Goal: Task Accomplishment & Management: Complete application form

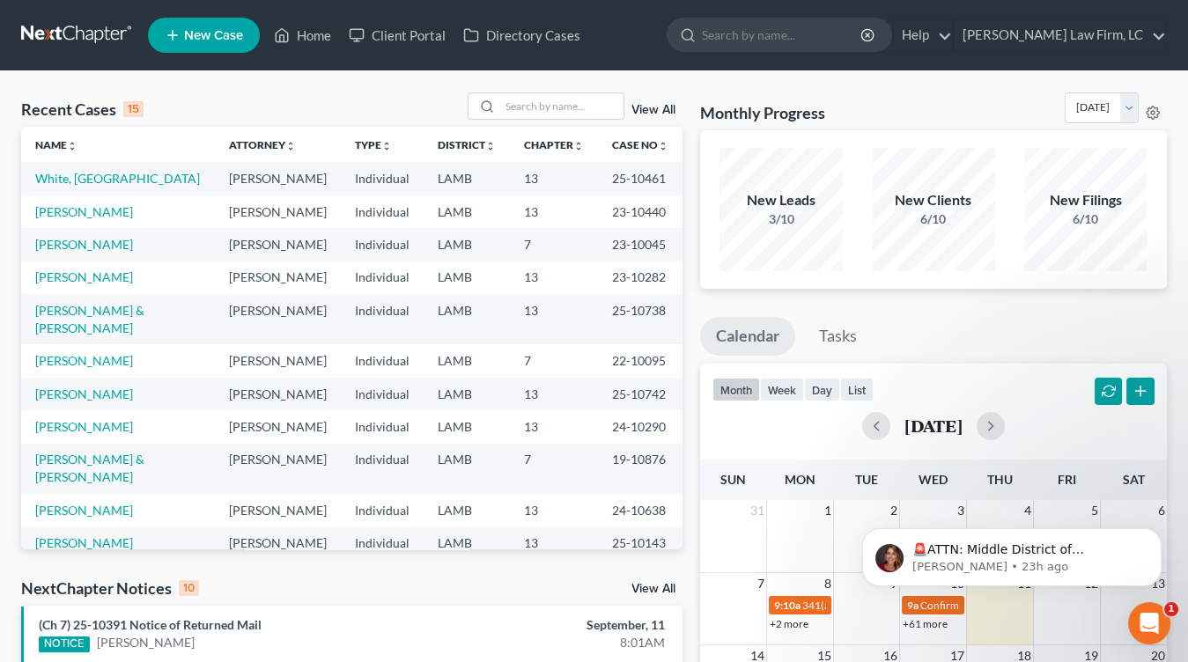
scroll to position [121, 0]
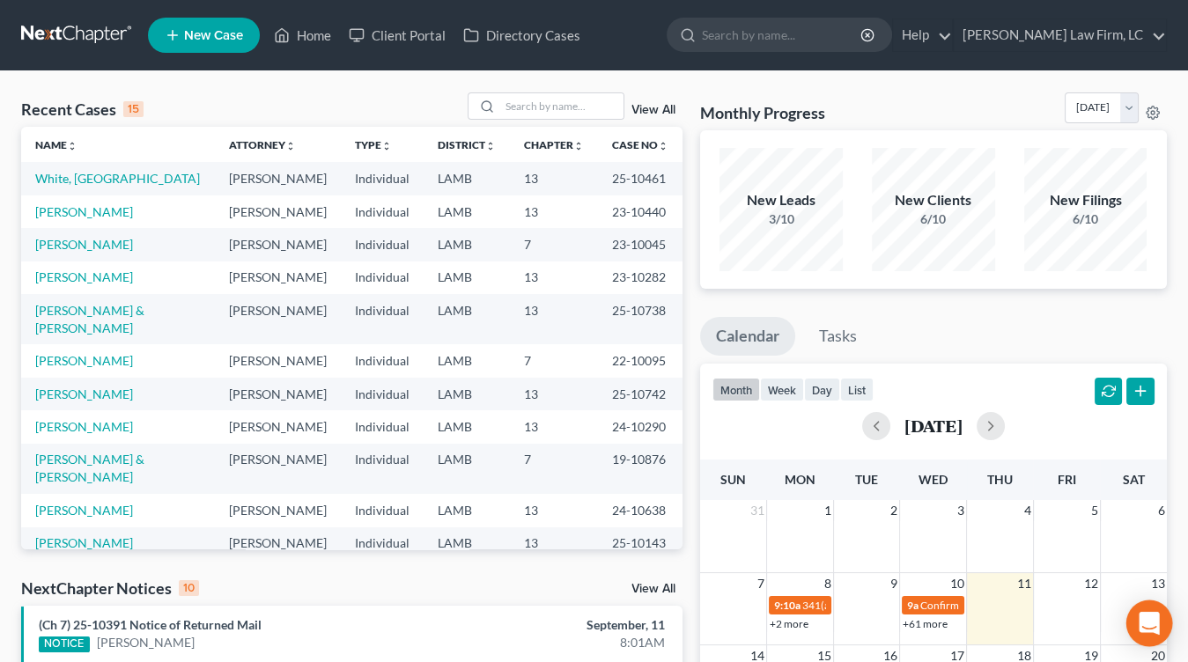
click at [1150, 613] on icon "Open Intercom Messenger" at bounding box center [1149, 623] width 23 height 23
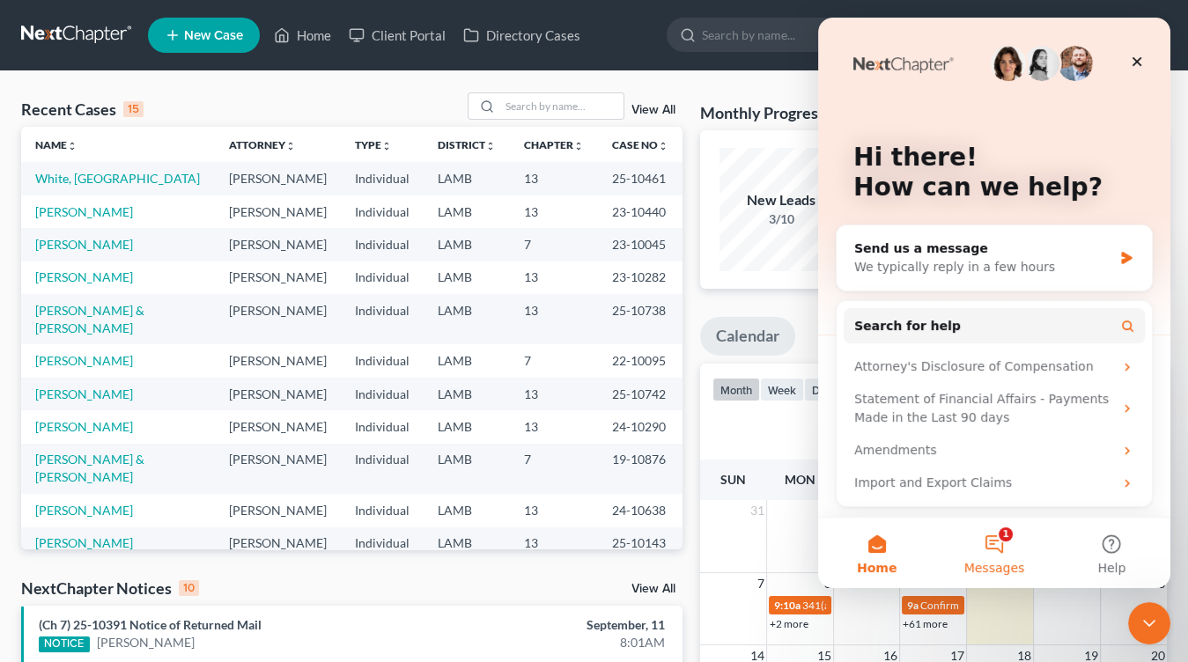
click at [991, 554] on button "1 Messages" at bounding box center [993, 553] width 117 height 70
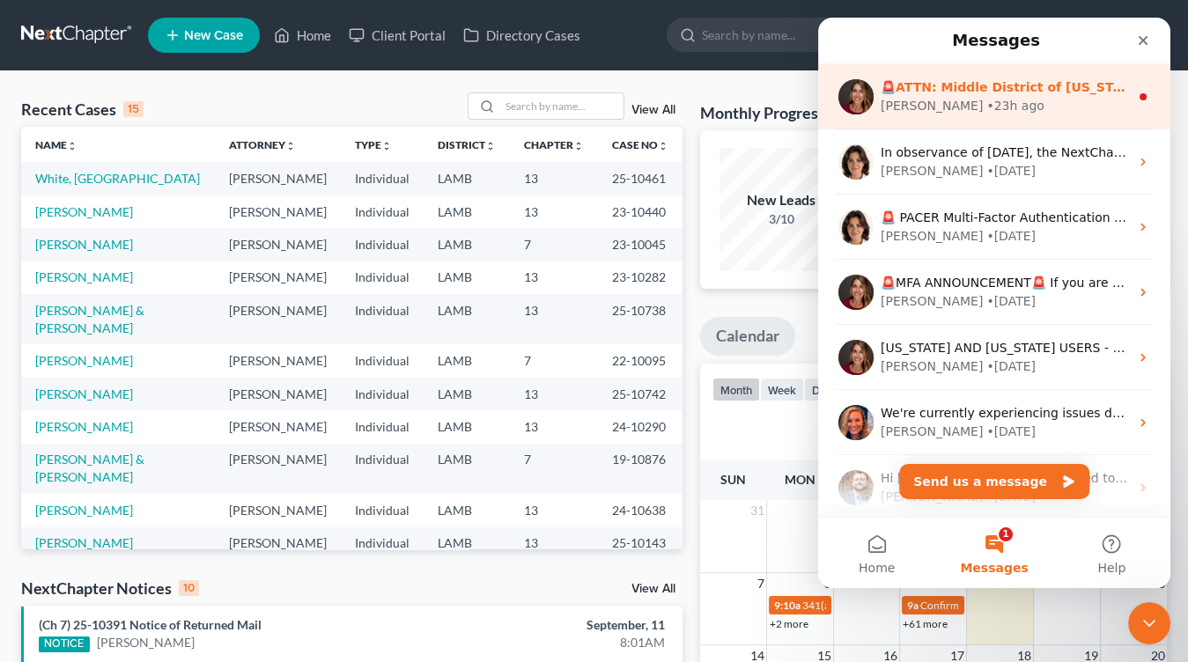
click at [1014, 95] on div "🚨ATTN: Middle District of Florida The court has added a new Credit Counseling F…" at bounding box center [1005, 87] width 248 height 18
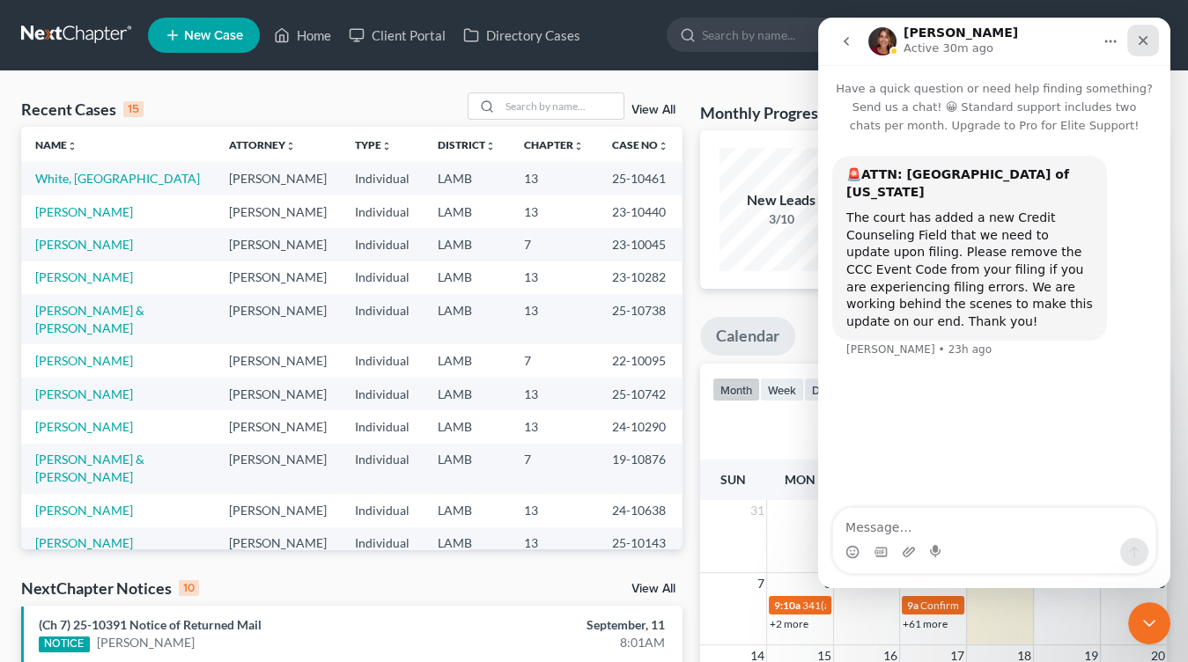
click at [1146, 37] on icon "Close" at bounding box center [1143, 40] width 14 height 14
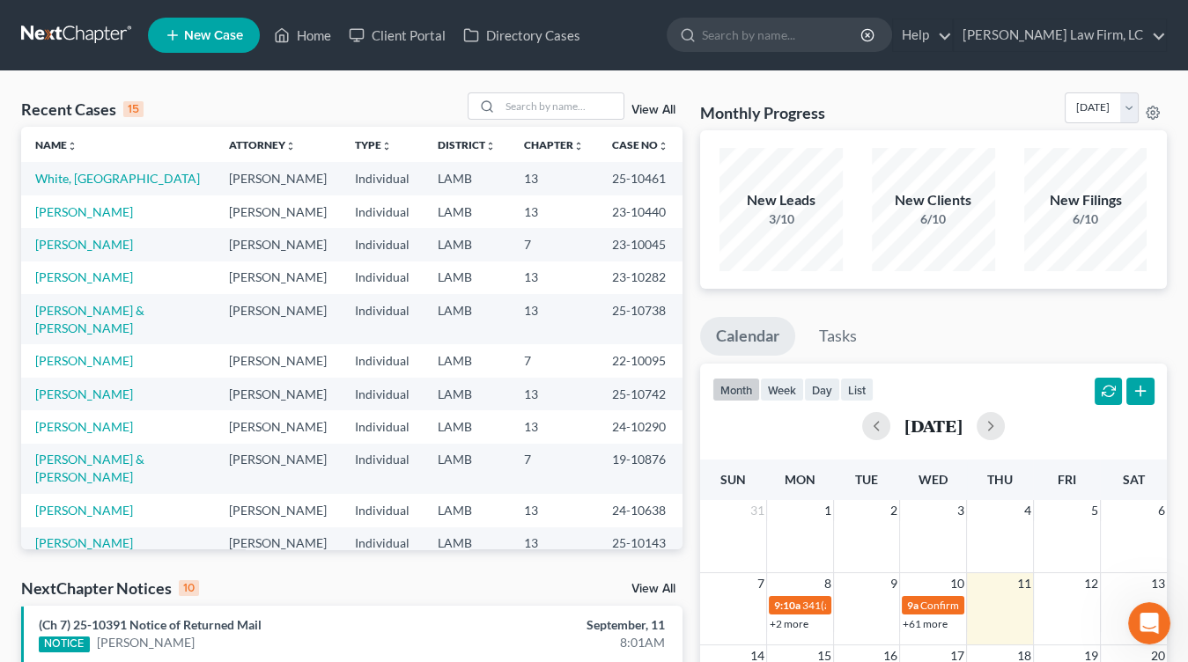
drag, startPoint x: 571, startPoint y: 282, endPoint x: 591, endPoint y: 216, distance: 68.8
click at [573, 278] on td "13" at bounding box center [554, 278] width 88 height 33
click at [233, 284] on td "[PERSON_NAME]" at bounding box center [278, 278] width 126 height 33
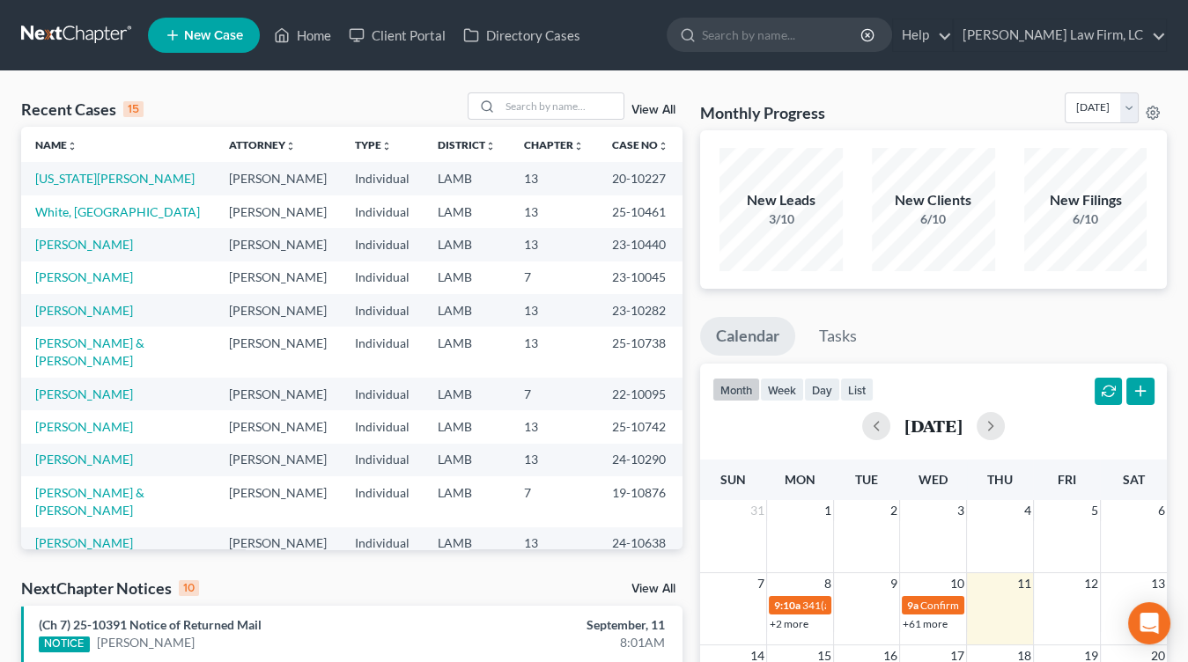
click at [88, 42] on link at bounding box center [77, 35] width 113 height 32
click at [83, 19] on link at bounding box center [77, 35] width 113 height 32
click at [108, 63] on nav "Home New Case Client Portal Directory Cases [PERSON_NAME] Law Firm, [GEOGRAPHIC…" at bounding box center [594, 35] width 1188 height 70
click at [107, 37] on link at bounding box center [77, 35] width 113 height 32
click at [704, 285] on div "New Leads 3/10 New Clients 6/10 New Filings 6/10" at bounding box center [933, 209] width 467 height 158
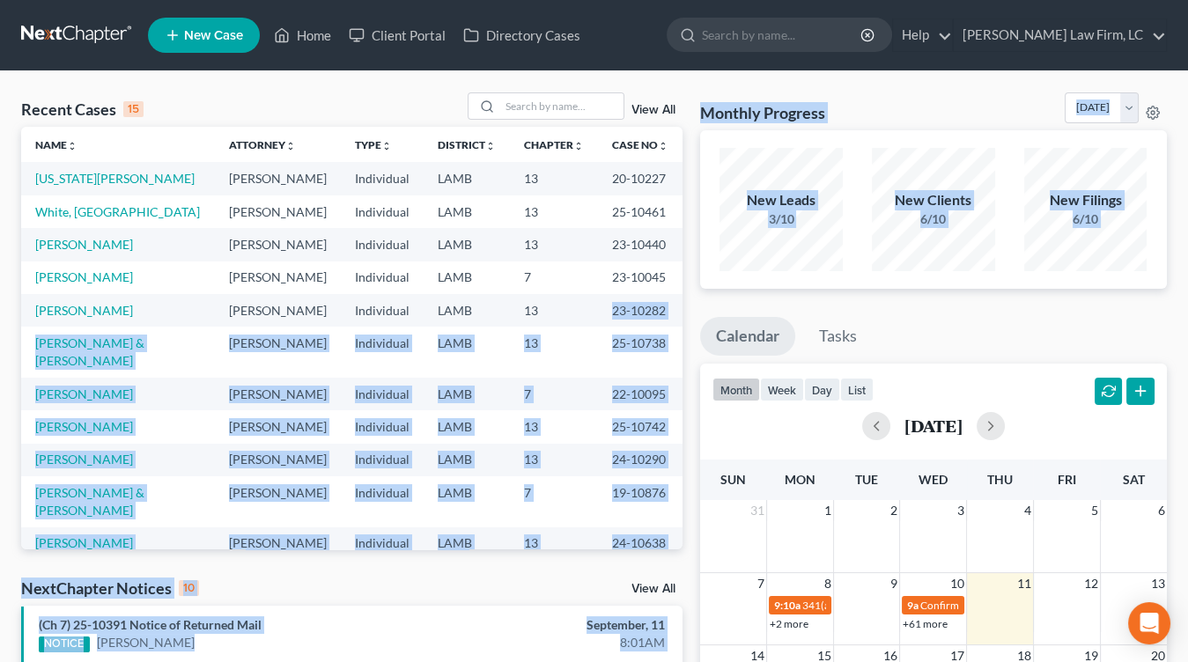
drag, startPoint x: 704, startPoint y: 402, endPoint x: 539, endPoint y: 309, distance: 189.3
click at [539, 309] on div "Recent Cases 15 View All Name unfold_more expand_more expand_less Attorney unfo…" at bounding box center [593, 661] width 1163 height 1139
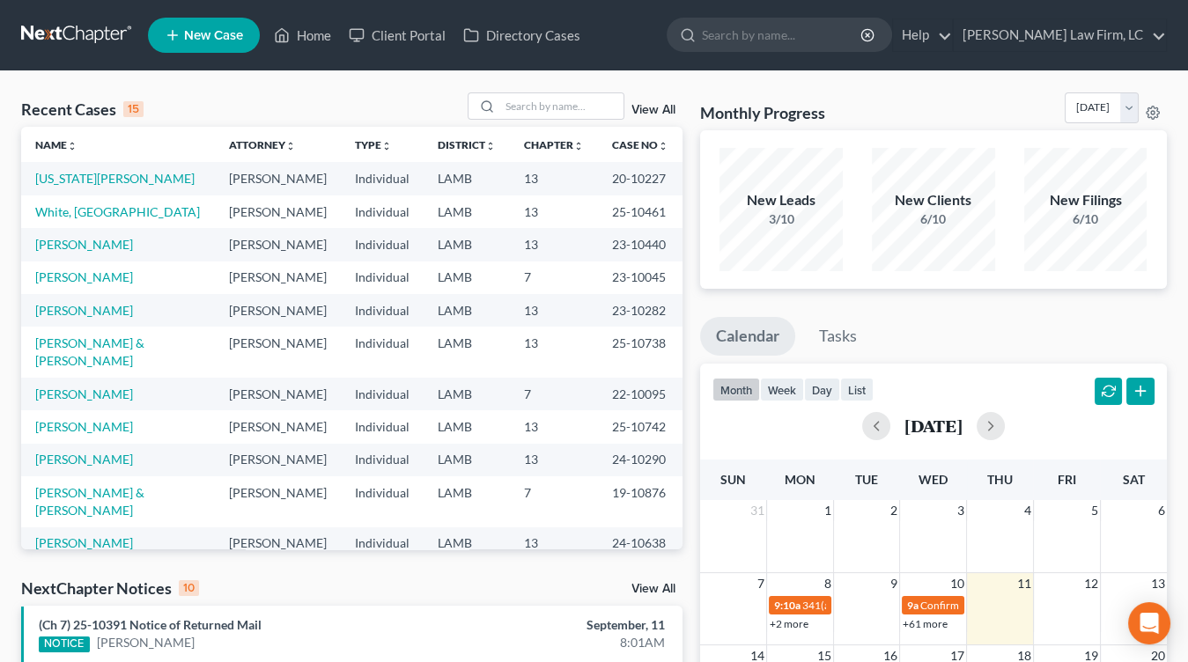
click at [542, 309] on td "13" at bounding box center [554, 310] width 88 height 33
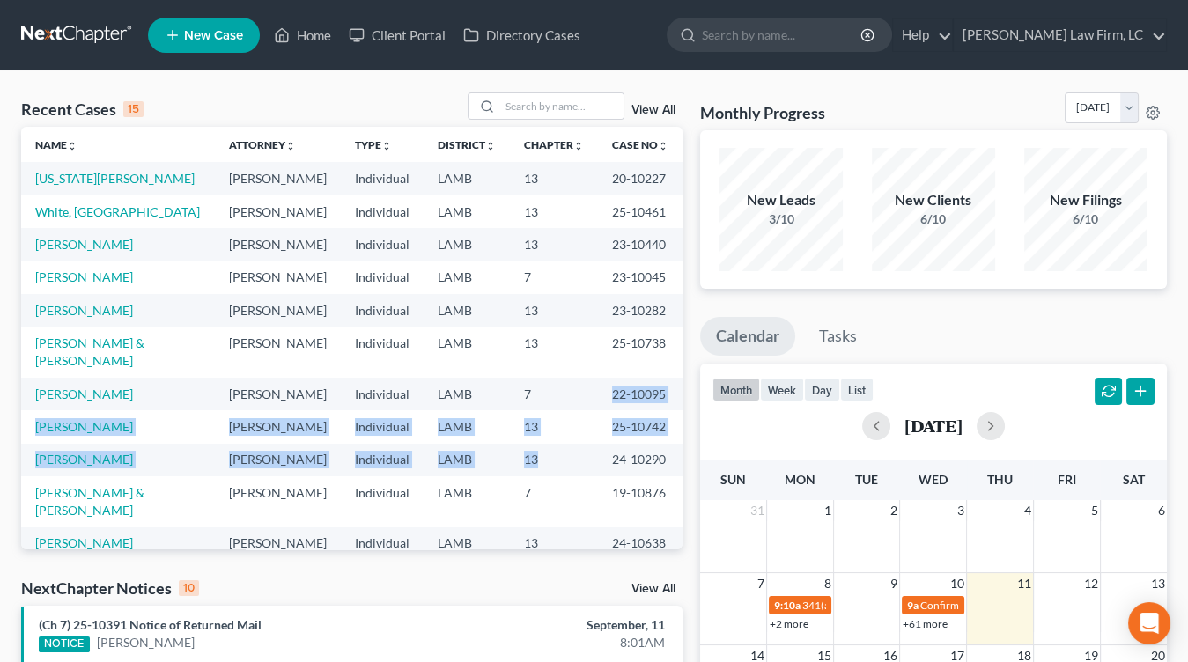
drag, startPoint x: 569, startPoint y: 424, endPoint x: 579, endPoint y: 457, distance: 35.1
click at [579, 457] on tbody "Washington, Gerald Mitchell D. Dickson Individual LAMB 13 20-10227 White, Iriae…" at bounding box center [351, 435] width 661 height 547
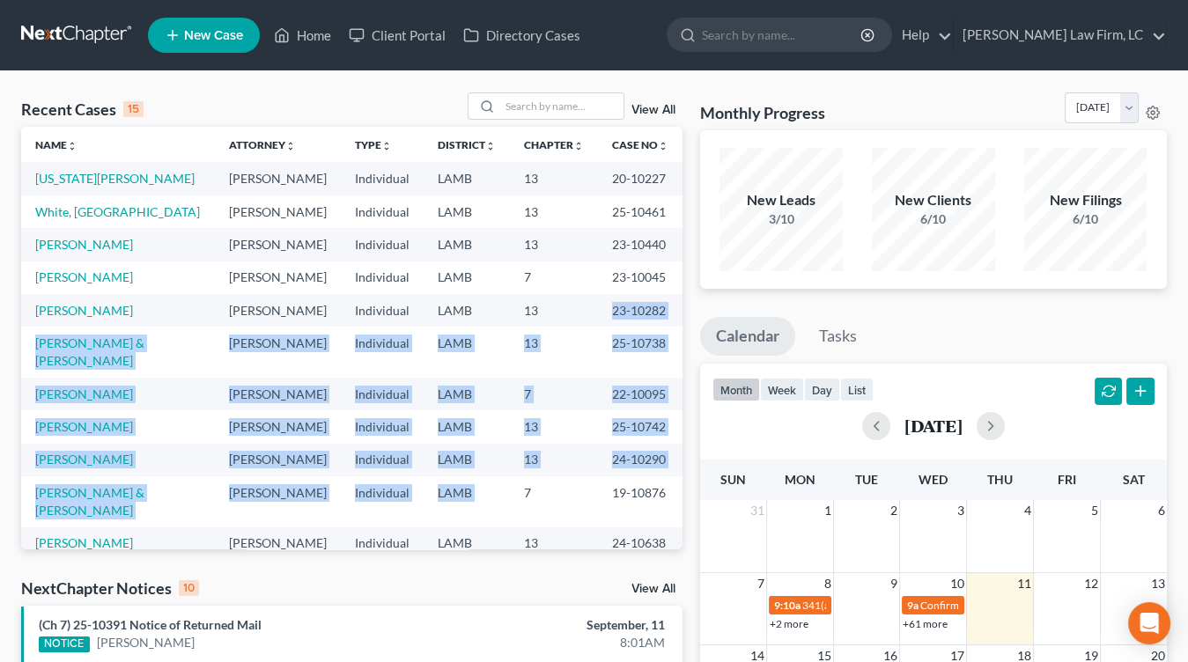
drag, startPoint x: 579, startPoint y: 458, endPoint x: 571, endPoint y: 288, distance: 170.1
click at [571, 295] on tbody "Washington, Gerald Mitchell D. Dickson Individual LAMB 13 20-10227 White, Iriae…" at bounding box center [351, 435] width 661 height 547
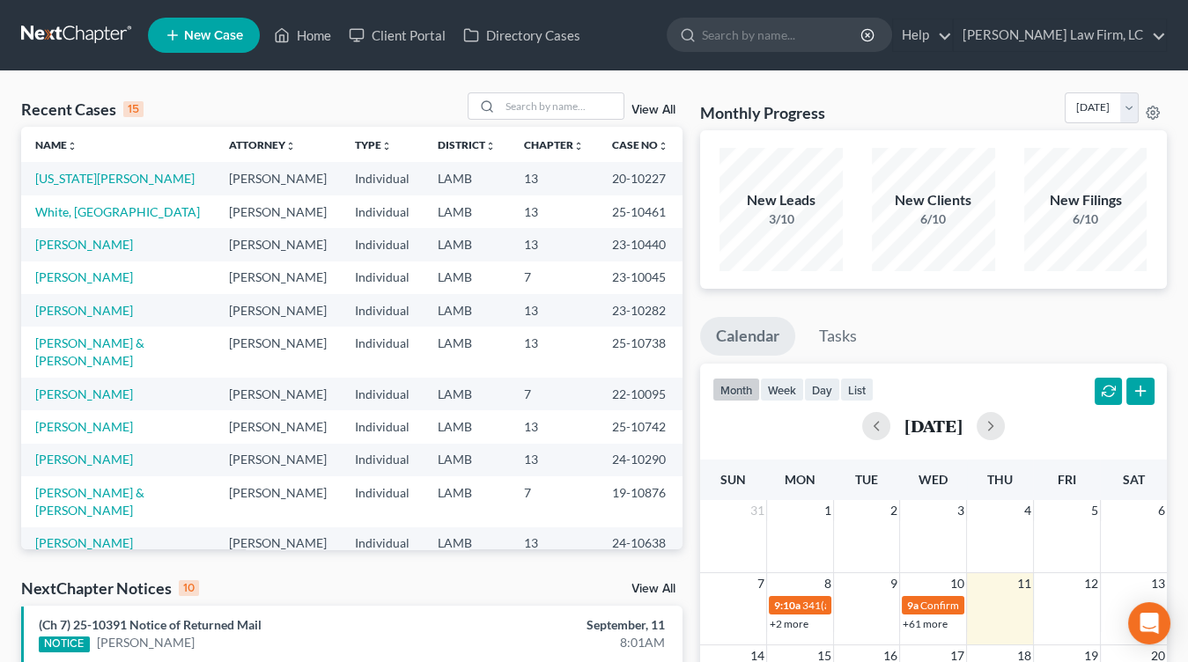
drag, startPoint x: 571, startPoint y: 288, endPoint x: 571, endPoint y: 328, distance: 40.5
click at [571, 288] on td "7" at bounding box center [554, 278] width 88 height 33
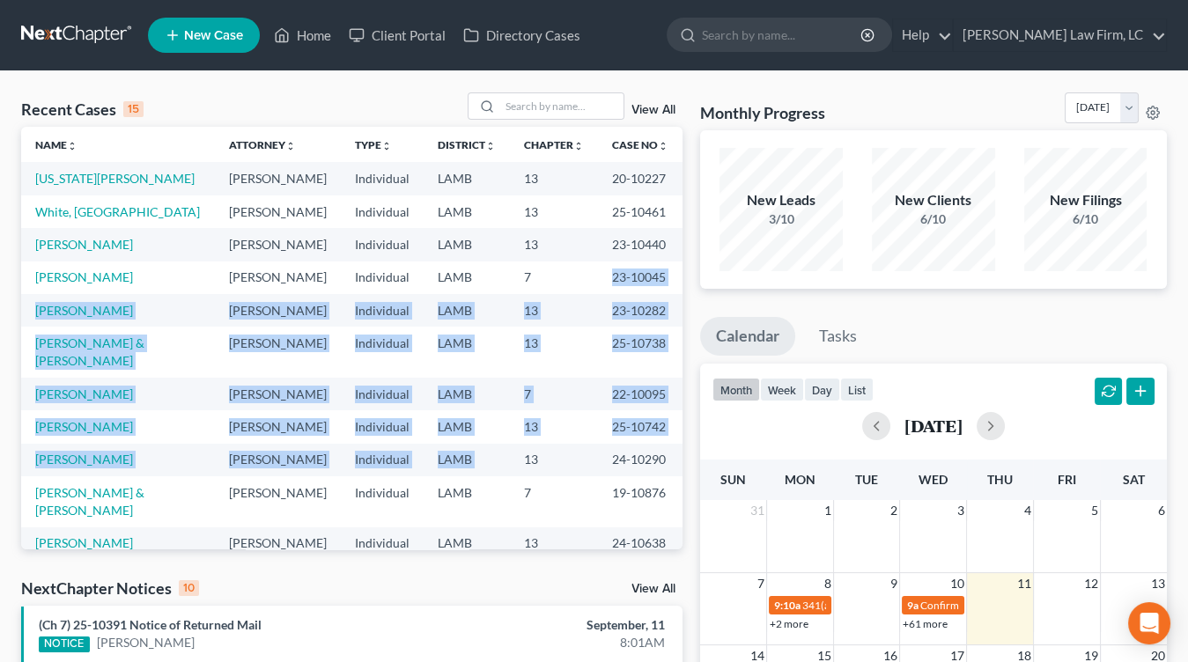
click at [570, 273] on tbody "Washington, Gerald Mitchell D. Dickson Individual LAMB 13 20-10227 White, Iriae…" at bounding box center [351, 435] width 661 height 547
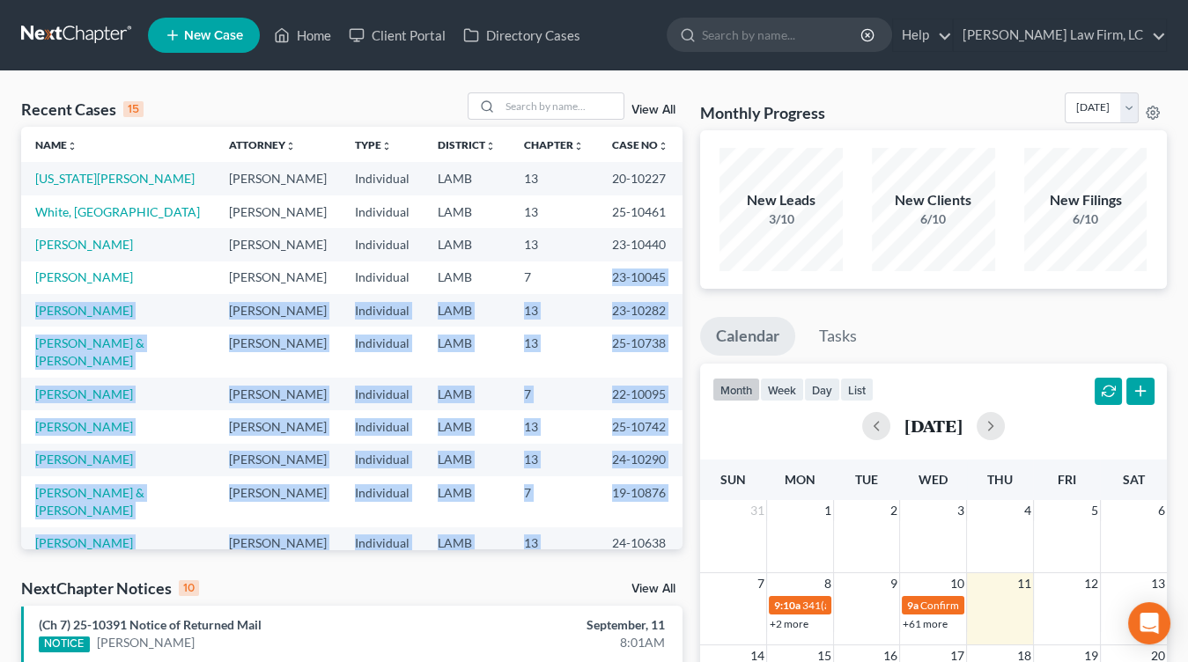
drag, startPoint x: 571, startPoint y: 292, endPoint x: 602, endPoint y: 512, distance: 222.3
click at [602, 512] on tbody "Washington, Gerald Mitchell D. Dickson Individual LAMB 13 20-10227 White, Iriae…" at bounding box center [351, 435] width 661 height 547
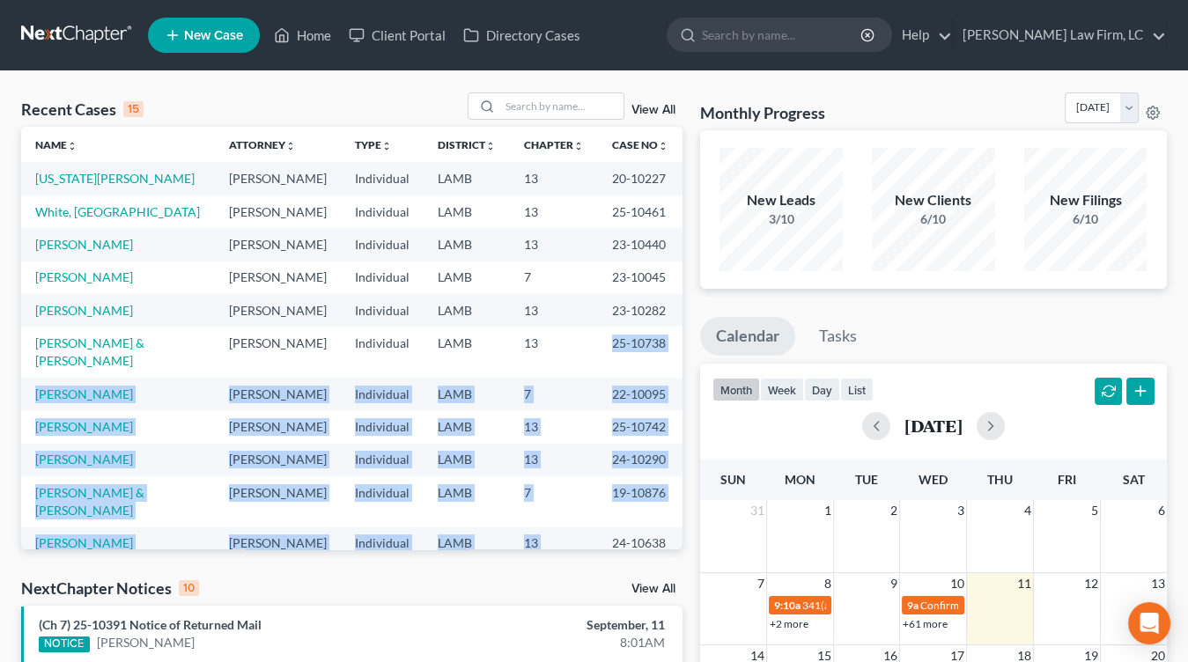
drag, startPoint x: 581, startPoint y: 407, endPoint x: 574, endPoint y: 333, distance: 74.3
click at [573, 334] on tbody "Washington, Gerald Mitchell D. Dickson Individual LAMB 13 20-10227 White, Iriae…" at bounding box center [351, 435] width 661 height 547
drag, startPoint x: 574, startPoint y: 333, endPoint x: 608, endPoint y: 598, distance: 267.1
click at [608, 598] on div "Recent Cases 15 View All Name unfold_more expand_more expand_less Attorney unfo…" at bounding box center [351, 661] width 679 height 1139
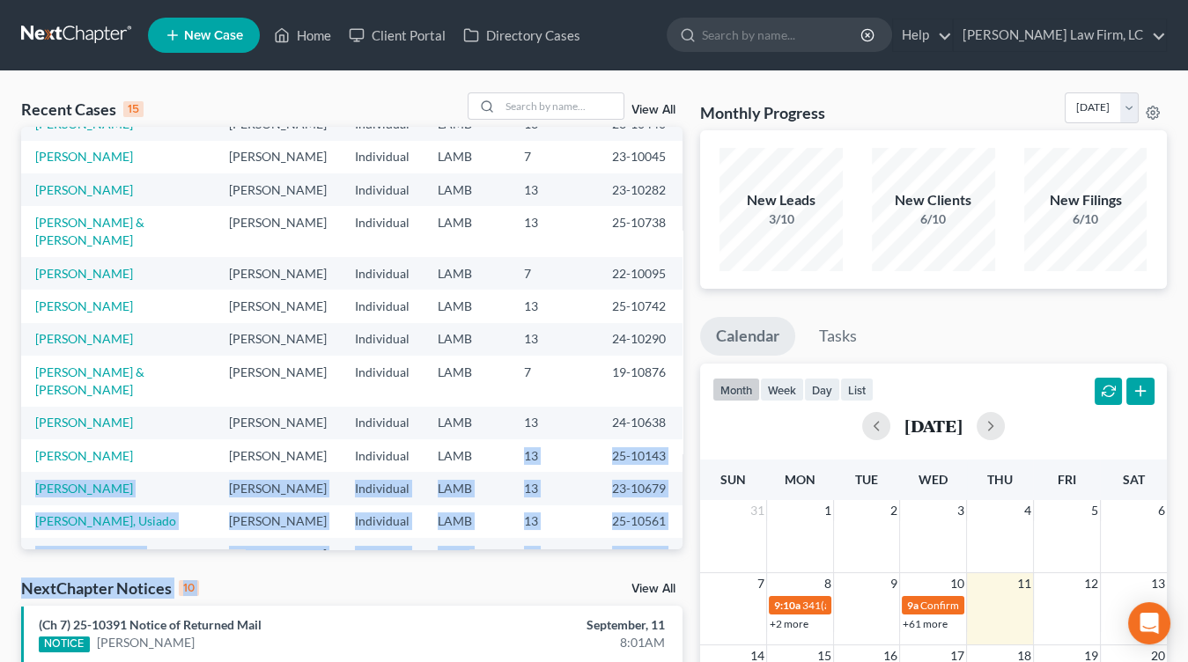
drag, startPoint x: 601, startPoint y: 558, endPoint x: 572, endPoint y: 375, distance: 185.3
click at [566, 399] on div "Recent Cases 15 View All Name unfold_more expand_more expand_less Attorney unfo…" at bounding box center [351, 661] width 679 height 1139
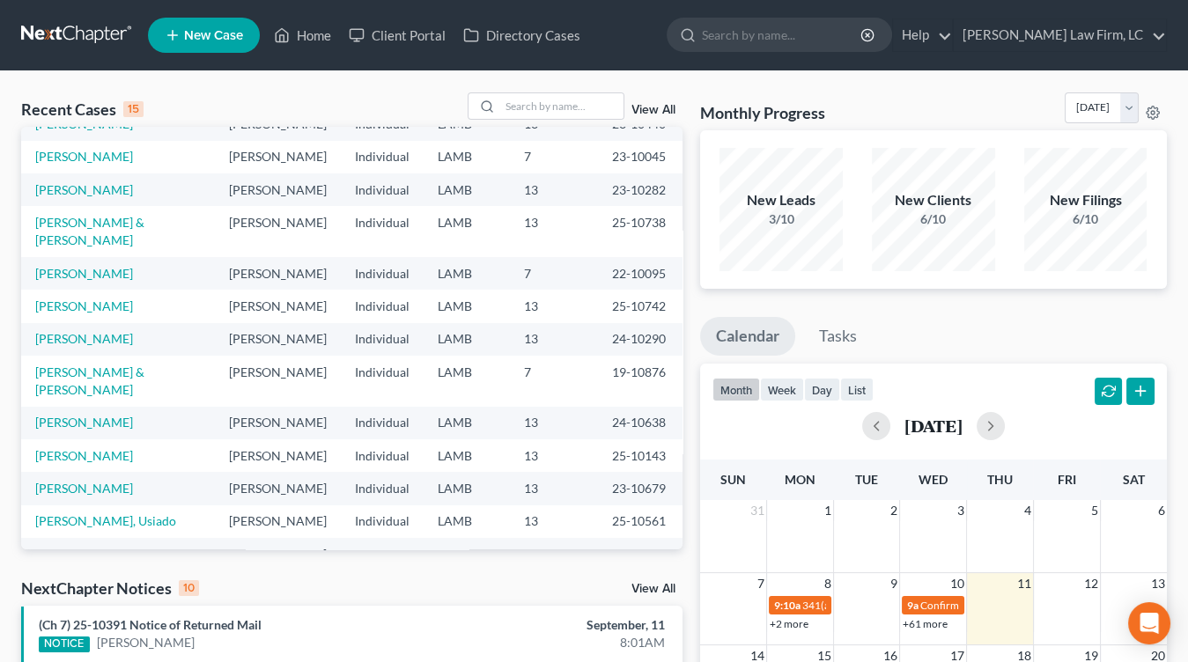
click at [573, 407] on td "13" at bounding box center [554, 423] width 88 height 33
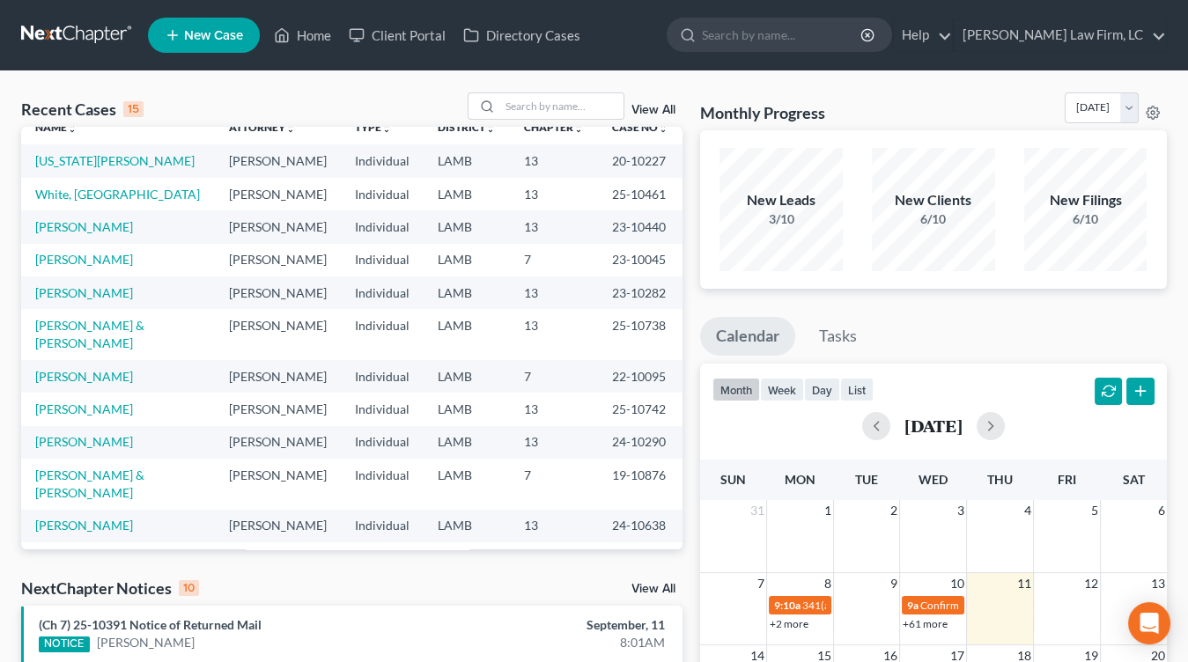
scroll to position [0, 0]
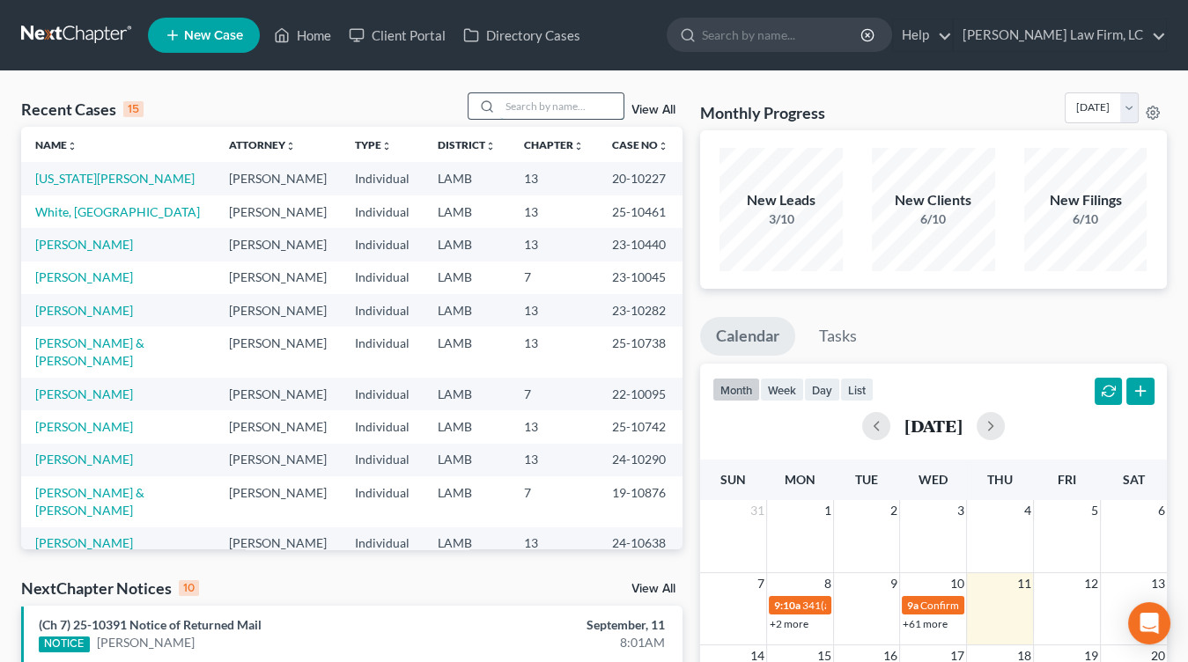
click at [588, 101] on input "search" at bounding box center [561, 106] width 123 height 26
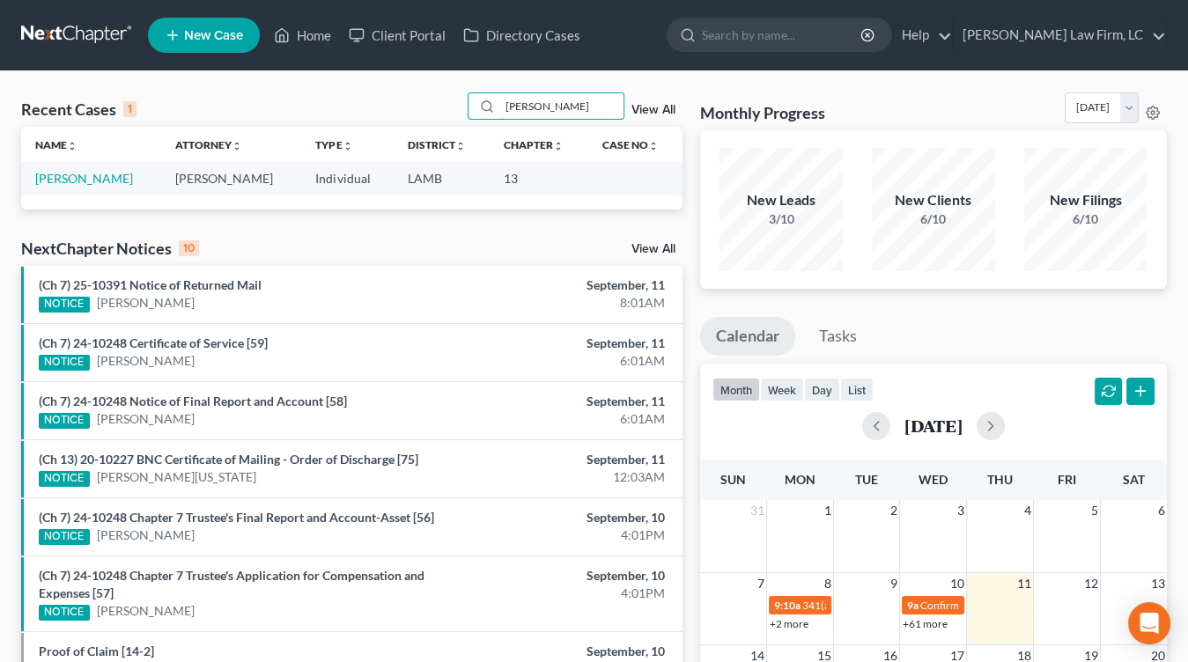
type input "jason brown"
click at [72, 188] on td "[PERSON_NAME]" at bounding box center [91, 178] width 140 height 33
click at [88, 162] on td "[PERSON_NAME]" at bounding box center [91, 178] width 140 height 33
click at [84, 171] on link "[PERSON_NAME]" at bounding box center [84, 178] width 98 height 15
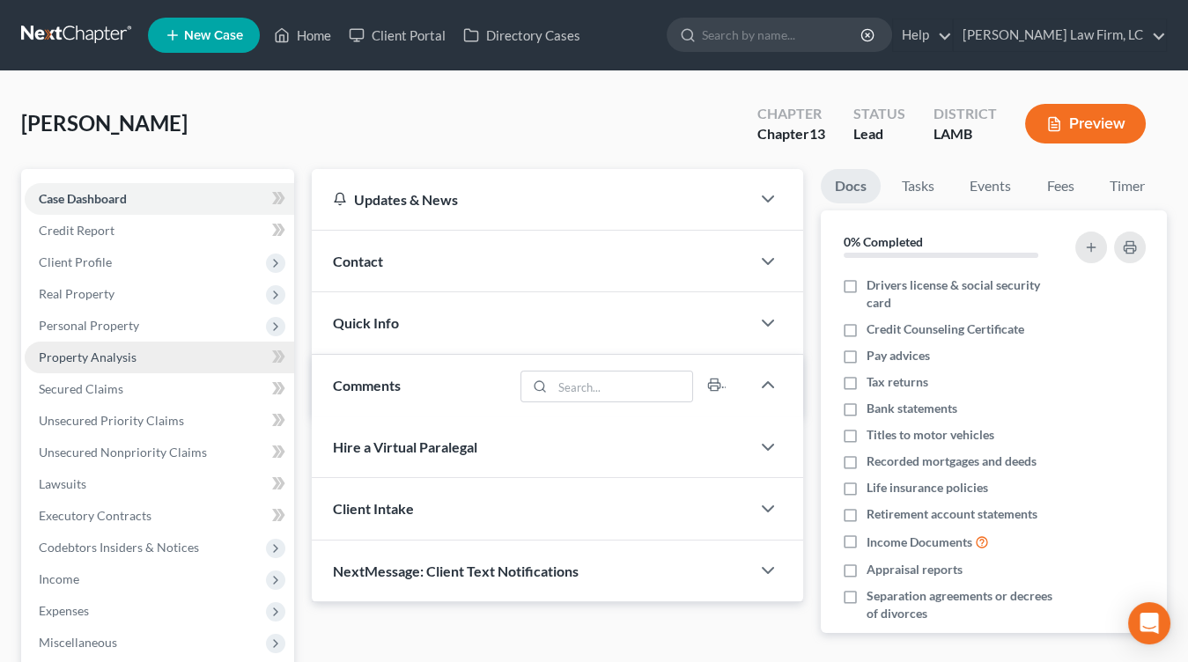
click at [132, 370] on link "Property Analysis" at bounding box center [159, 358] width 269 height 32
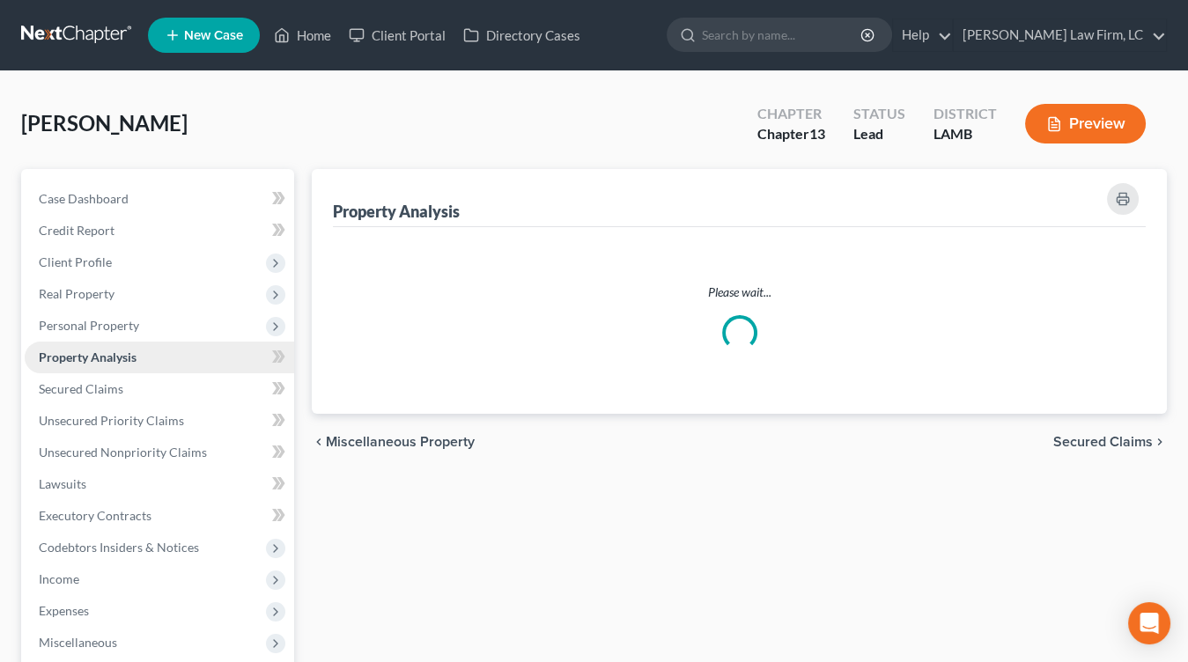
click at [134, 370] on link "Property Analysis" at bounding box center [159, 358] width 269 height 32
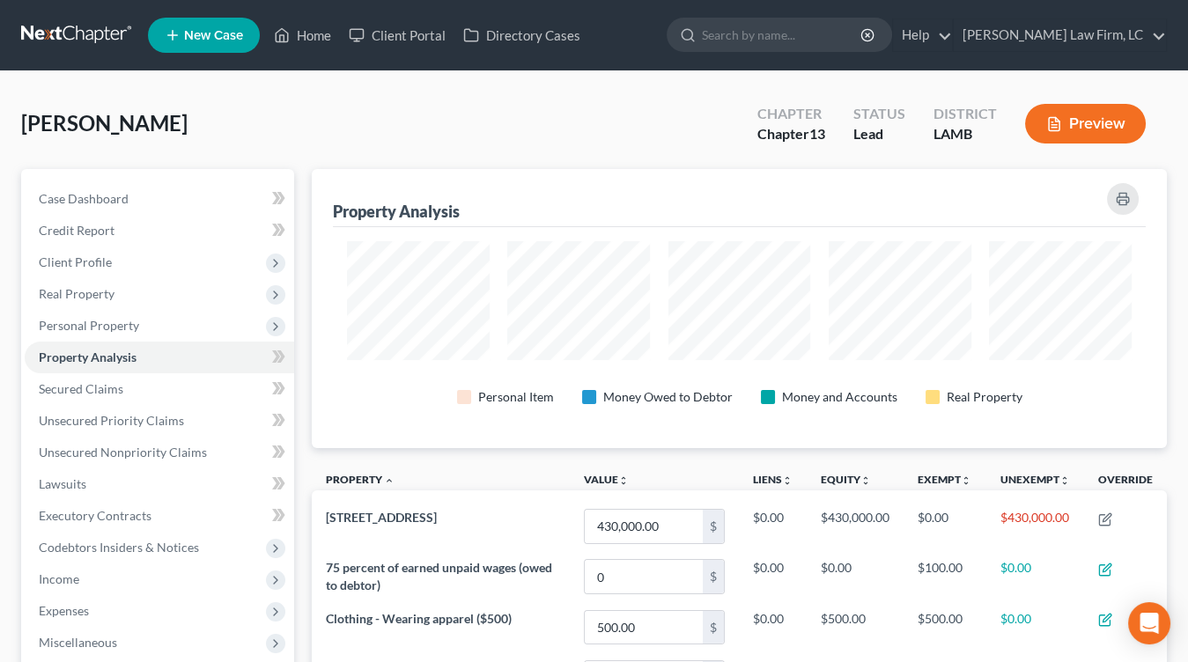
scroll to position [278, 854]
click at [156, 371] on ul "Case Dashboard Payments Invoices Payments Payments Credit Report Client Profile" at bounding box center [159, 484] width 269 height 602
click at [169, 375] on link "Secured Claims" at bounding box center [159, 389] width 269 height 32
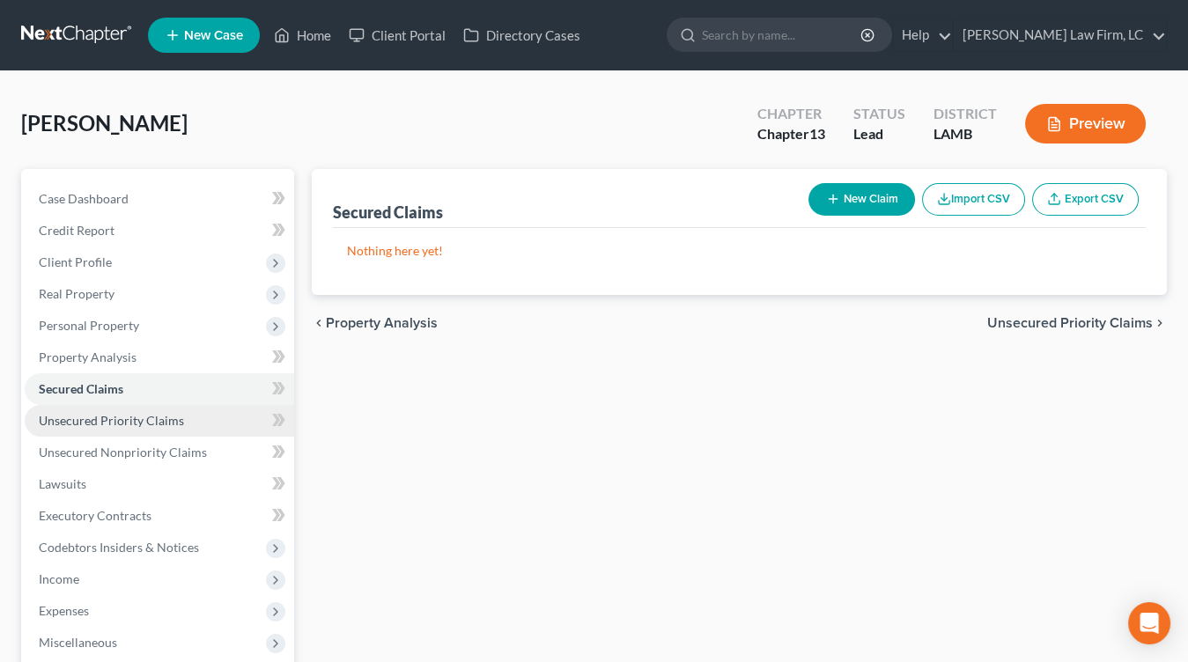
click at [156, 416] on span "Unsecured Priority Claims" at bounding box center [111, 420] width 145 height 15
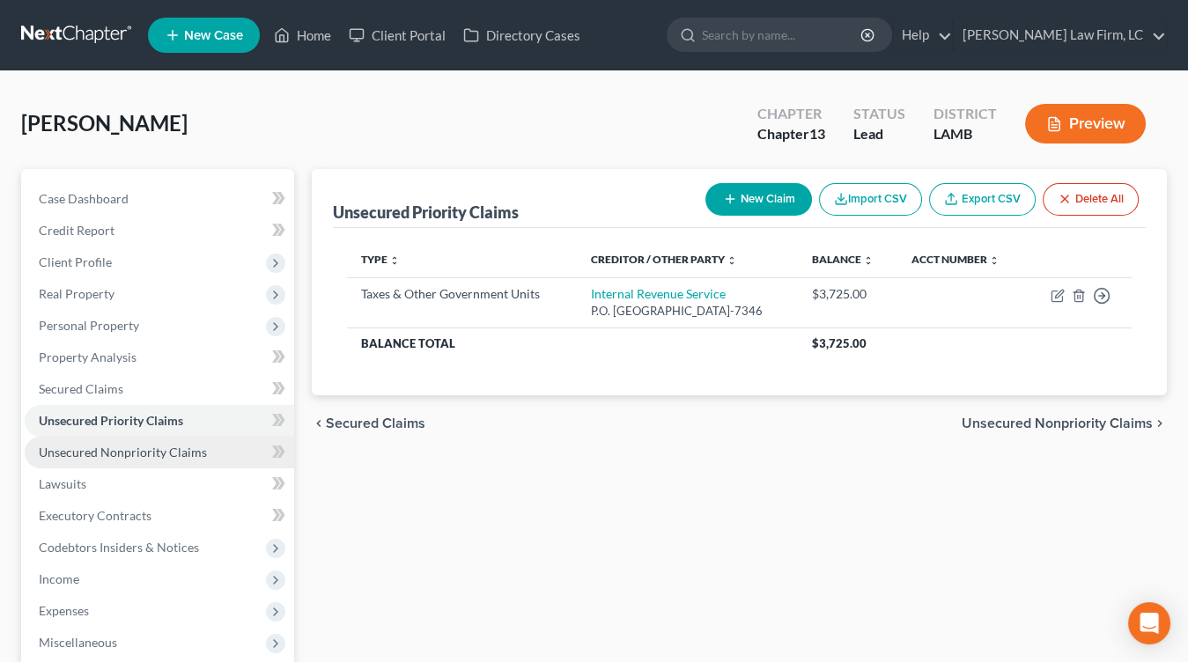
click at [162, 453] on span "Unsecured Nonpriority Claims" at bounding box center [123, 452] width 168 height 15
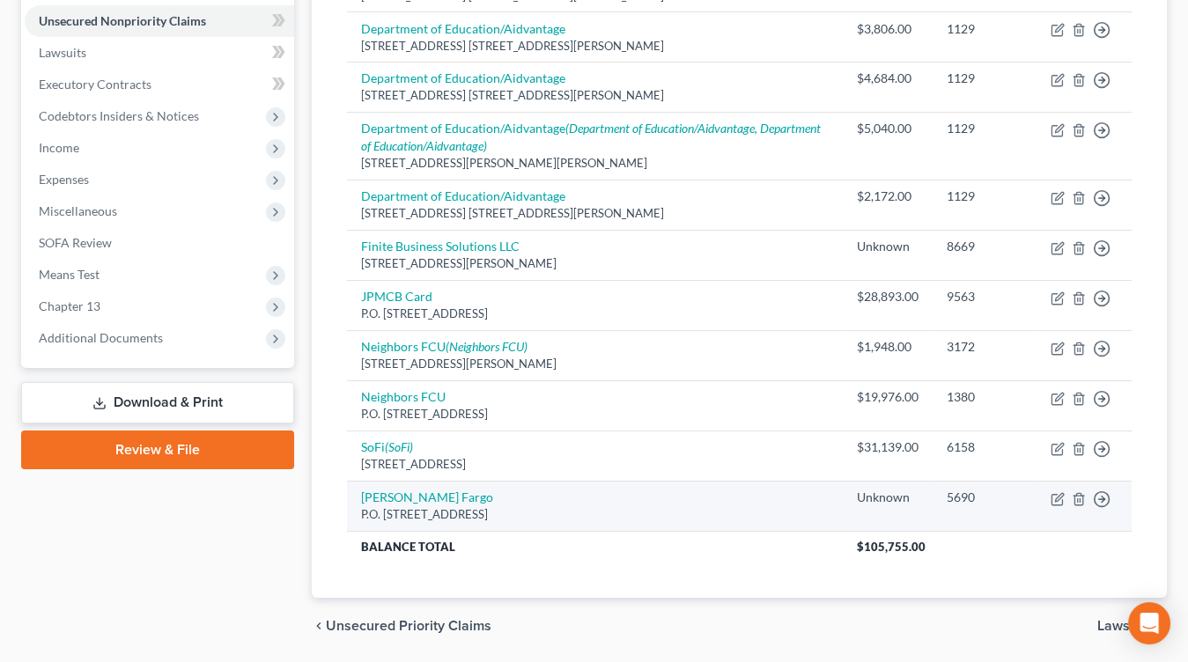
scroll to position [432, 0]
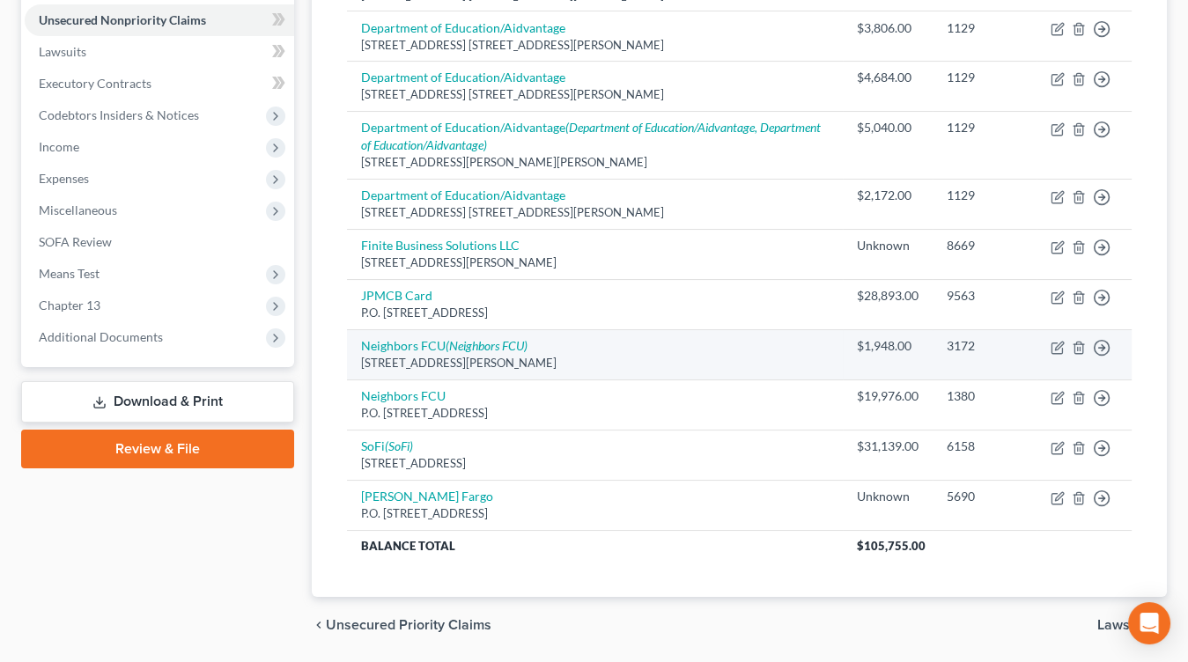
click at [504, 329] on td "Neighbors FCU (Neighbors FCU) 12529 Perkins Rd., Baton Rouge, LA 70810" at bounding box center [595, 354] width 496 height 50
click at [501, 333] on td "Neighbors FCU (Neighbors FCU) 12529 Perkins Rd., Baton Rouge, LA 70810" at bounding box center [595, 354] width 496 height 50
click at [526, 338] on icon "(Neighbors FCU)" at bounding box center [487, 345] width 82 height 15
select select "19"
select select "2"
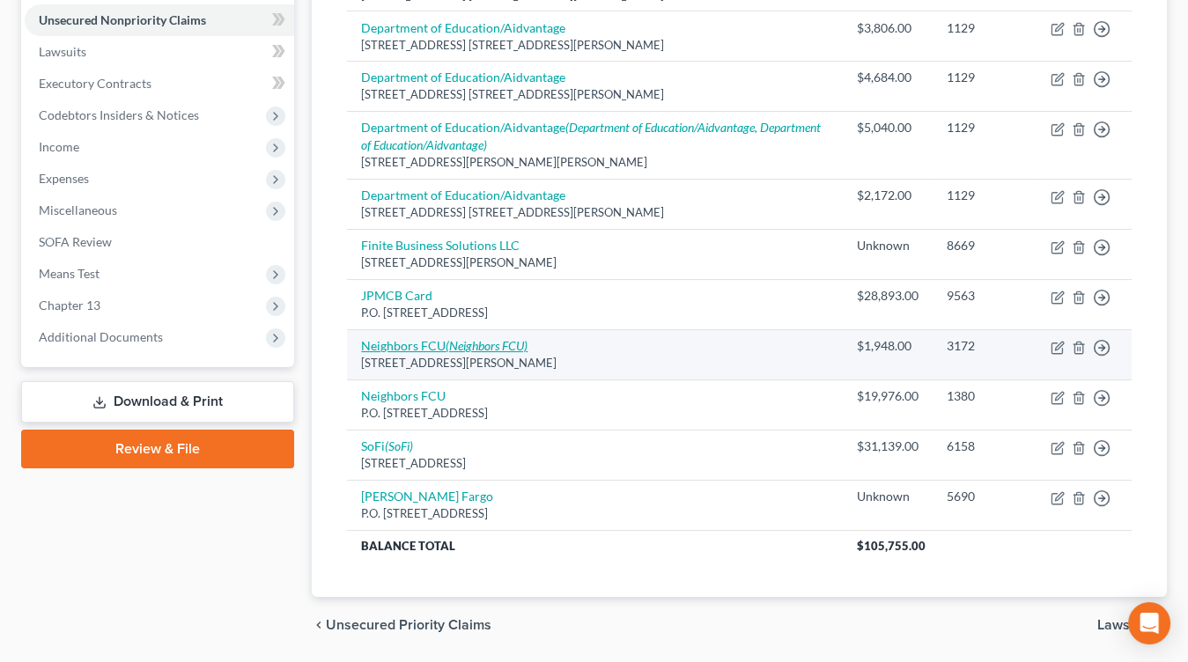
select select "0"
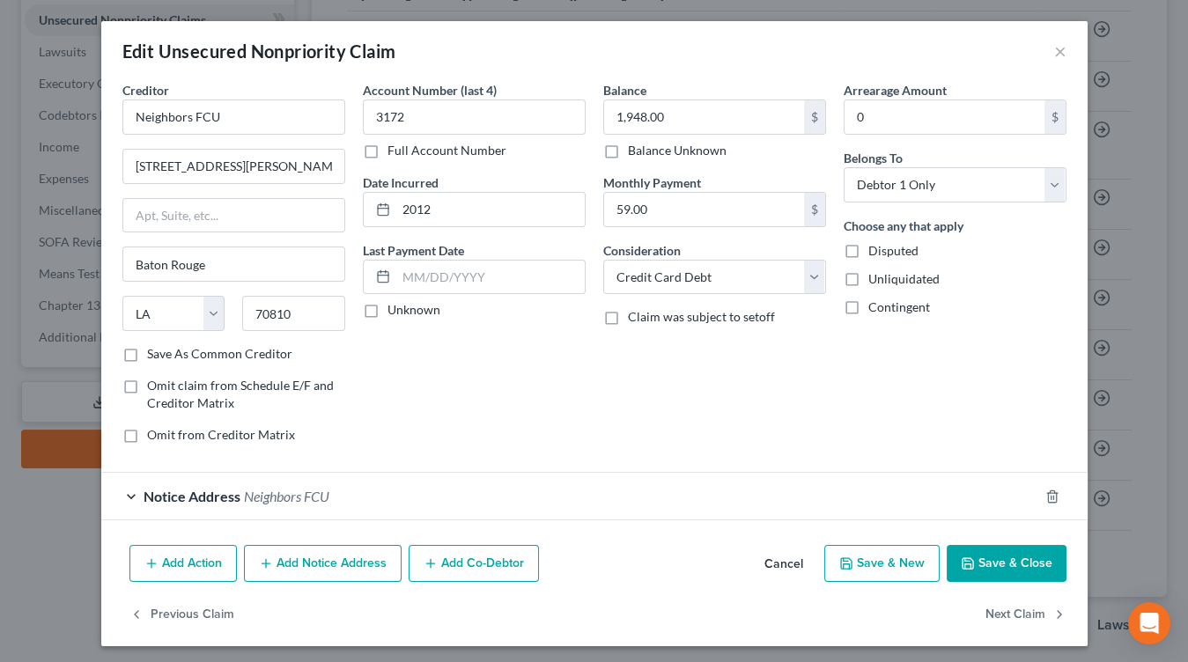
drag, startPoint x: 754, startPoint y: 549, endPoint x: 794, endPoint y: 534, distance: 43.2
click at [753, 547] on div "Add Action Add Notice Address Add Co-Debtor Cancel Save & New Save & Close" at bounding box center [594, 567] width 986 height 58
click at [817, 562] on button "Cancel" at bounding box center [783, 564] width 67 height 35
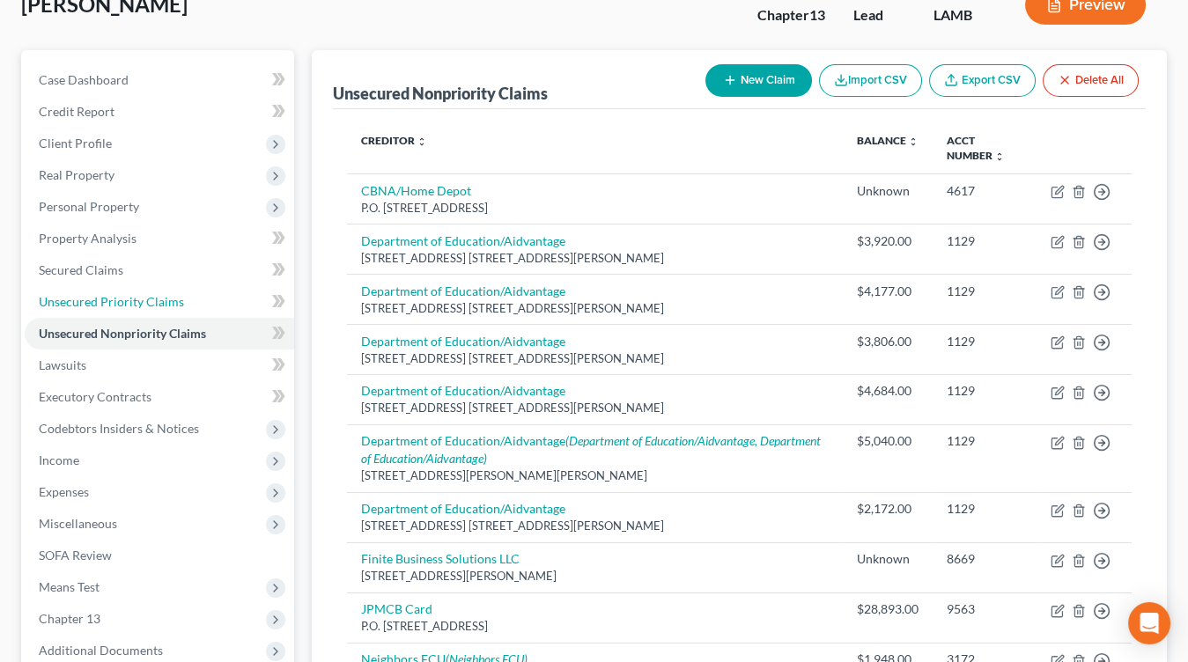
click at [127, 286] on link "Unsecured Priority Claims" at bounding box center [159, 302] width 269 height 32
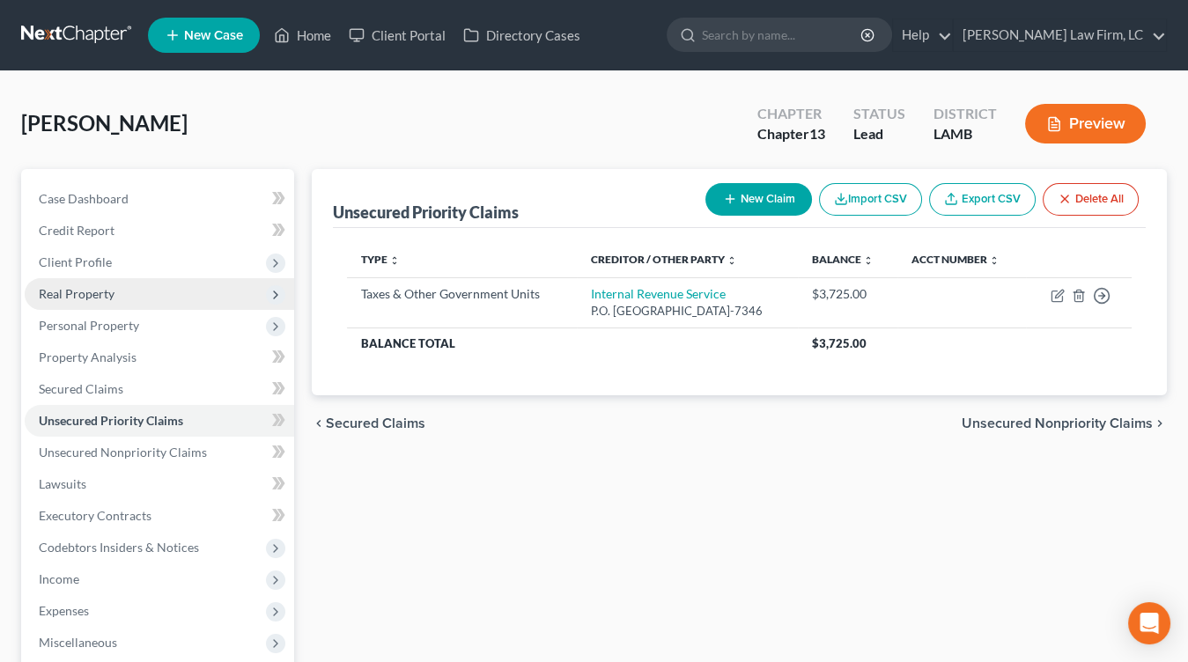
click at [129, 283] on span "Real Property" at bounding box center [159, 294] width 269 height 32
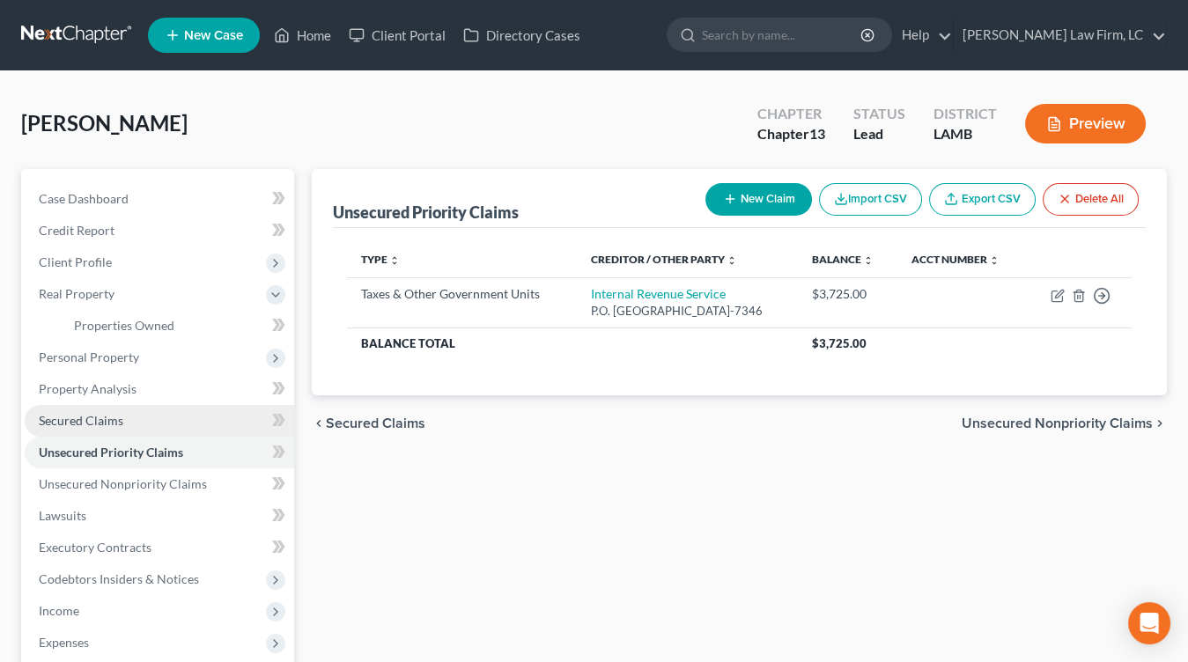
click at [151, 415] on link "Secured Claims" at bounding box center [159, 421] width 269 height 32
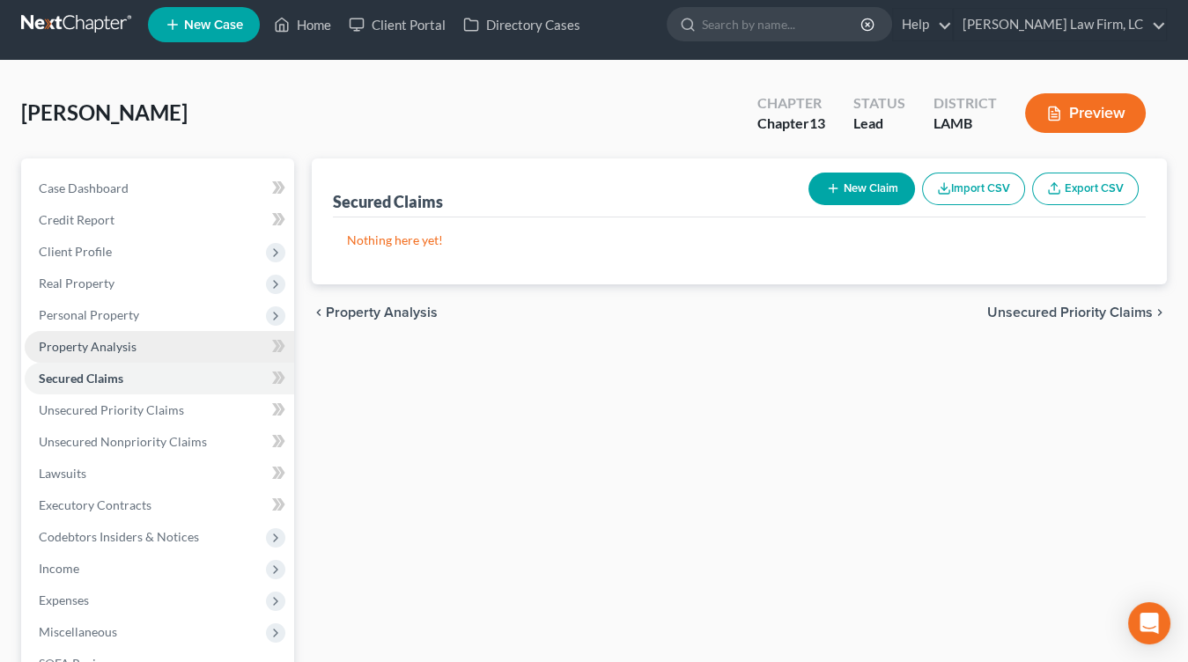
scroll to position [41, 0]
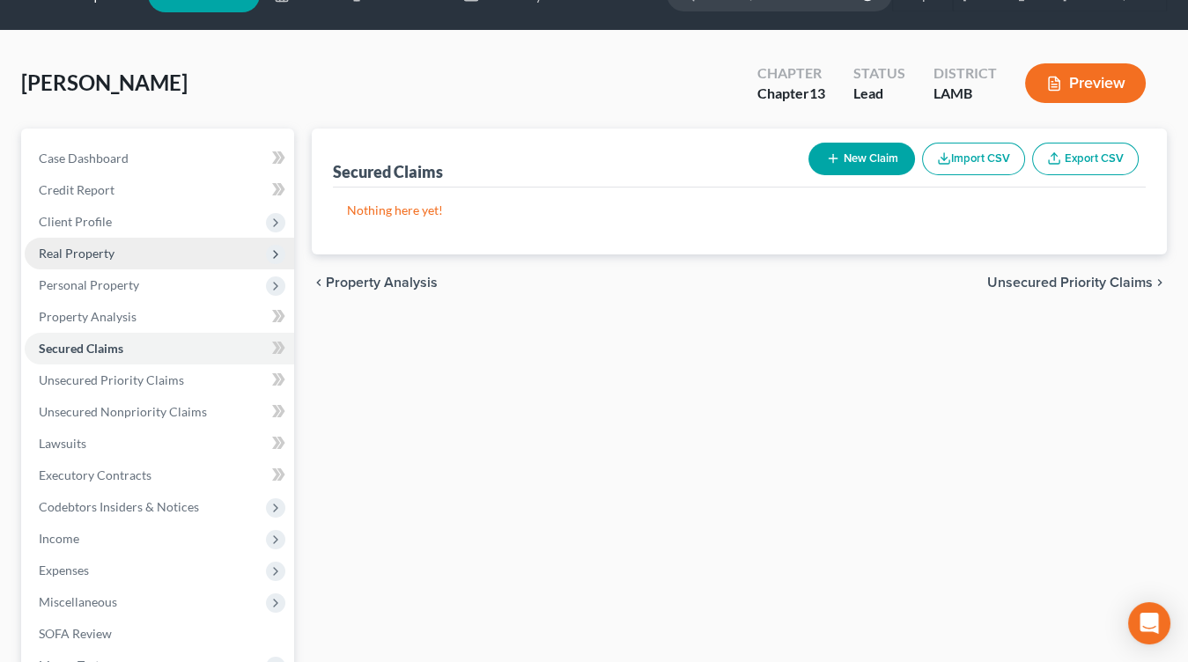
click at [138, 282] on span "Personal Property" at bounding box center [159, 285] width 269 height 32
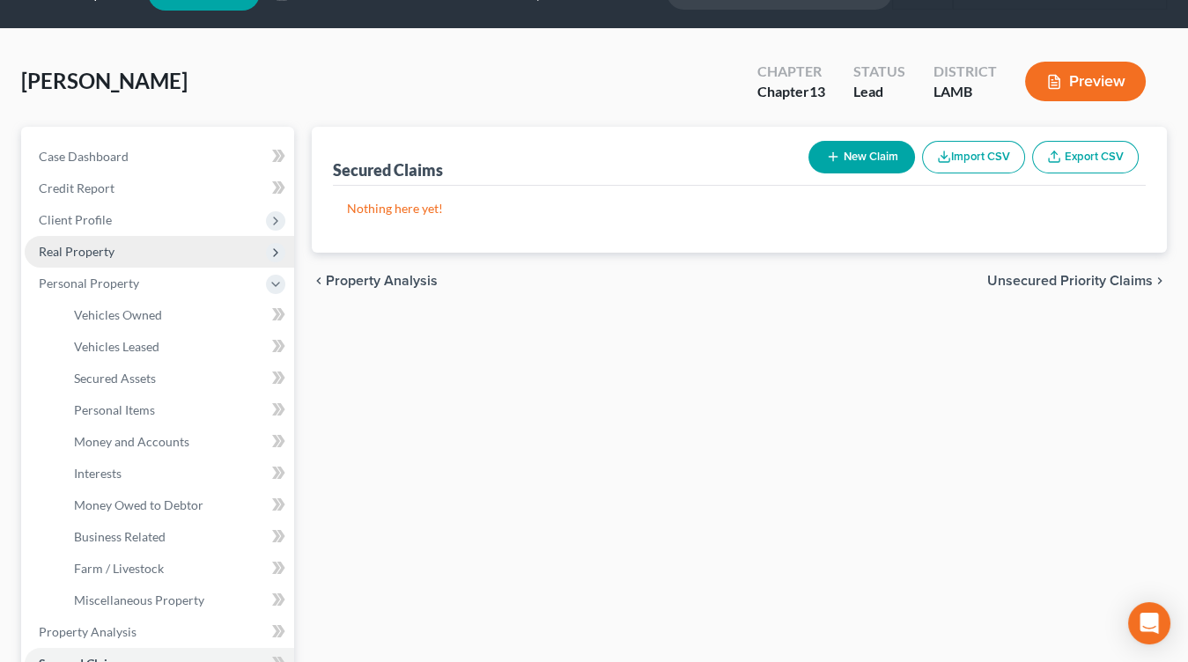
click at [149, 256] on span "Real Property" at bounding box center [159, 252] width 269 height 32
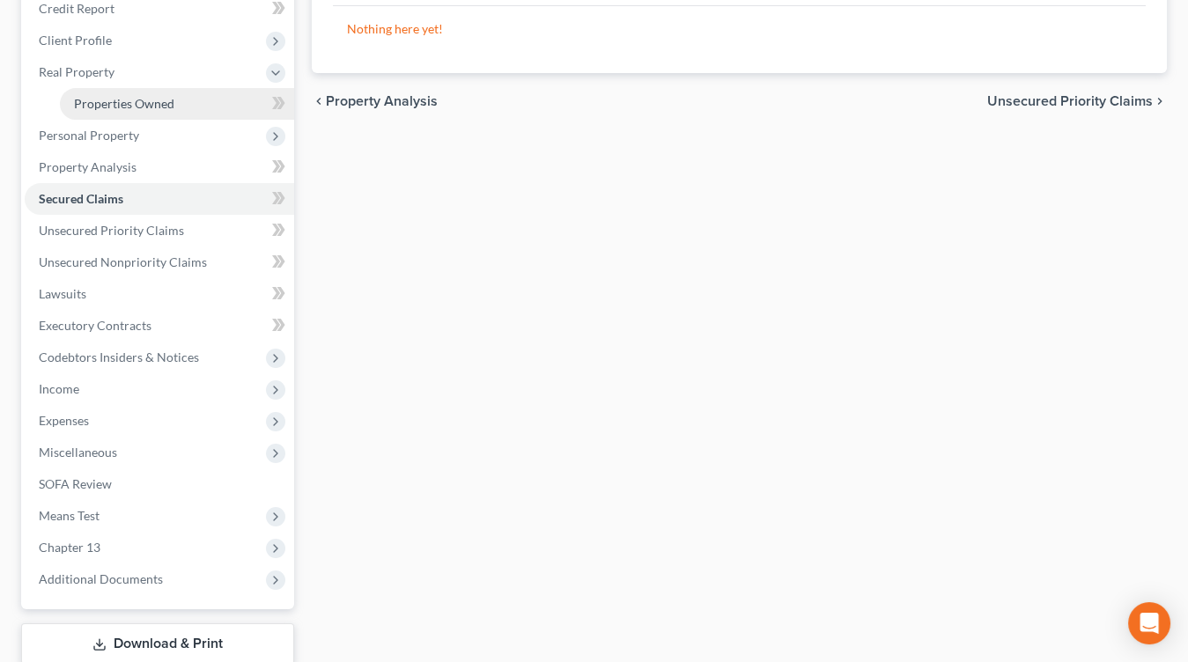
scroll to position [151, 0]
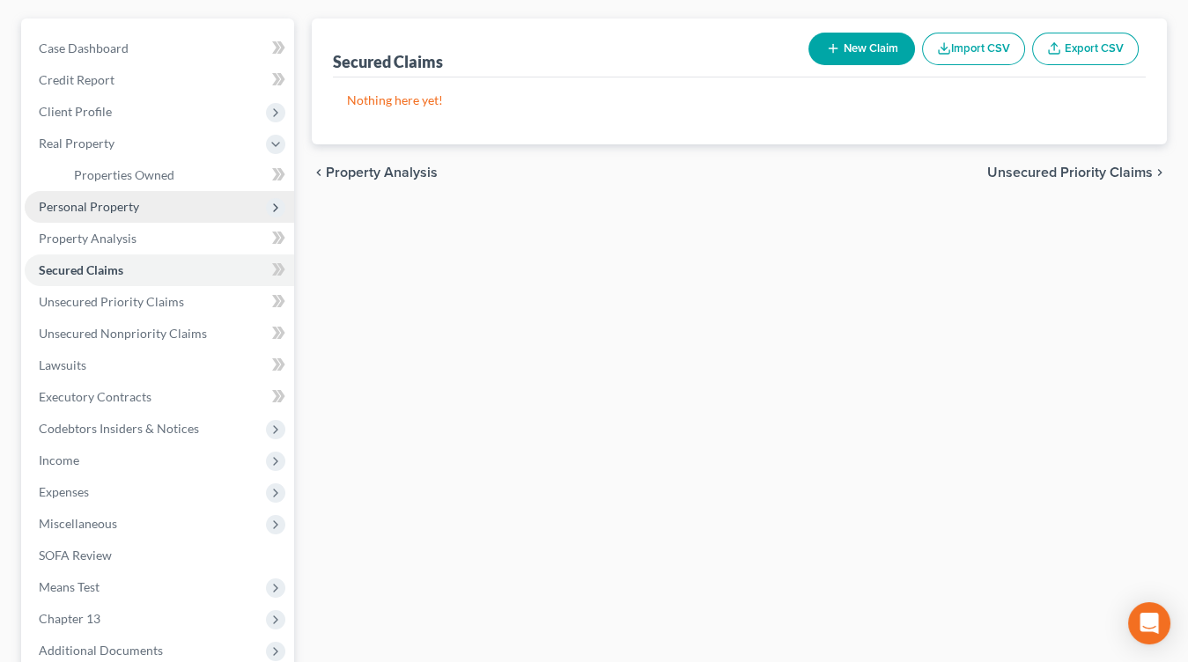
click at [147, 214] on span "Personal Property" at bounding box center [159, 207] width 269 height 32
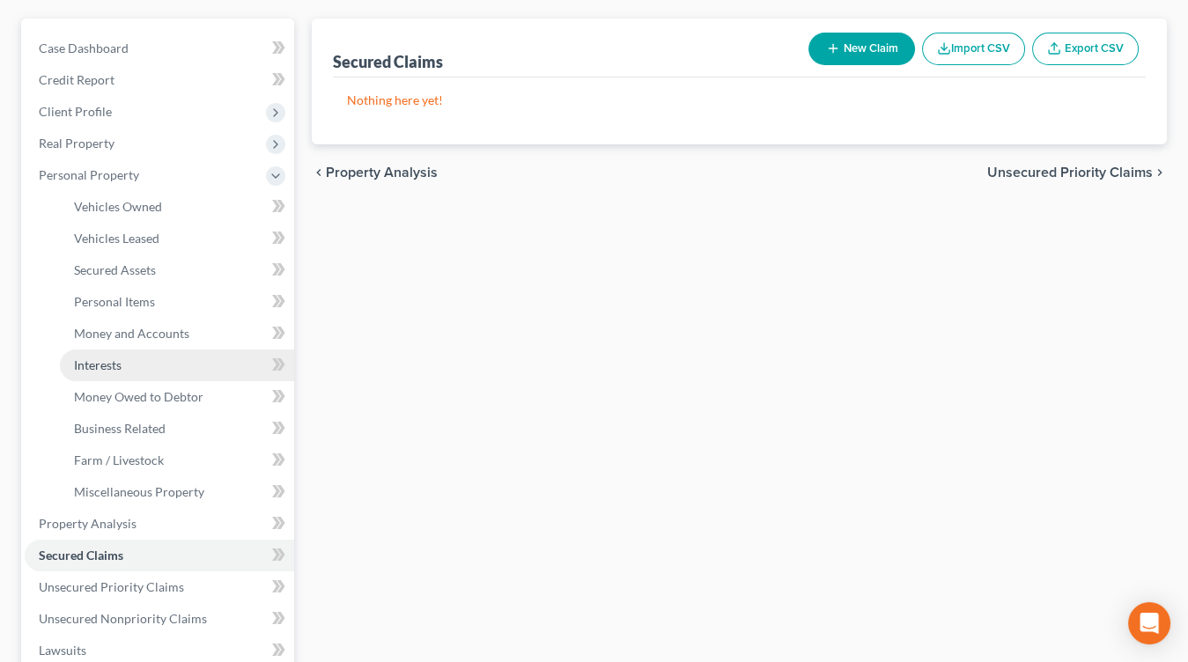
click at [169, 374] on link "Interests" at bounding box center [177, 366] width 234 height 32
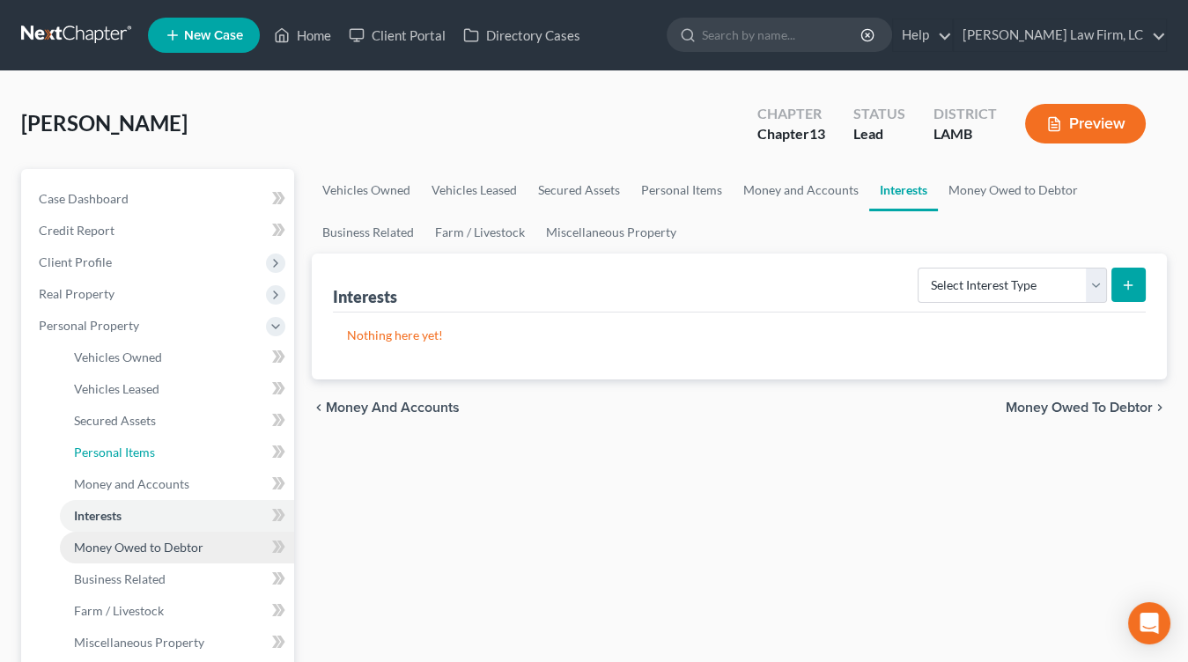
click at [187, 460] on link "Personal Items" at bounding box center [177, 453] width 234 height 32
click at [201, 534] on link "Money Owed to Debtor" at bounding box center [177, 548] width 234 height 32
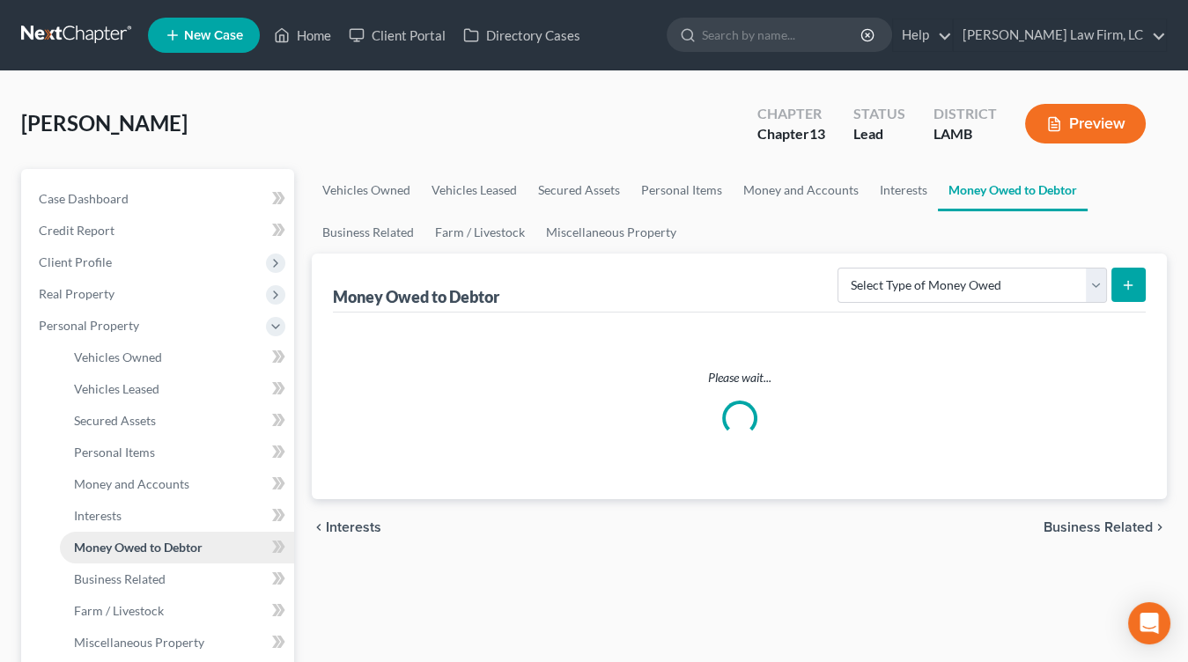
drag, startPoint x: 204, startPoint y: 547, endPoint x: 237, endPoint y: 542, distance: 33.0
click at [205, 547] on link "Money Owed to Debtor" at bounding box center [177, 548] width 234 height 32
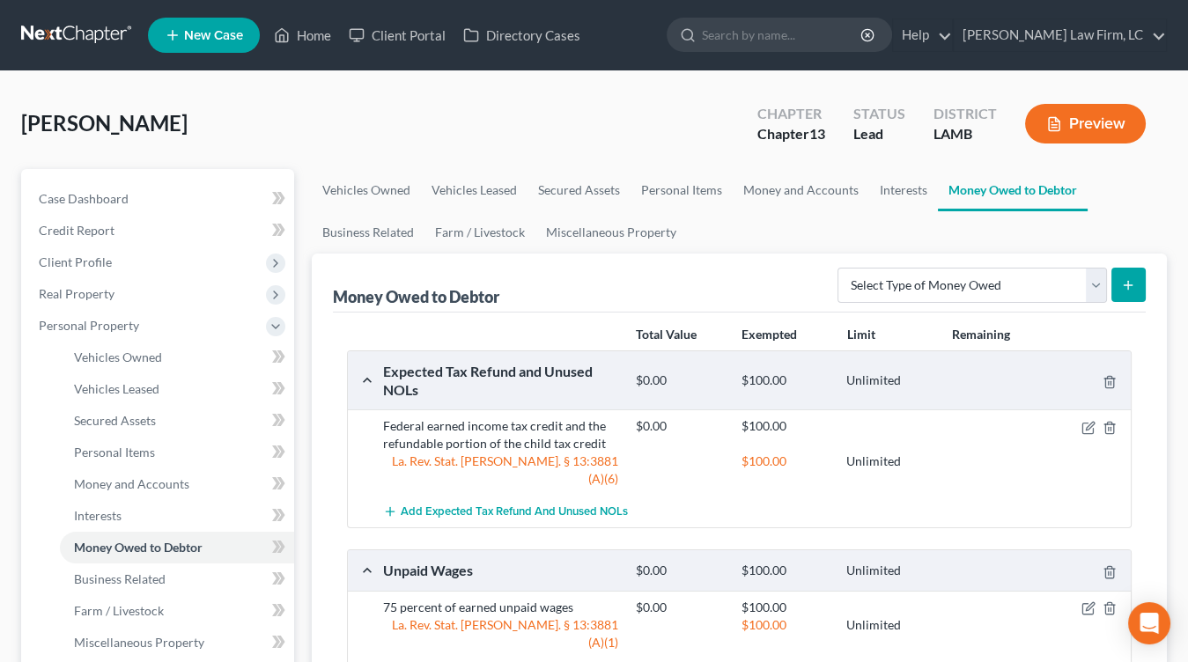
scroll to position [4, 0]
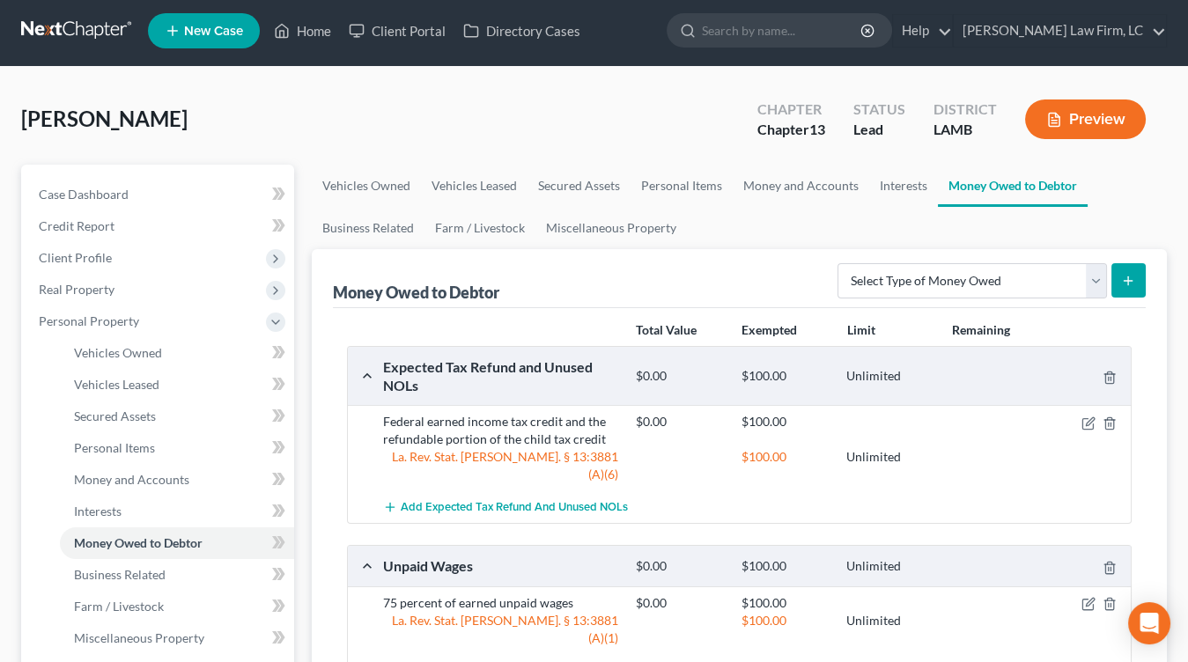
click at [925, 302] on div "Money Owed to Debtor Select Type of Money Owed Accounts Receivable Alimony Chil…" at bounding box center [739, 278] width 813 height 59
click at [930, 287] on select "Select Type of Money Owed Accounts Receivable Alimony Child Support Claims Agai…" at bounding box center [971, 280] width 269 height 35
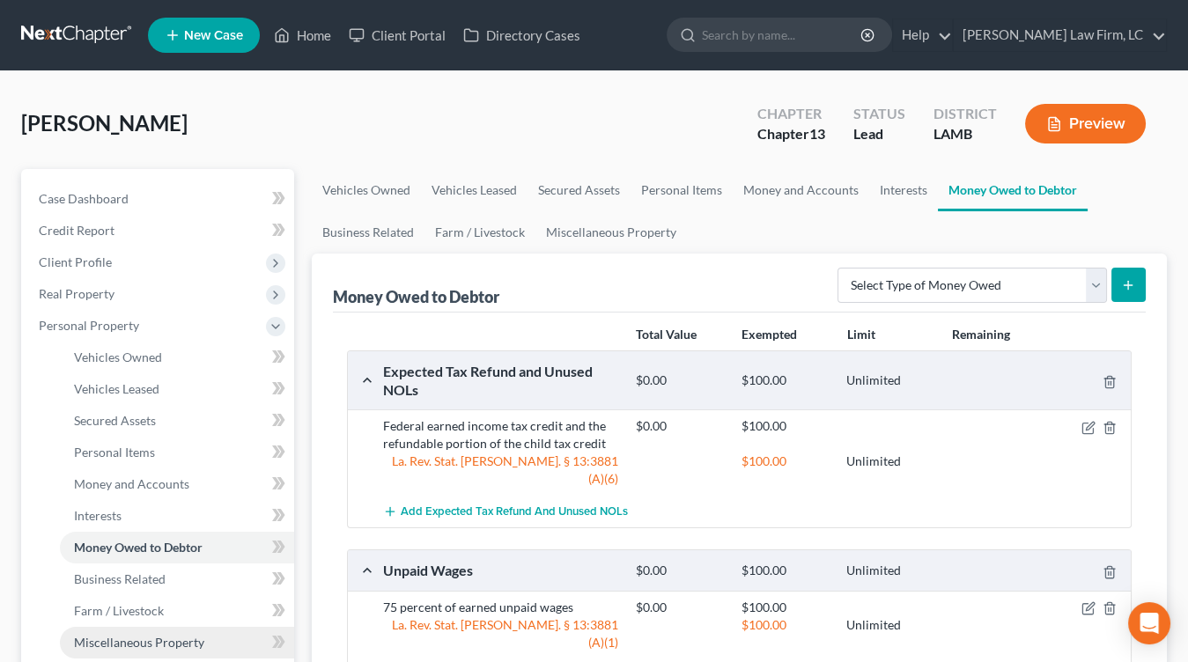
scroll to position [0, 0]
click at [180, 629] on link "Miscellaneous Property" at bounding box center [177, 643] width 234 height 32
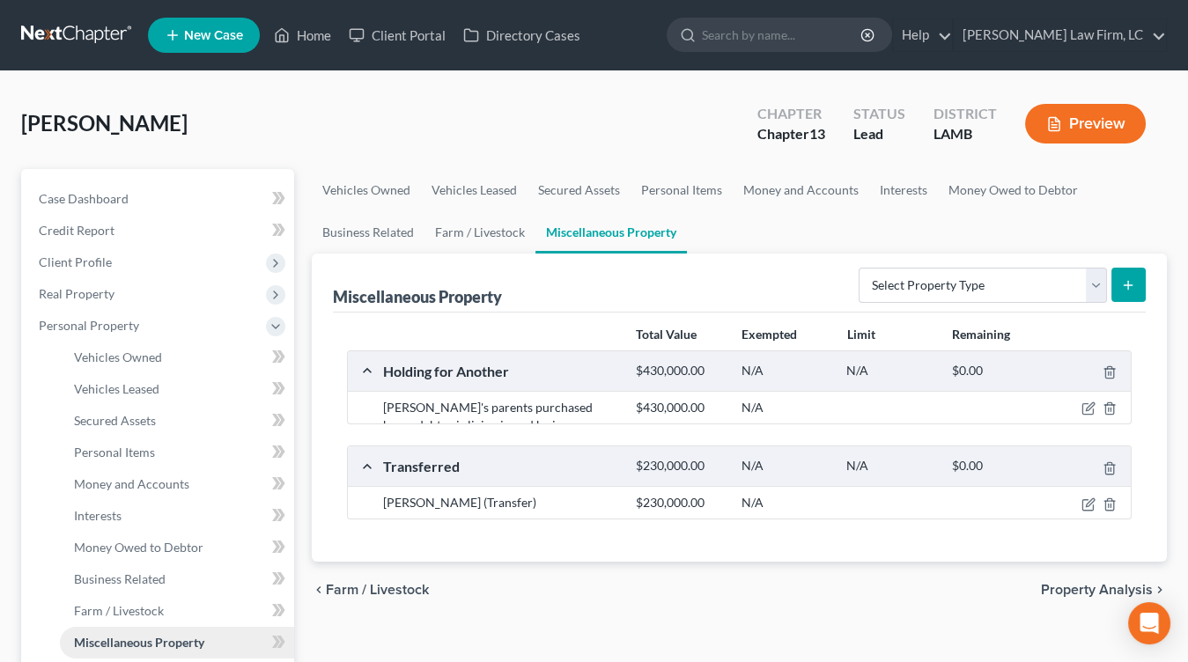
click at [180, 635] on span "Miscellaneous Property" at bounding box center [139, 642] width 130 height 15
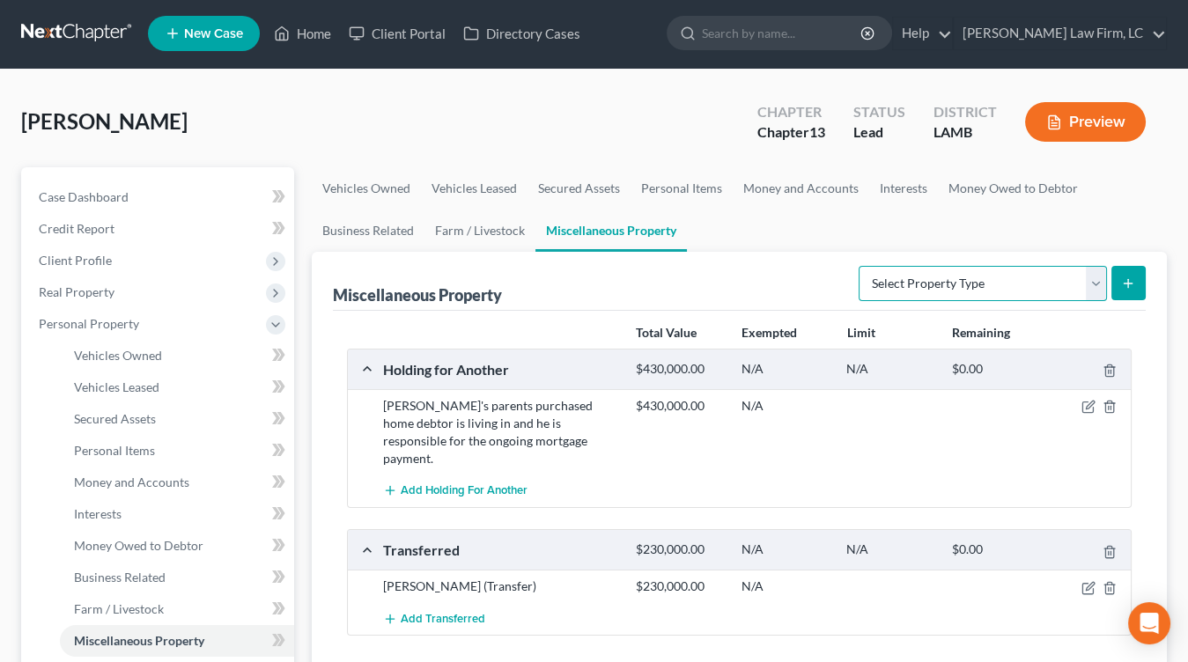
click at [962, 288] on select "Select Property Type Assigned for Creditor Benefit Within 1 Year Holding for An…" at bounding box center [983, 283] width 248 height 35
click at [1098, 578] on div at bounding box center [1090, 587] width 85 height 18
click at [1092, 581] on icon "button" at bounding box center [1088, 588] width 14 height 14
select select "Ordinary (within 2 years)"
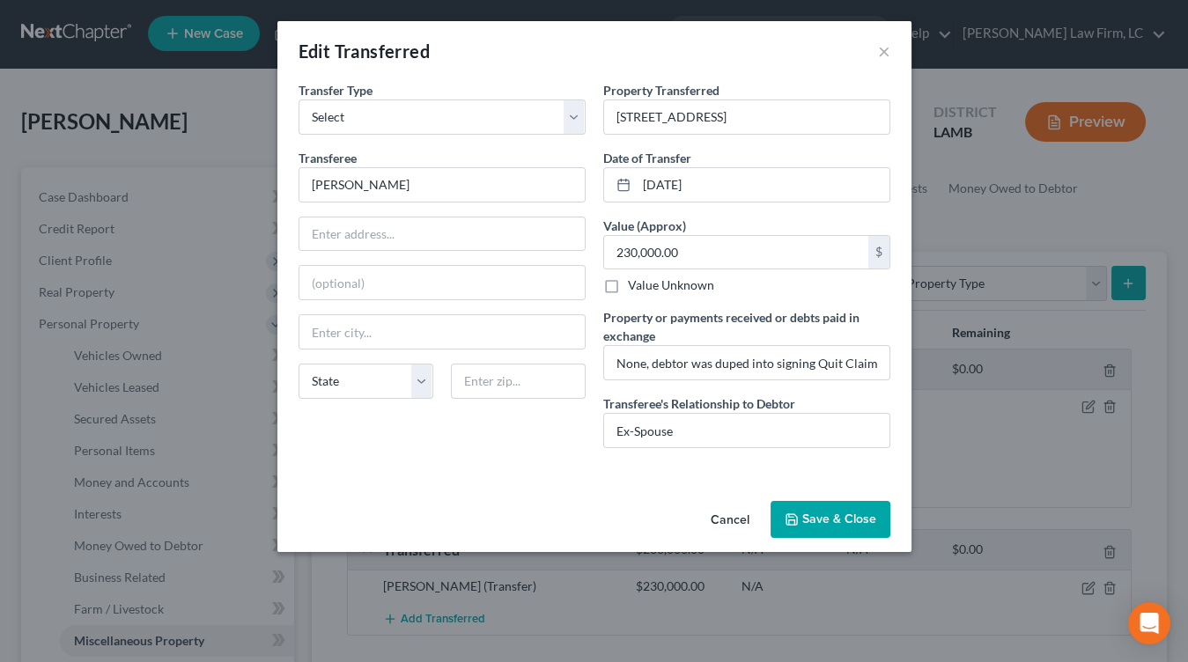
click at [743, 340] on label "Property or payments received or debts paid in exchange" at bounding box center [746, 326] width 287 height 37
click at [723, 347] on input "None, debtor was duped into signing Quit Claim deed by ex wife" at bounding box center [746, 362] width 285 height 33
click at [448, 122] on select "Select Ordinary (within 2 years) Within 10 Years" at bounding box center [442, 117] width 287 height 35
click at [750, 72] on div "Edit Transferred ×" at bounding box center [594, 51] width 634 height 60
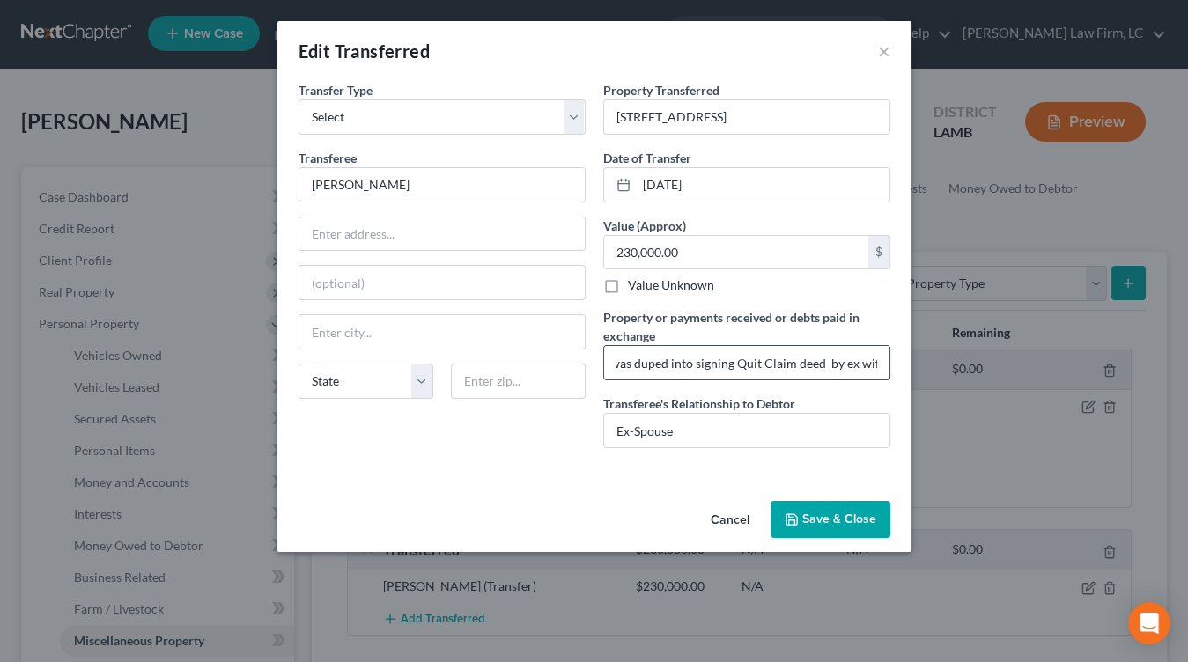
drag, startPoint x: 681, startPoint y: 363, endPoint x: 806, endPoint y: 364, distance: 125.0
click at [812, 363] on input "None, debtor was duped into signing Quit Claim deed by ex wife" at bounding box center [746, 362] width 285 height 33
click at [806, 363] on input "None, debtor was duped into signing Quit Claim deed by ex wife" at bounding box center [746, 362] width 285 height 33
drag, startPoint x: 818, startPoint y: 365, endPoint x: 802, endPoint y: 359, distance: 16.7
click at [818, 365] on input "None, debtor was duped into signing Quit Claim deed by ex wife" at bounding box center [746, 362] width 285 height 33
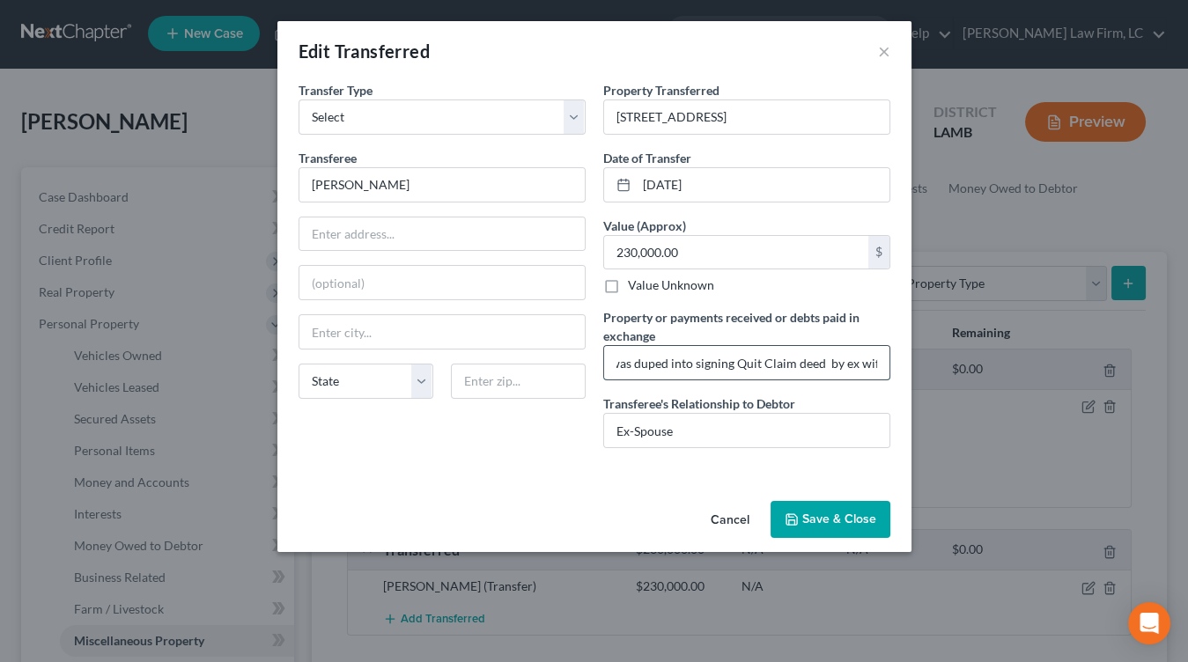
drag, startPoint x: 748, startPoint y: 350, endPoint x: 719, endPoint y: 351, distance: 29.1
click at [719, 351] on input "None, debtor was duped into signing Quit Claim deed by ex wife" at bounding box center [746, 362] width 285 height 33
drag, startPoint x: 719, startPoint y: 351, endPoint x: 727, endPoint y: 380, distance: 30.4
click at [719, 351] on input "None, debtor was duped into signing Quit Claim deed by ex wife" at bounding box center [746, 362] width 285 height 33
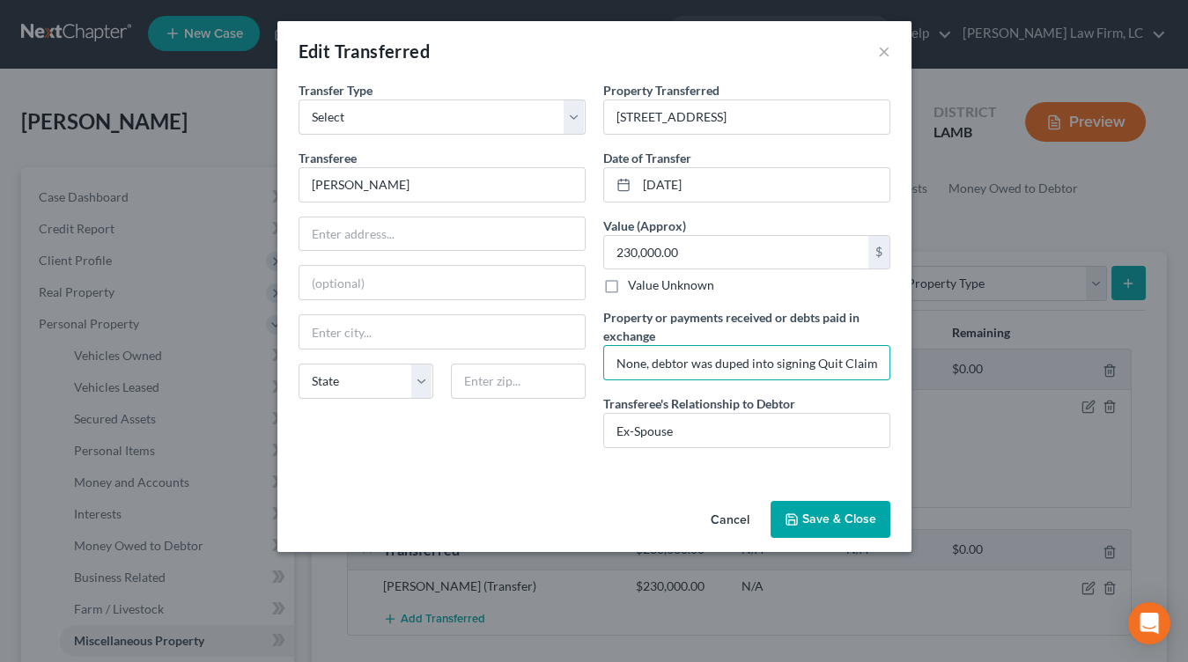
drag, startPoint x: 727, startPoint y: 387, endPoint x: 719, endPoint y: 402, distance: 16.9
click at [726, 388] on div "Property Transferred * 2921 Charlotte Dr., Baton Rouge, LA 70814 Date of Transf…" at bounding box center [746, 271] width 305 height 381
click at [715, 428] on input "Ex-Spouse" at bounding box center [746, 430] width 285 height 33
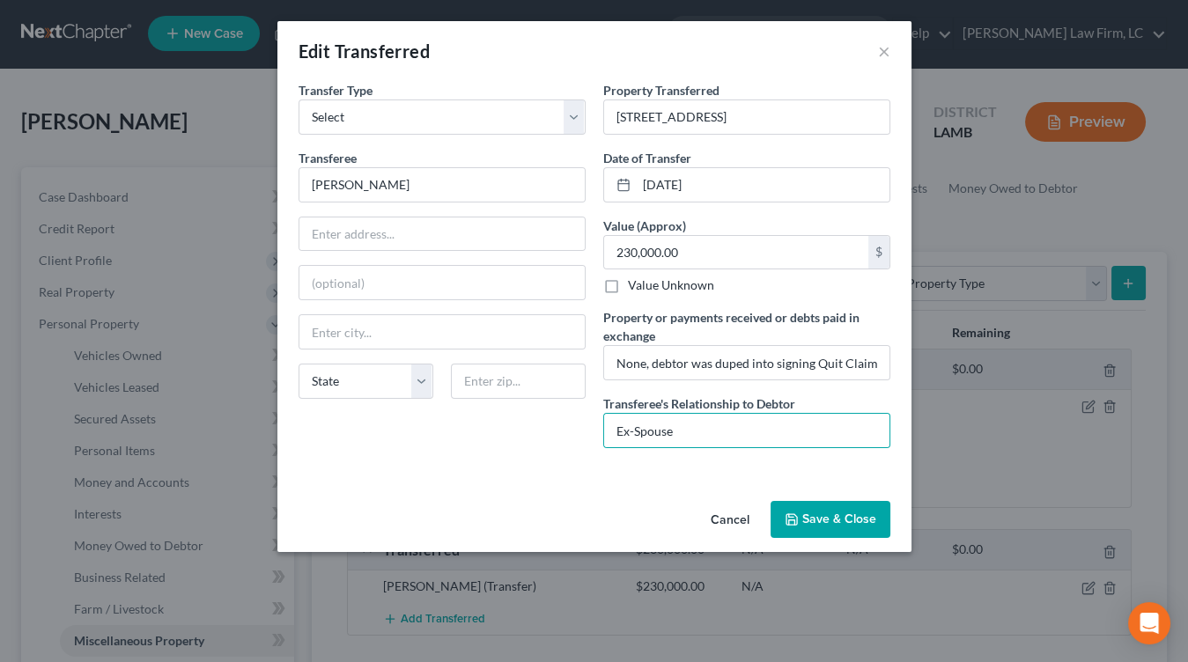
click at [472, 204] on div "Transferee * Mary Smith State AL AK AR AZ CA CO CT DE DC FL GA GU HI ID IL IN I…" at bounding box center [442, 281] width 287 height 264
click at [471, 213] on div "Transferee * Mary Smith State AL AK AR AZ CA CO CT DE DC FL GA GU HI ID IL IN I…" at bounding box center [442, 281] width 287 height 264
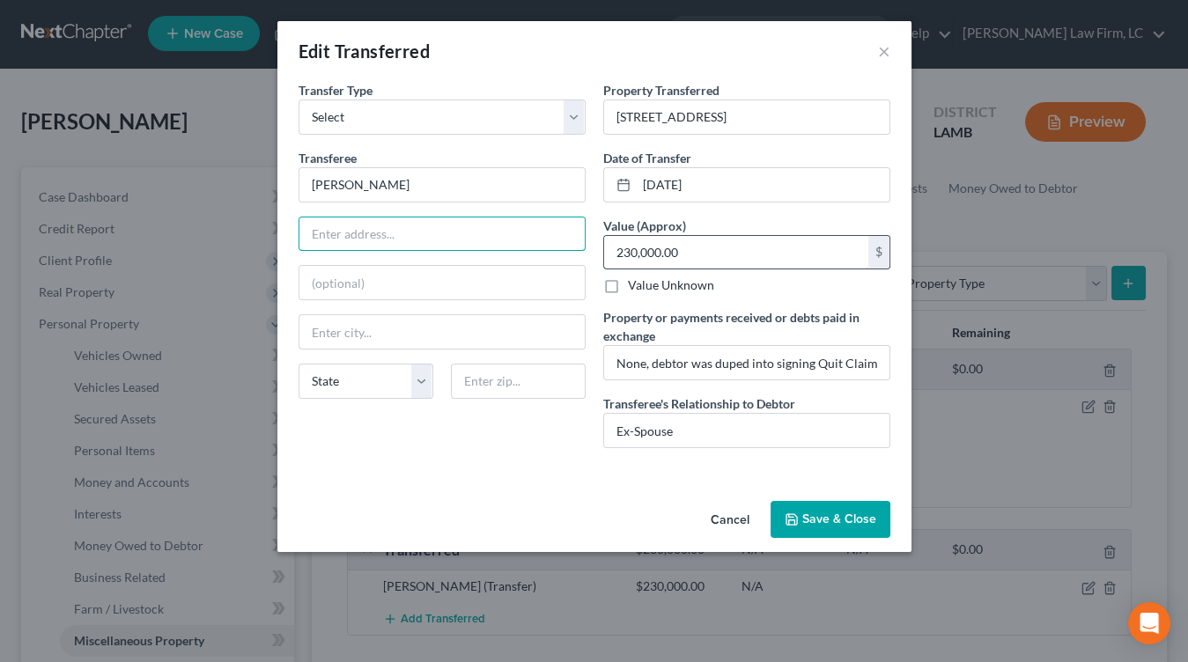
drag, startPoint x: 469, startPoint y: 223, endPoint x: 616, endPoint y: 246, distance: 148.8
click at [468, 222] on input "text" at bounding box center [441, 233] width 285 height 33
drag, startPoint x: 818, startPoint y: 501, endPoint x: 681, endPoint y: 503, distance: 137.4
click at [817, 501] on button "Save & Close" at bounding box center [830, 519] width 120 height 37
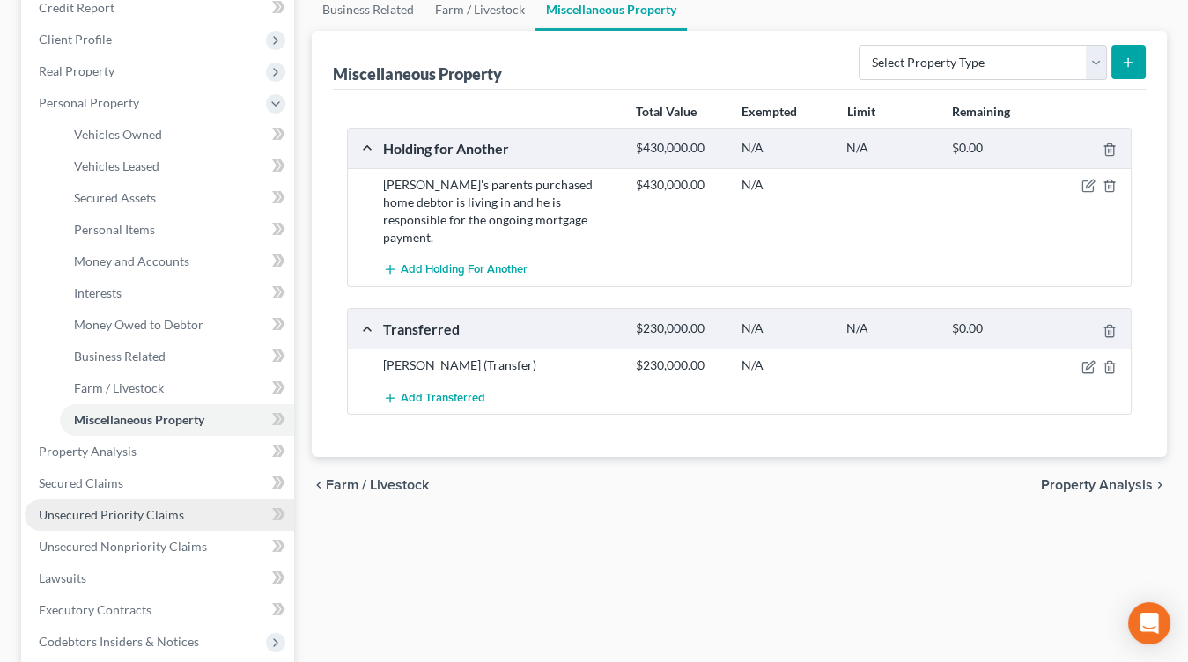
click at [144, 518] on span "Unsecured Priority Claims" at bounding box center [111, 514] width 145 height 15
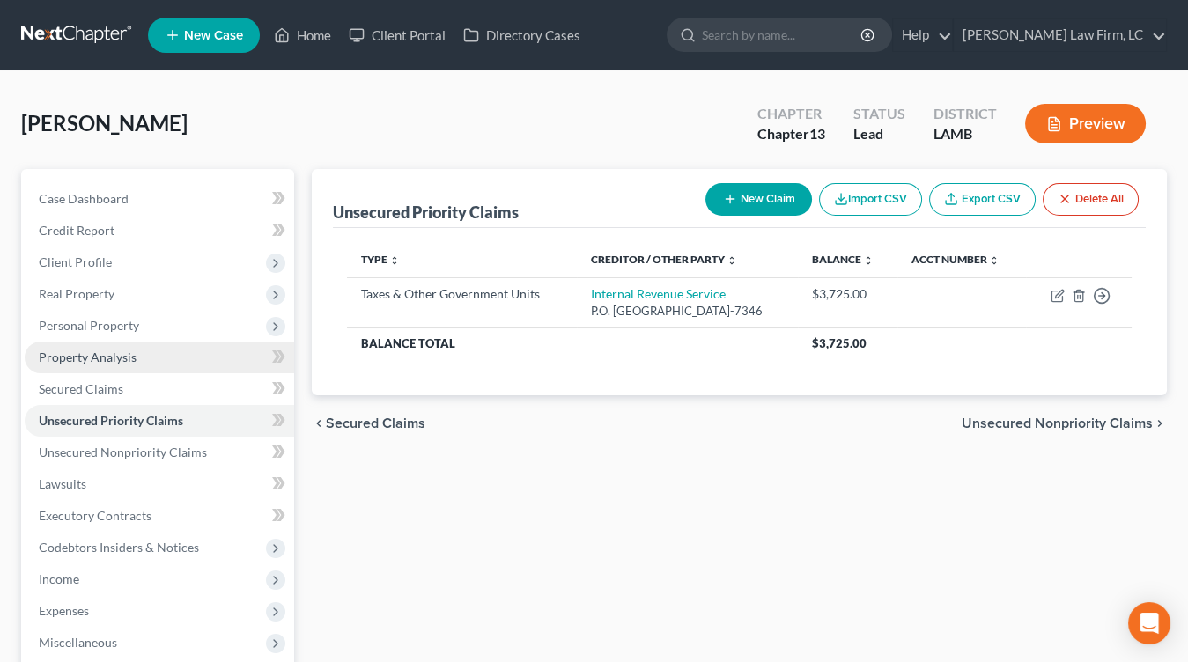
click at [158, 357] on link "Property Analysis" at bounding box center [159, 358] width 269 height 32
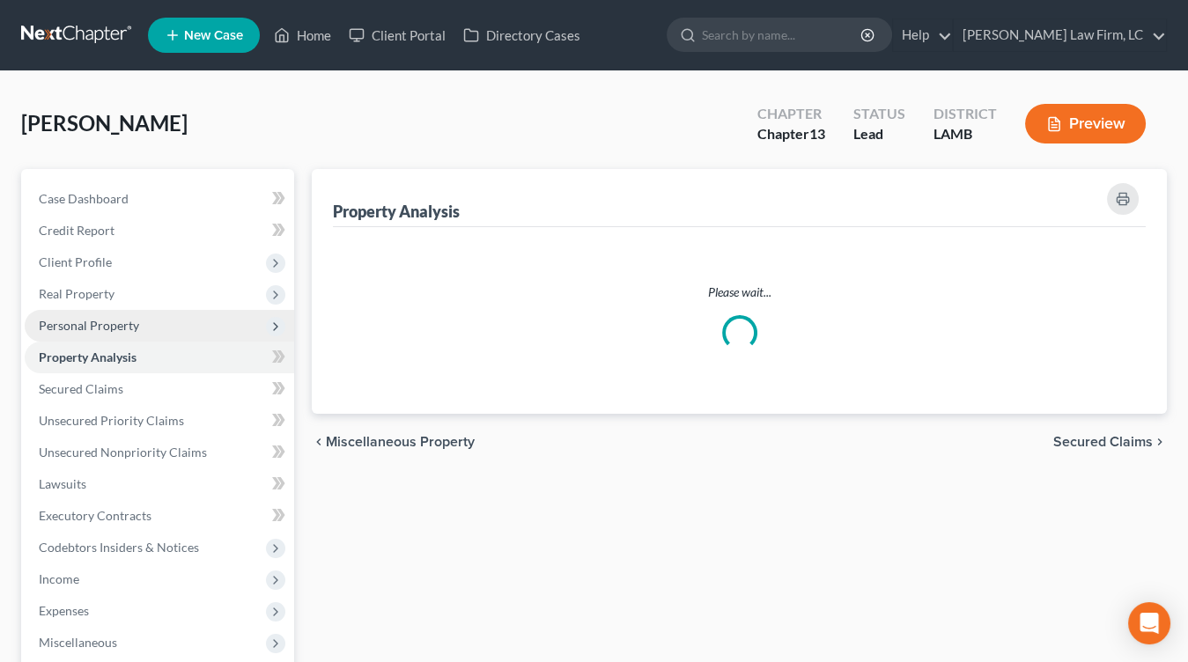
click at [166, 339] on span "Personal Property" at bounding box center [159, 326] width 269 height 32
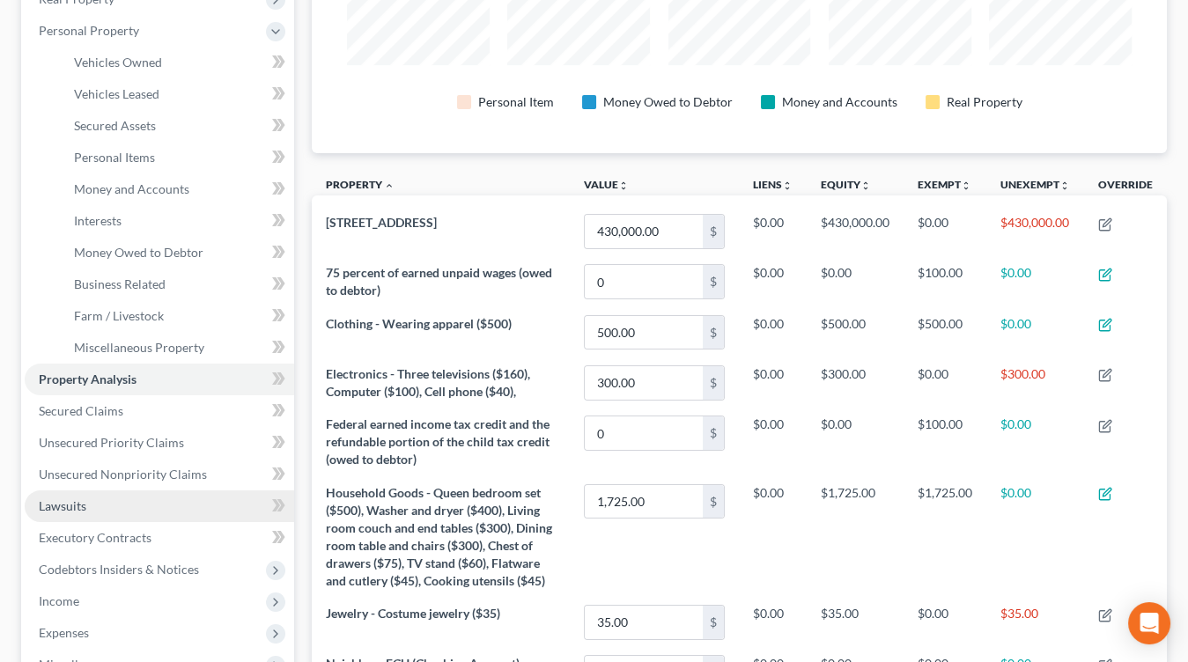
scroll to position [328, 0]
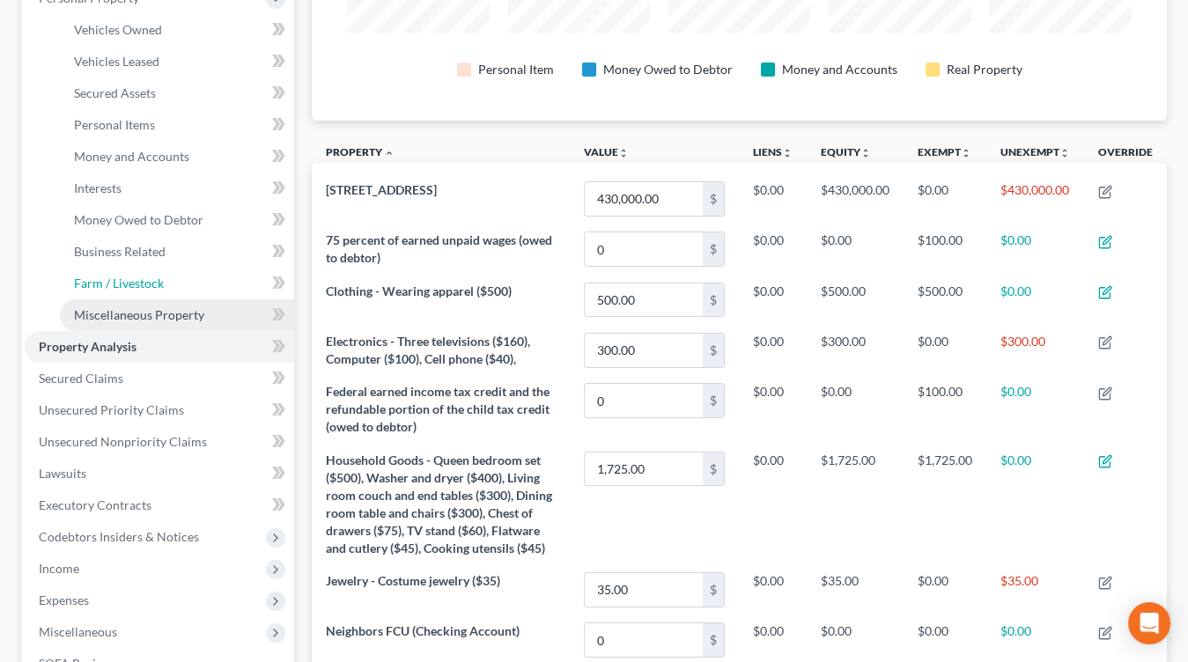
drag, startPoint x: 180, startPoint y: 281, endPoint x: 195, endPoint y: 309, distance: 32.3
click at [180, 281] on link "Farm / Livestock" at bounding box center [177, 284] width 234 height 32
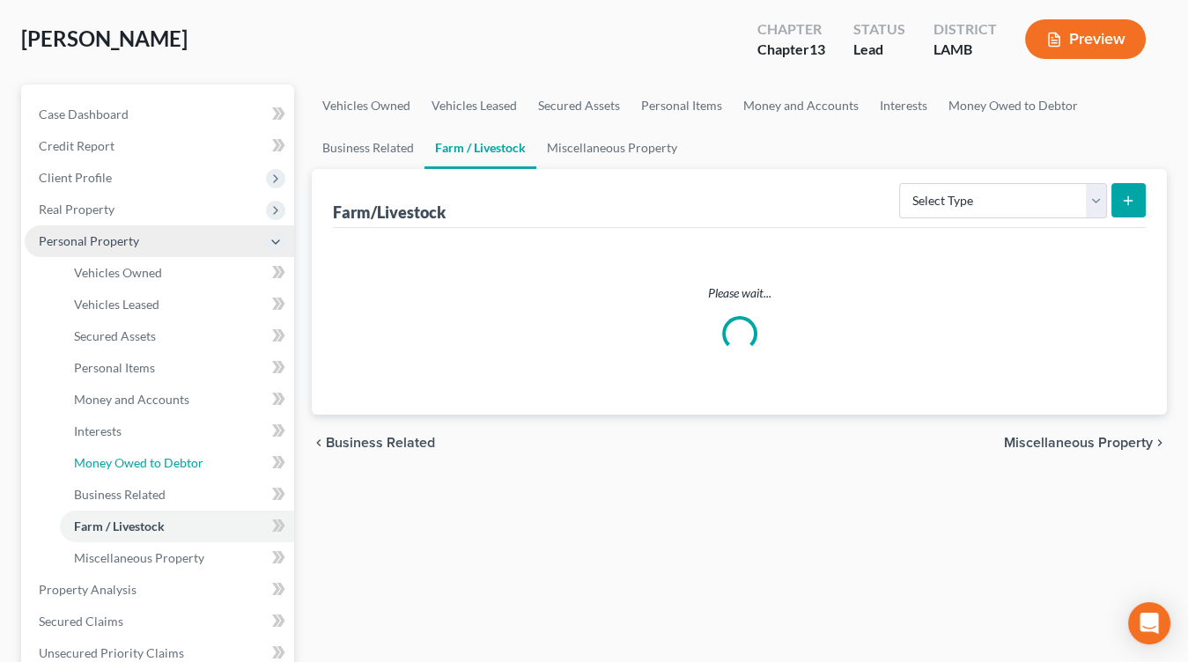
click at [196, 313] on ul "Vehicles Owned Vehicles Leased Machinery and Vehicles Office Related" at bounding box center [159, 415] width 269 height 317
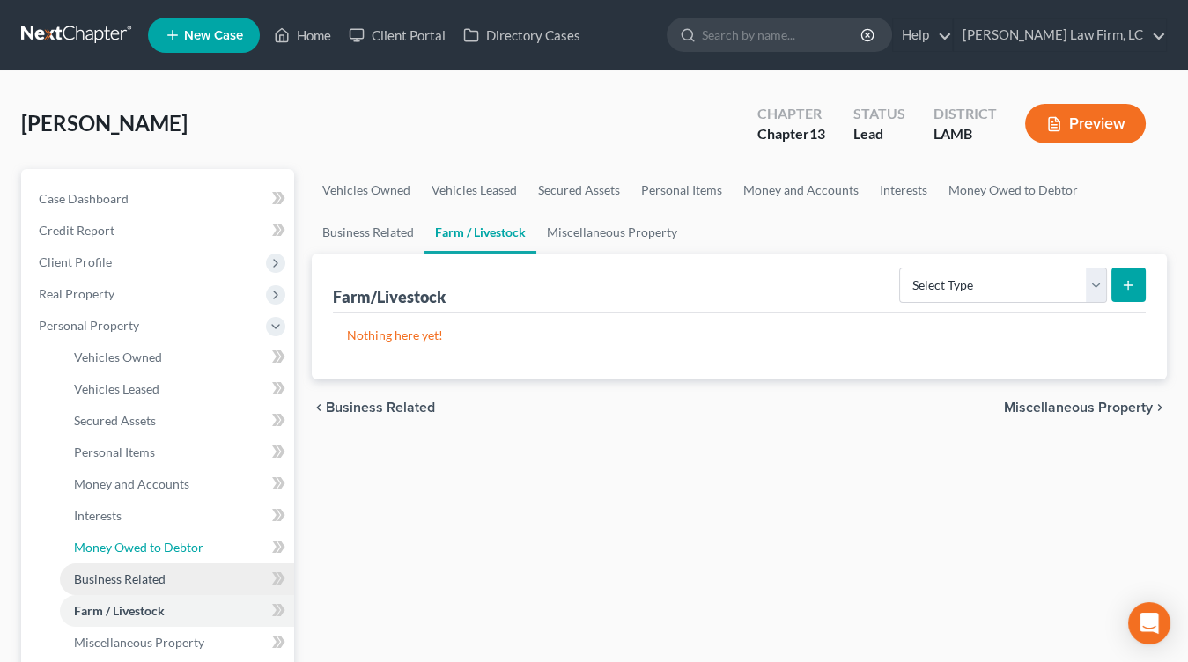
click at [151, 546] on span "Money Owed to Debtor" at bounding box center [138, 547] width 129 height 15
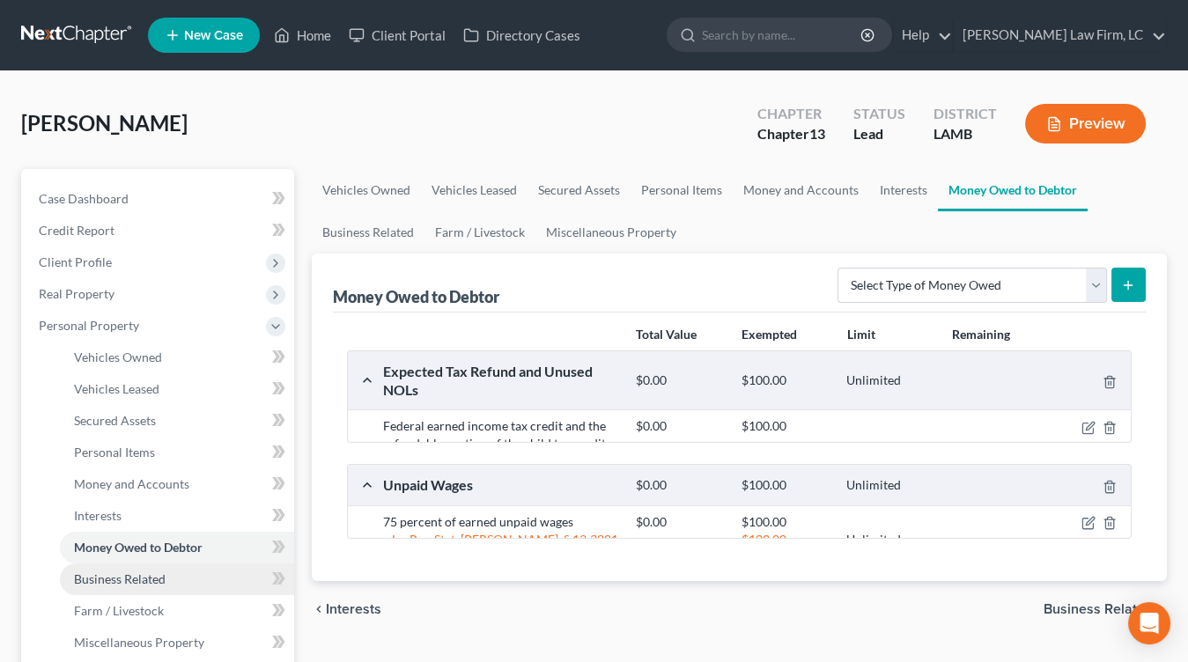
click at [177, 585] on link "Business Related" at bounding box center [177, 580] width 234 height 32
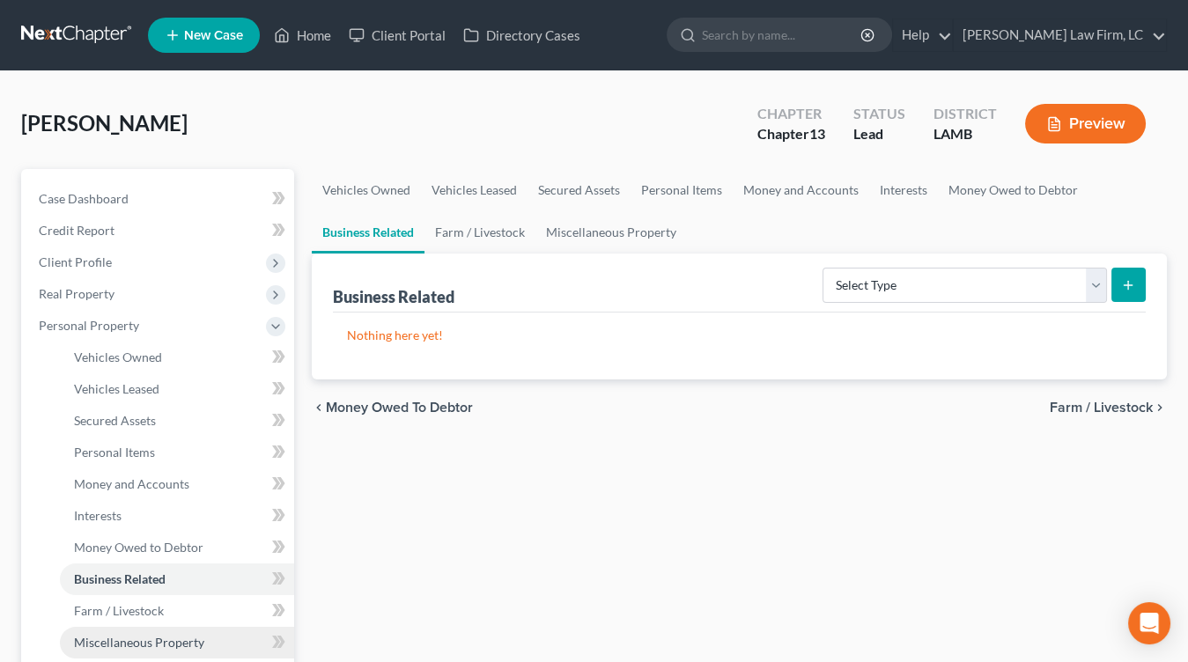
scroll to position [3, 0]
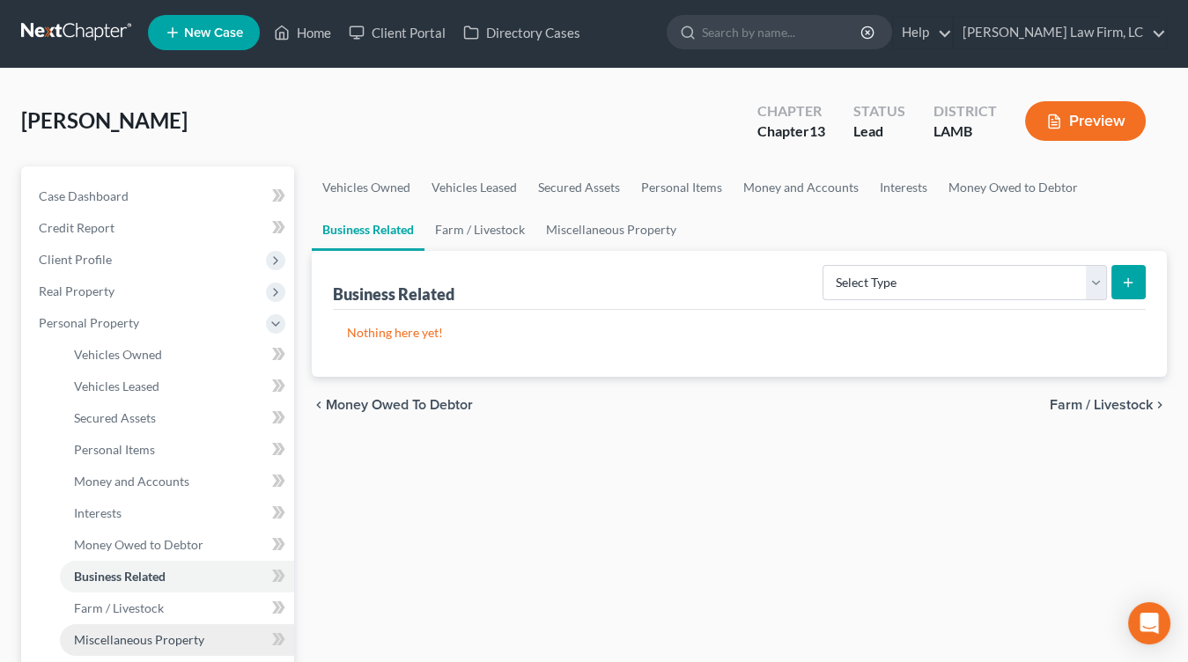
click at [201, 628] on link "Miscellaneous Property" at bounding box center [177, 640] width 234 height 32
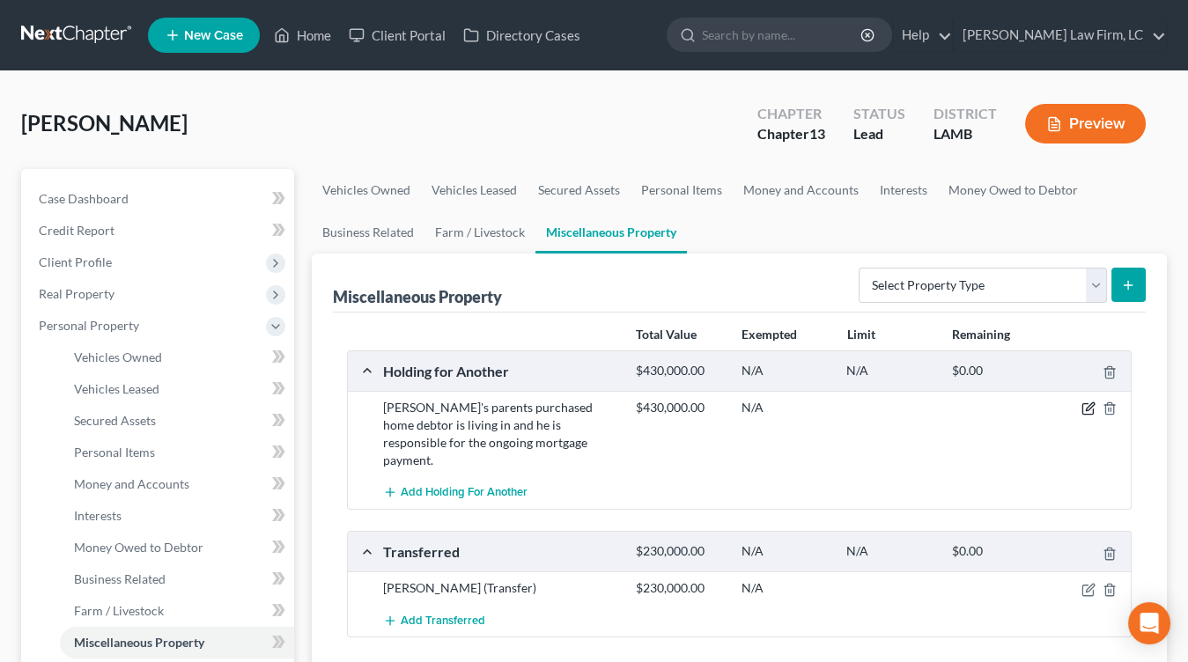
scroll to position [3, 0]
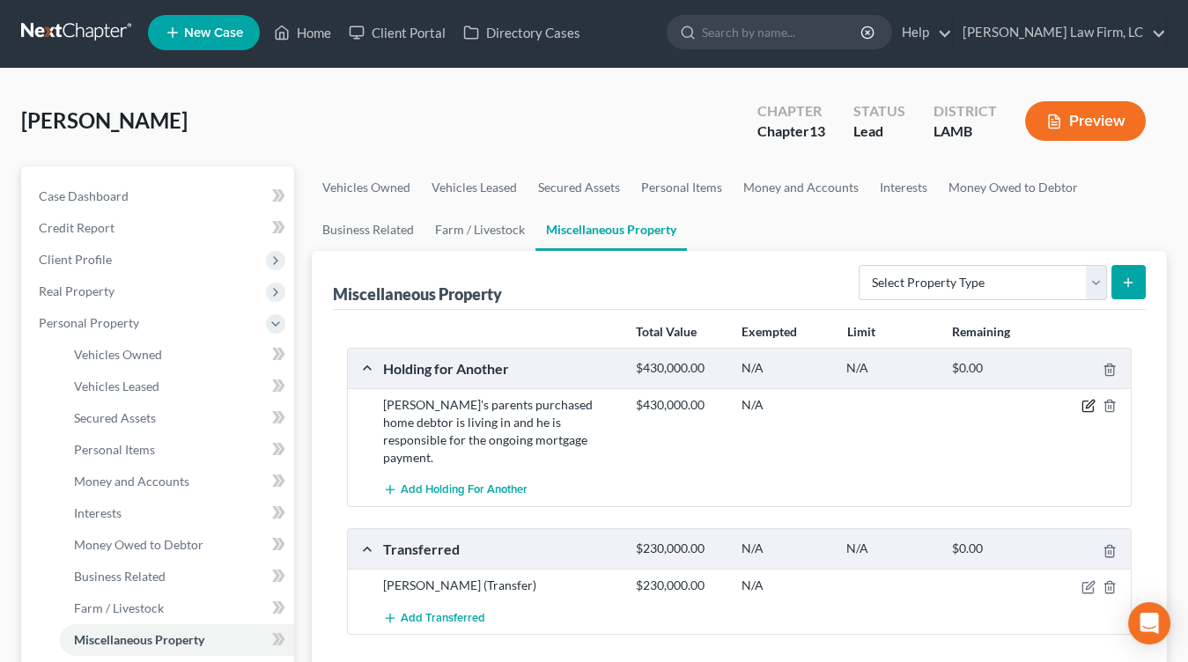
click at [1090, 399] on icon "button" at bounding box center [1088, 406] width 14 height 14
select select "19"
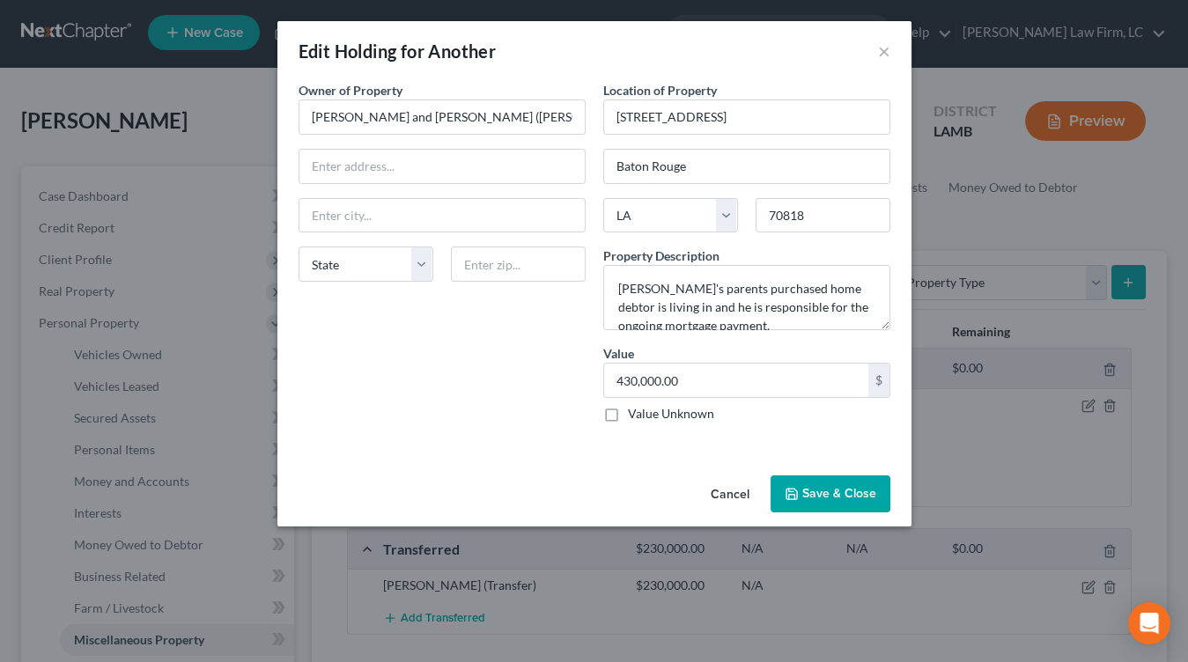
drag, startPoint x: 739, startPoint y: 496, endPoint x: 829, endPoint y: 502, distance: 90.0
click at [738, 496] on button "Cancel" at bounding box center [730, 494] width 67 height 35
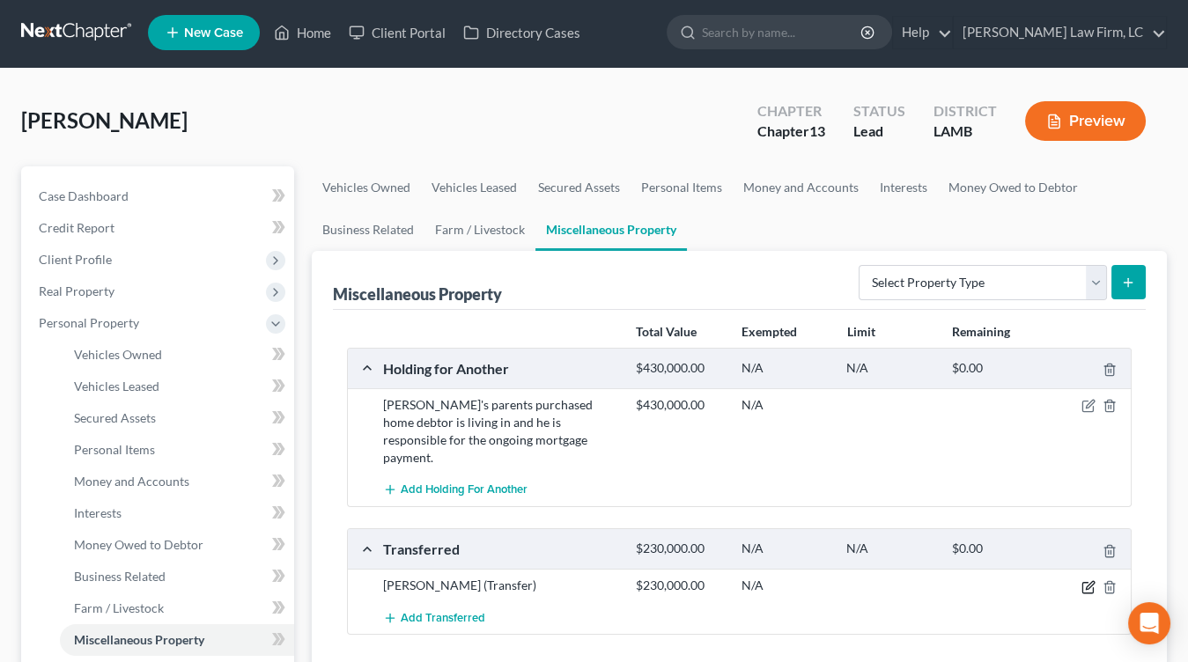
scroll to position [4, 0]
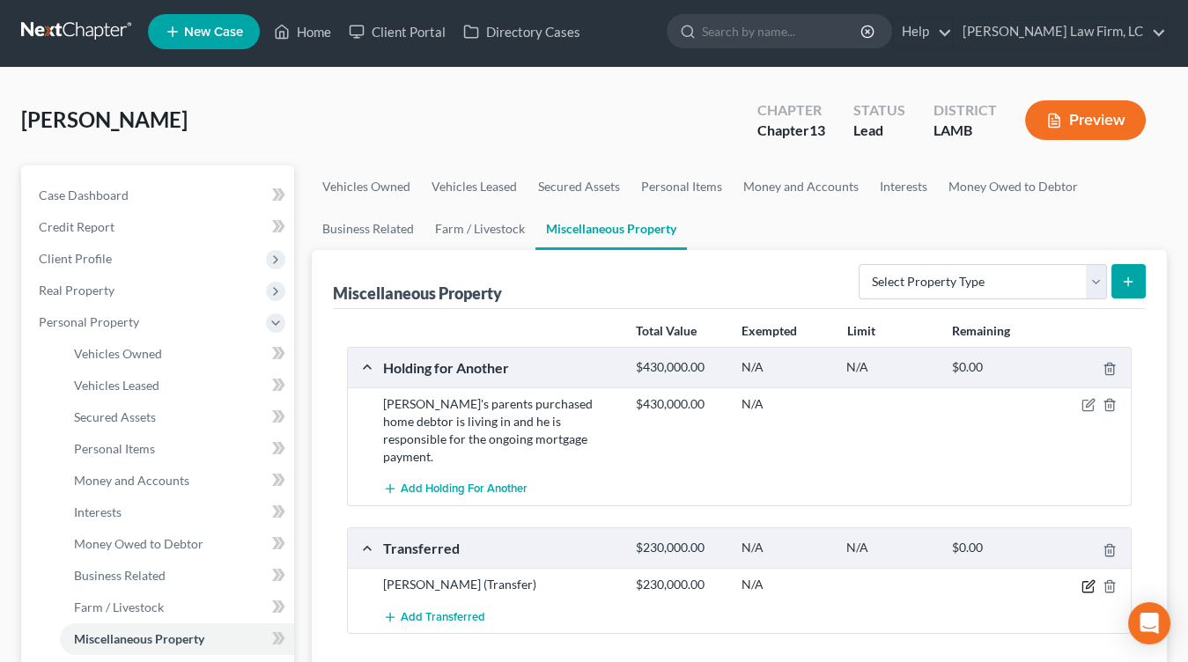
click at [1091, 579] on icon "button" at bounding box center [1088, 586] width 14 height 14
select select "Ordinary (within 2 years)"
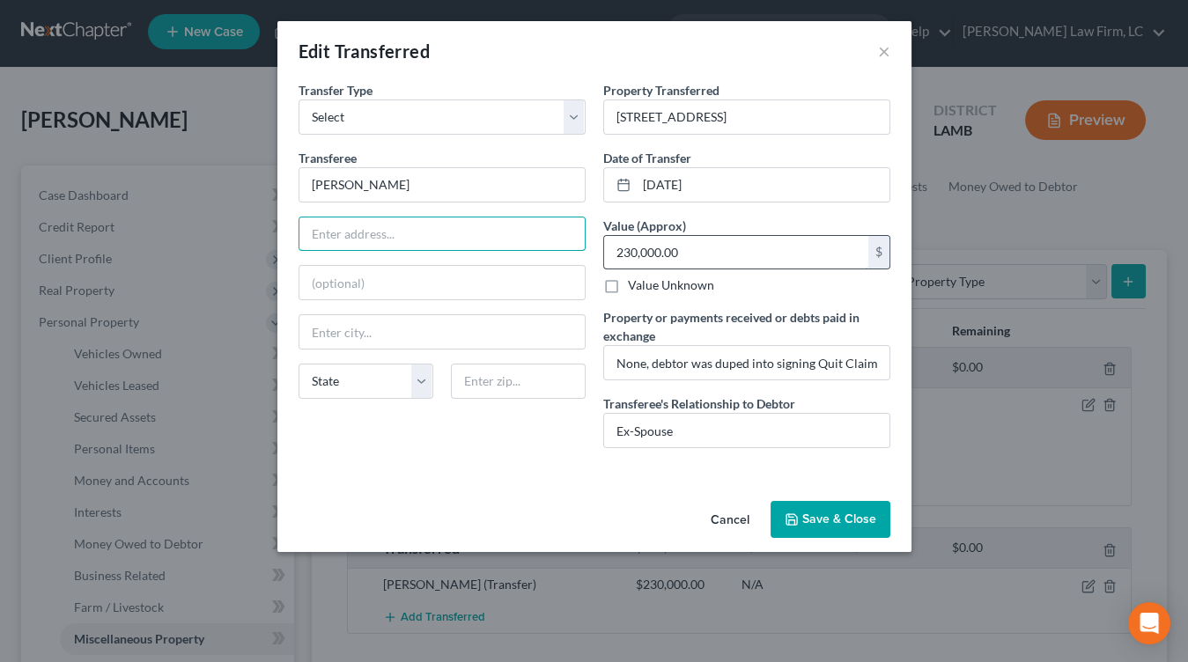
drag, startPoint x: 511, startPoint y: 231, endPoint x: 606, endPoint y: 237, distance: 95.3
click at [511, 231] on input "text" at bounding box center [441, 233] width 285 height 33
type input "4905 Woodstock Way"
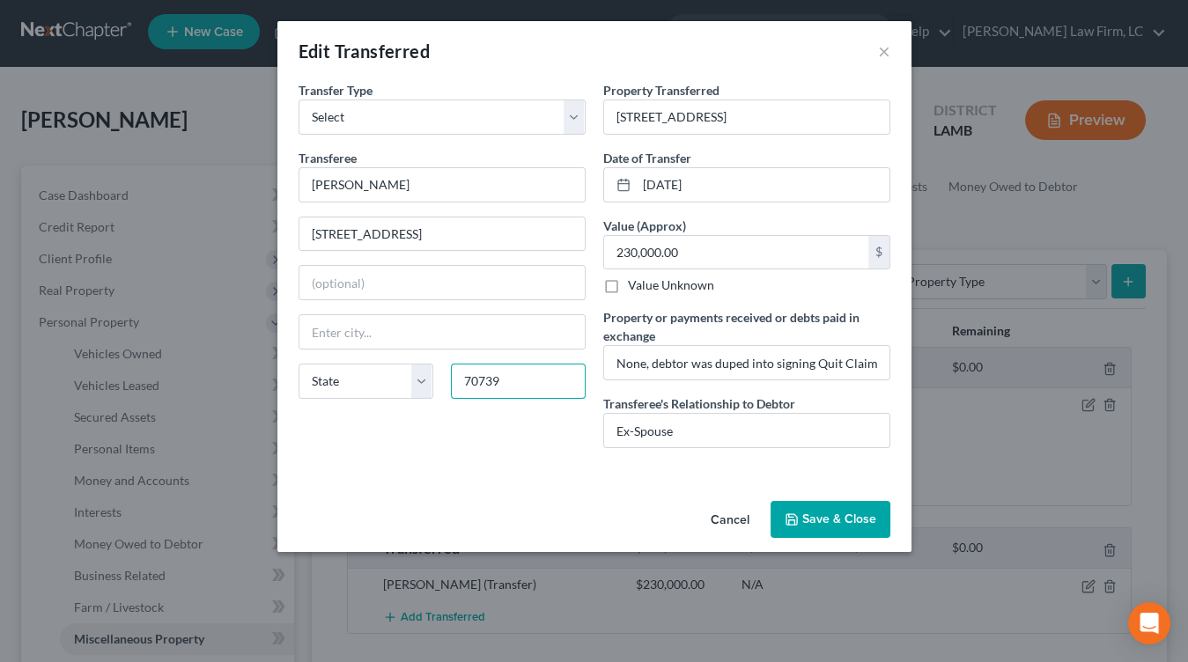
type input "70739"
type input "Greenwell Springs"
click at [855, 512] on button "Save & Close" at bounding box center [830, 519] width 120 height 37
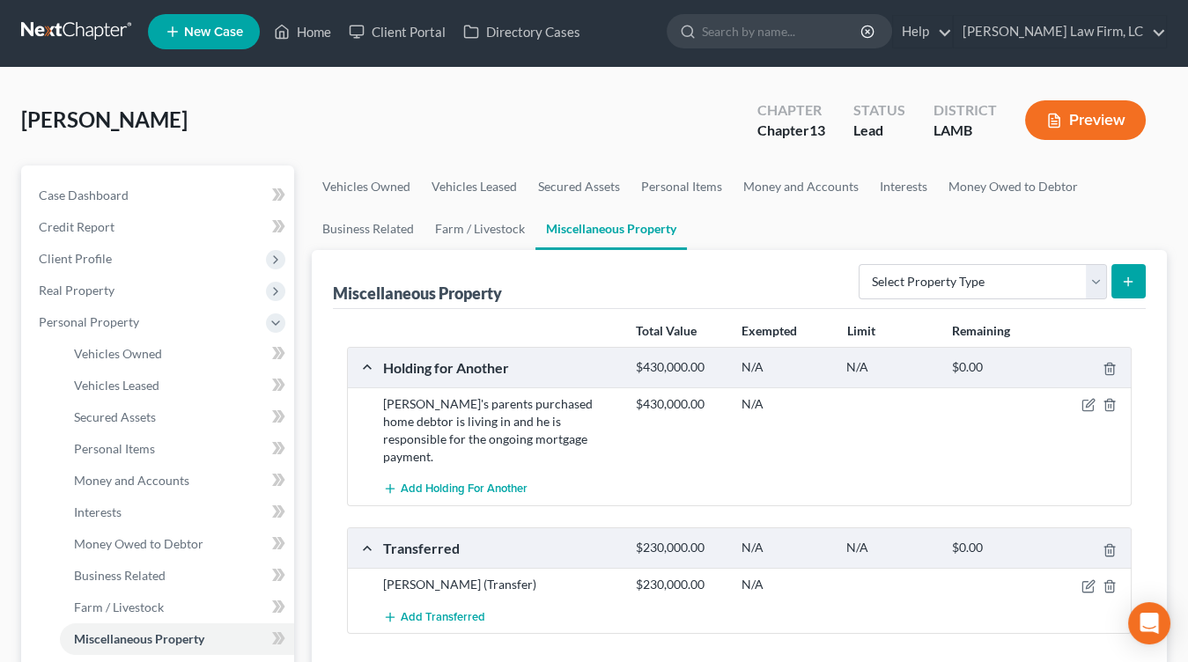
click at [1086, 110] on button "Preview" at bounding box center [1085, 120] width 121 height 40
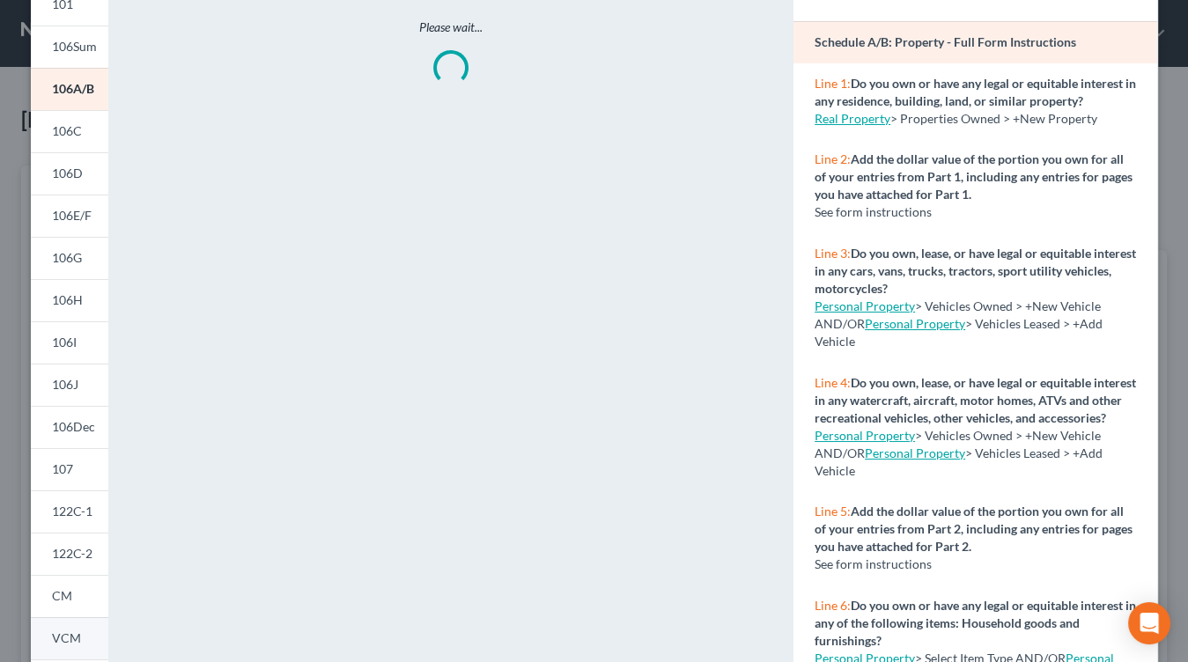
scroll to position [156, 0]
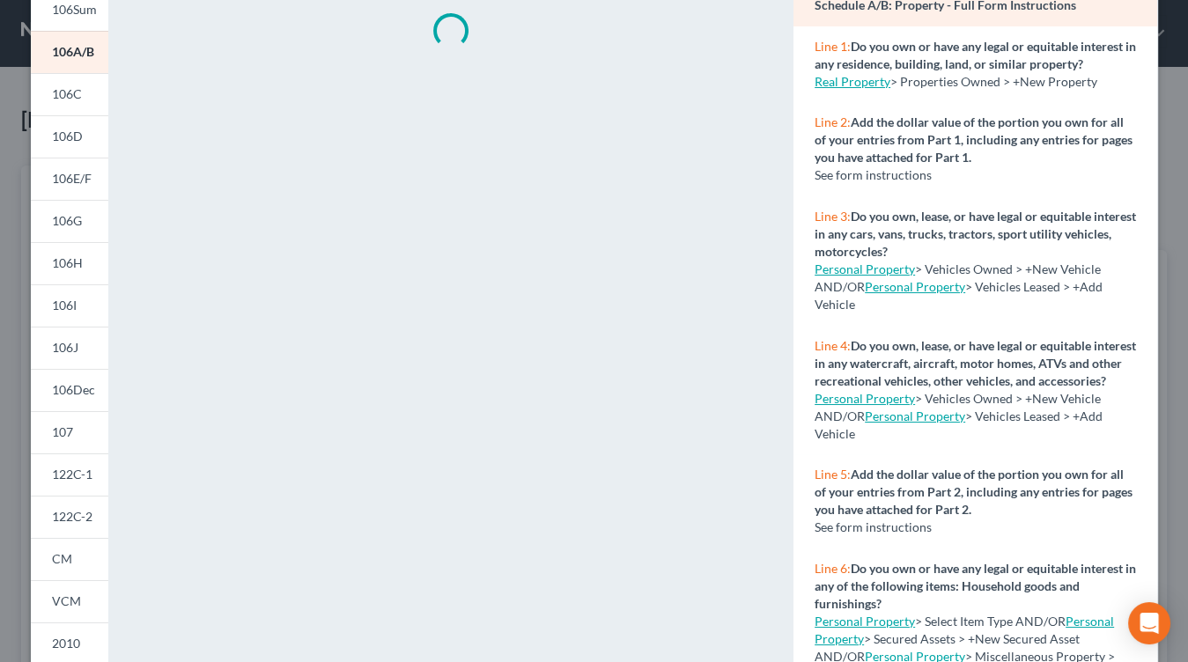
click at [55, 559] on span "CM" at bounding box center [62, 558] width 20 height 15
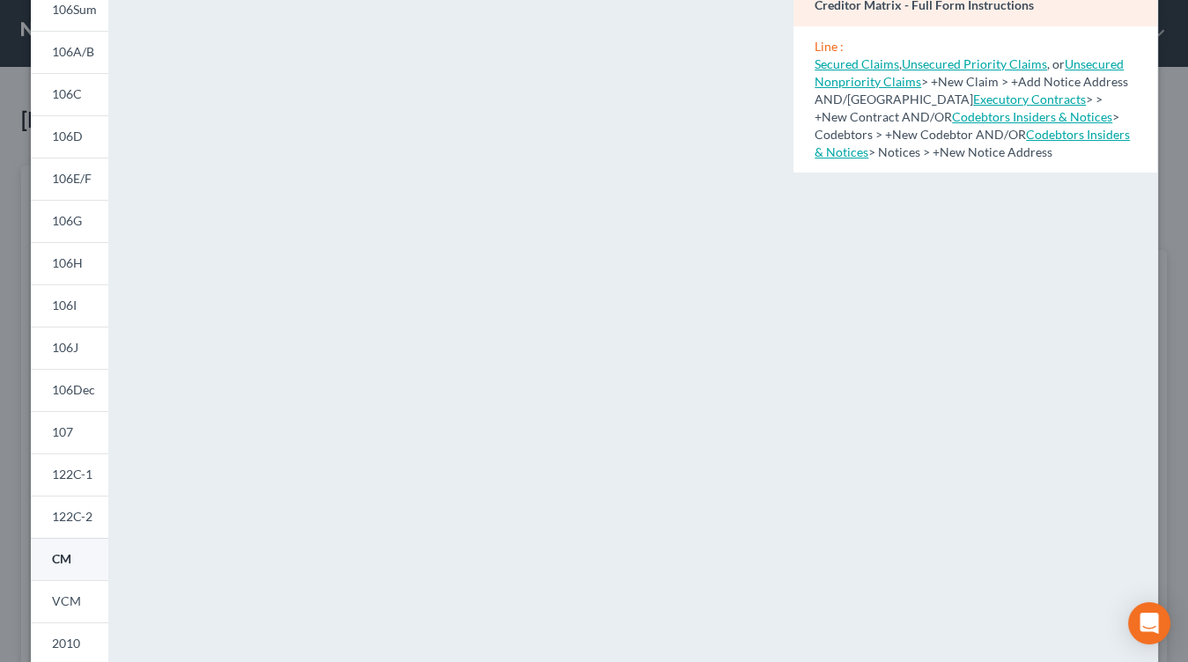
drag, startPoint x: 122, startPoint y: 538, endPoint x: 91, endPoint y: 550, distance: 34.0
click at [119, 537] on div "<object ng-attr-data='https://nextchapter-prod.s3.amazonaws.com/pdfs/7f49612f-e…" at bounding box center [450, 370] width 667 height 891
click at [90, 551] on link "CM" at bounding box center [69, 559] width 77 height 42
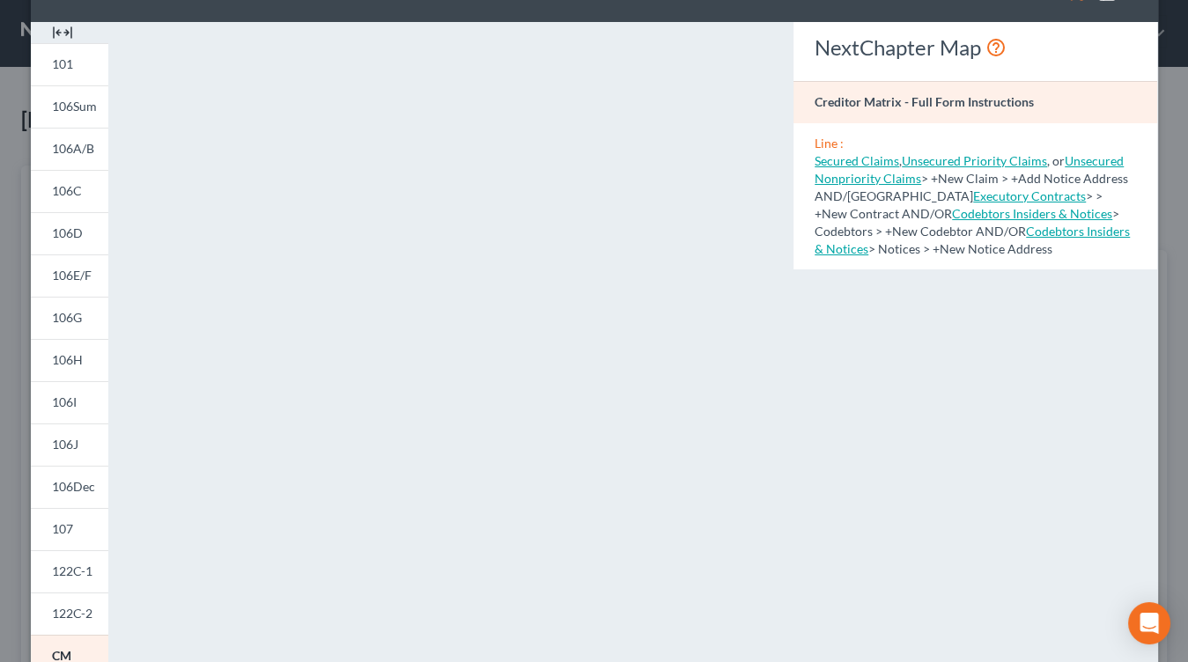
scroll to position [57, 0]
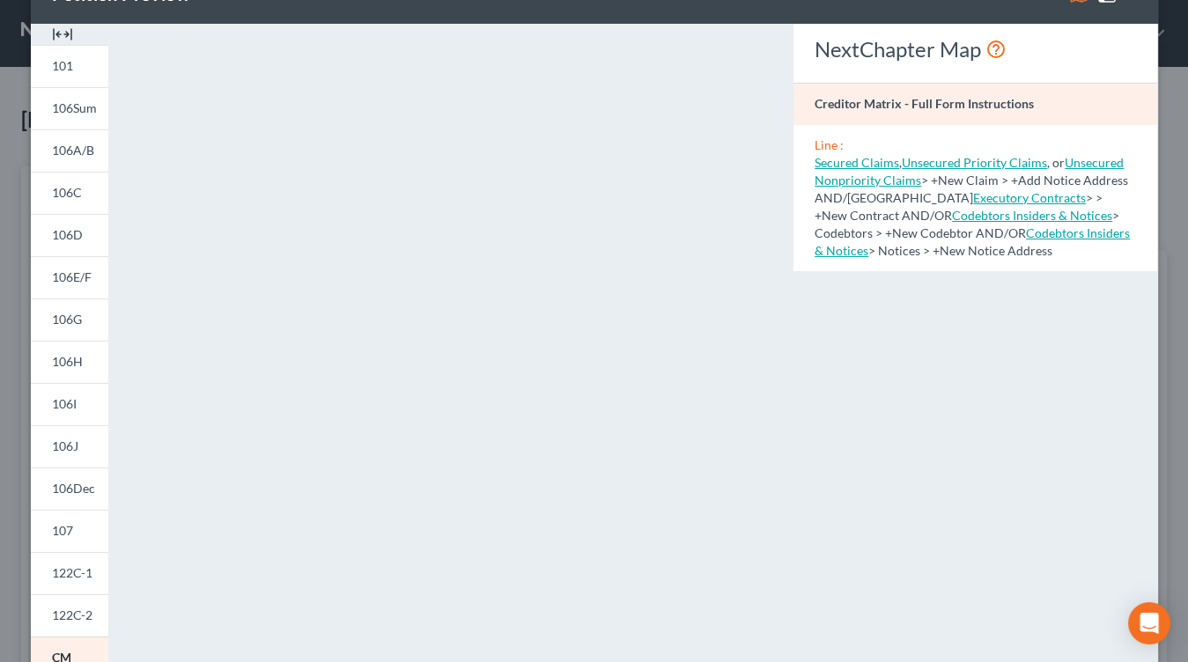
click at [1165, 265] on div "NextChapter Map Creditor Matrix - Full Form Instructions Line : Secured Claims …" at bounding box center [975, 461] width 381 height 874
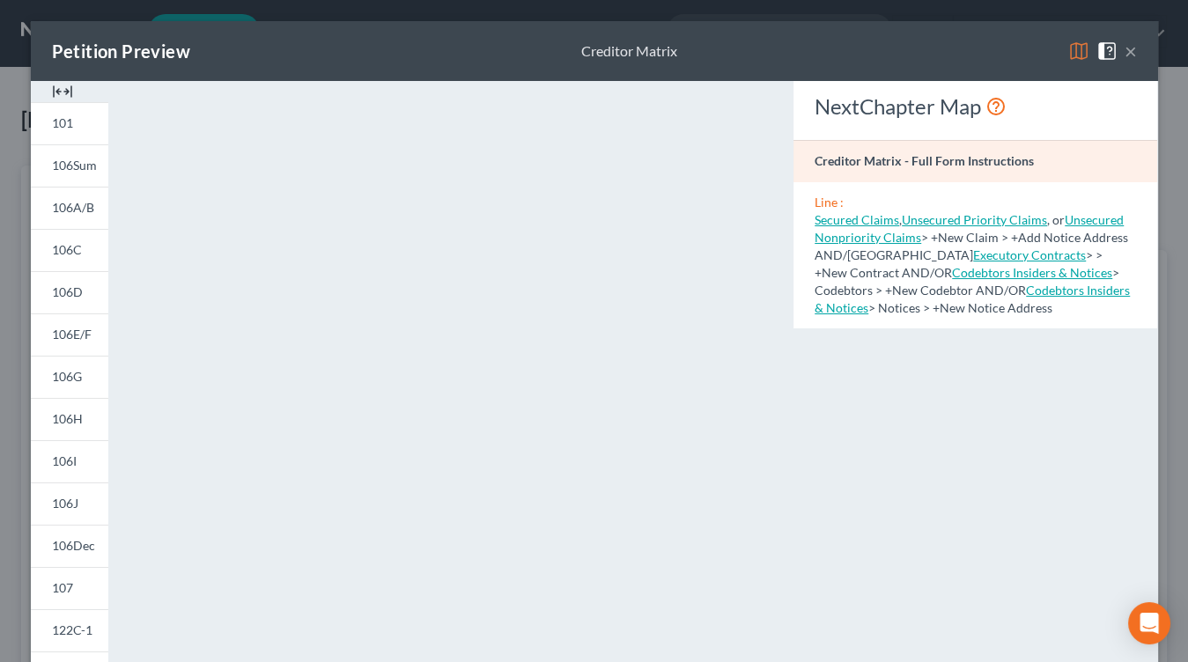
click at [1127, 50] on button "×" at bounding box center [1130, 51] width 12 height 21
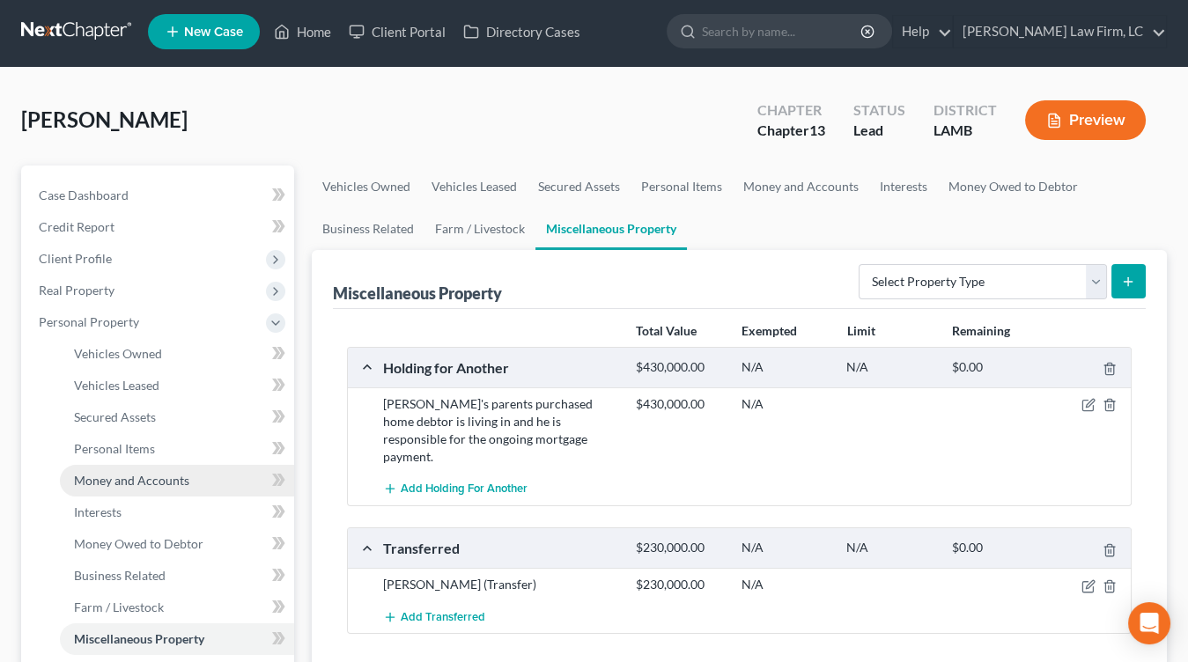
click at [134, 483] on span "Money and Accounts" at bounding box center [131, 480] width 115 height 15
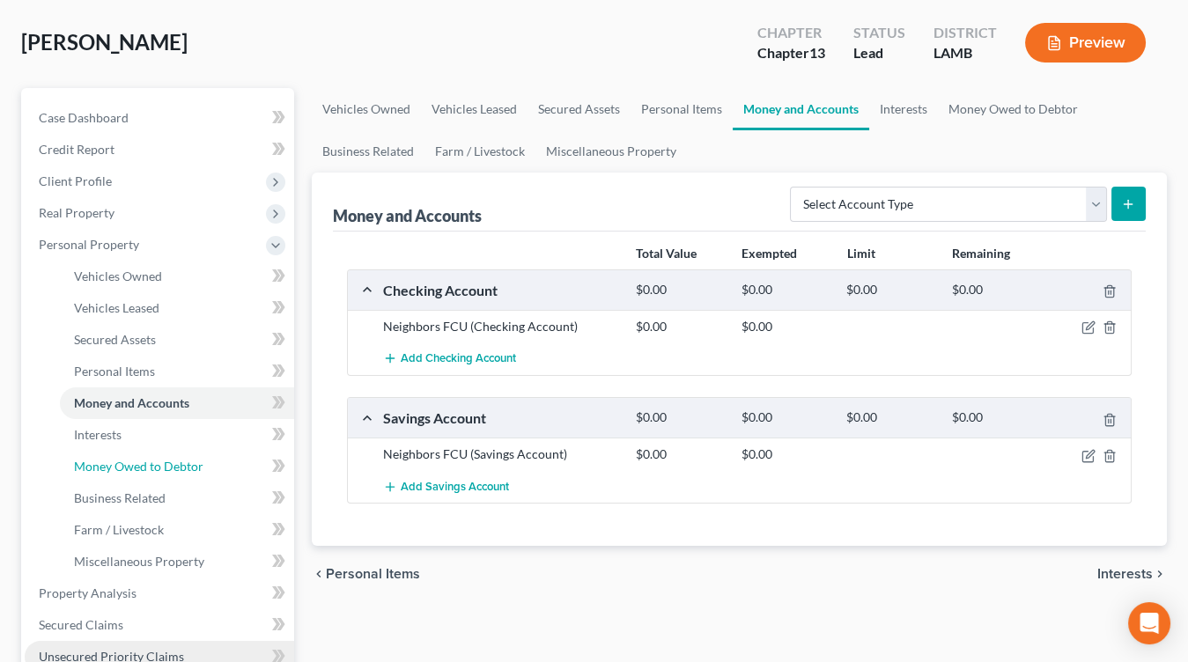
scroll to position [83, 0]
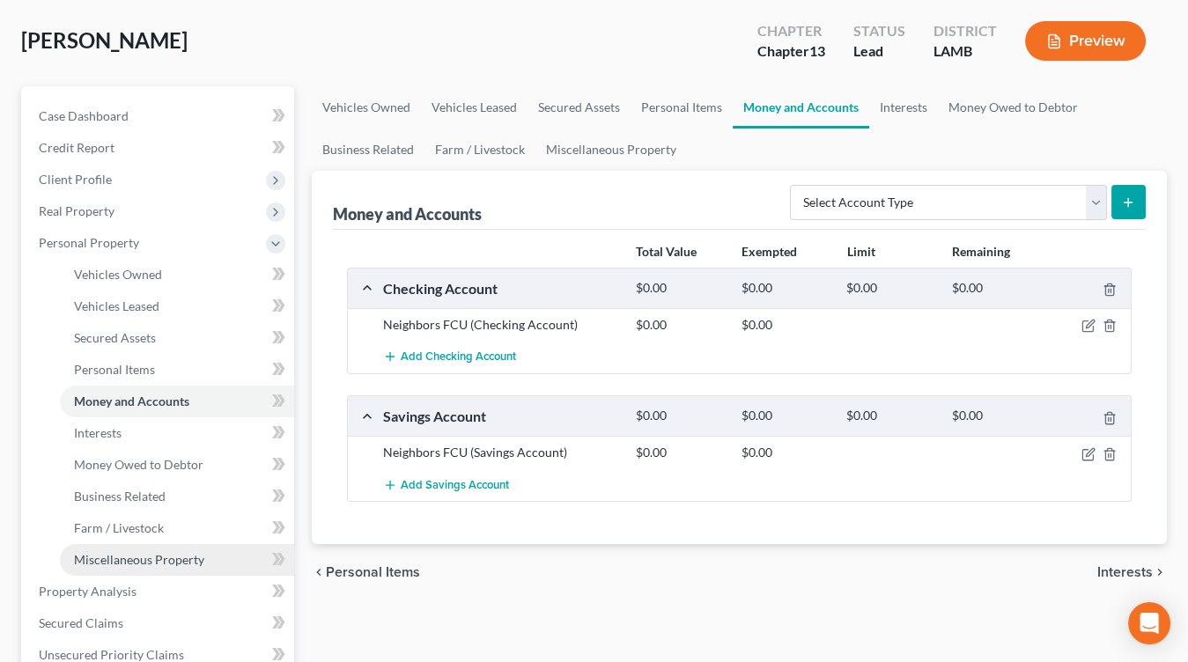
click at [171, 561] on span "Miscellaneous Property" at bounding box center [139, 559] width 130 height 15
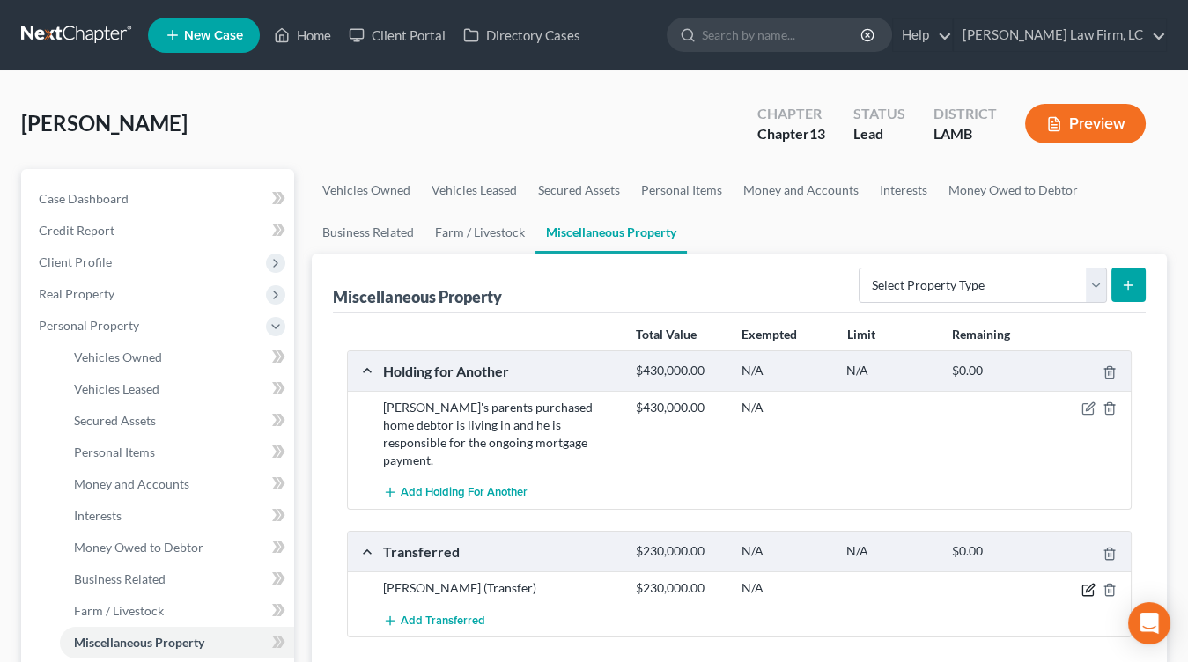
click at [1088, 584] on icon "button" at bounding box center [1090, 588] width 8 height 8
select select "Ordinary (within 2 years)"
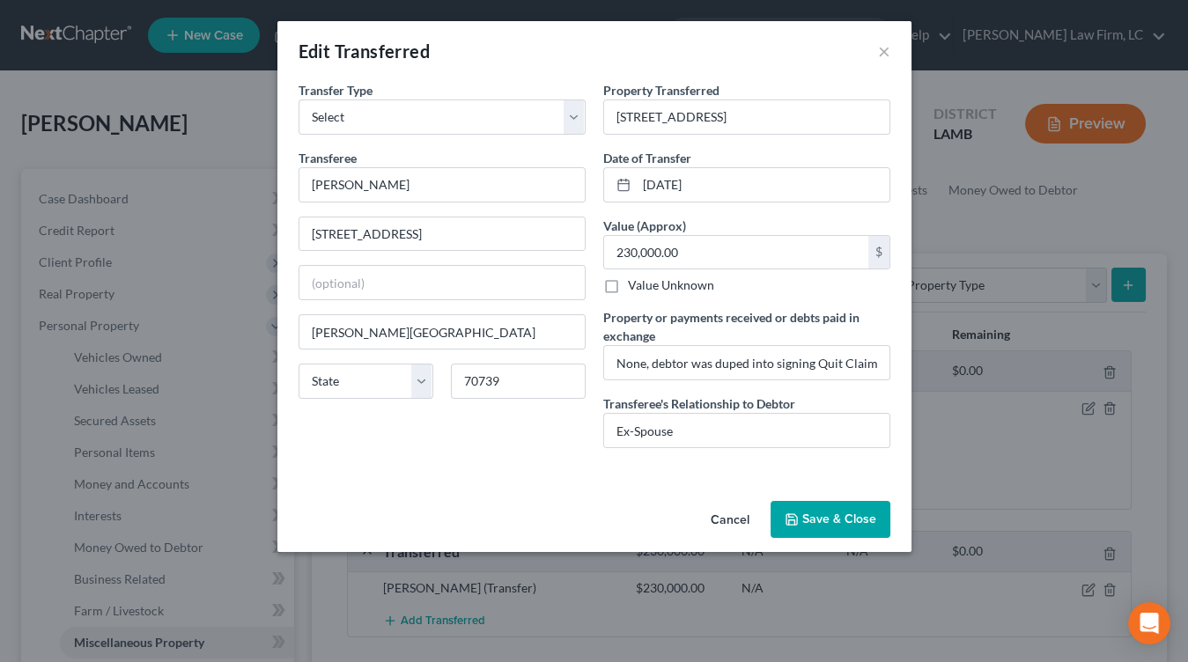
click at [853, 517] on button "Save & Close" at bounding box center [830, 519] width 120 height 37
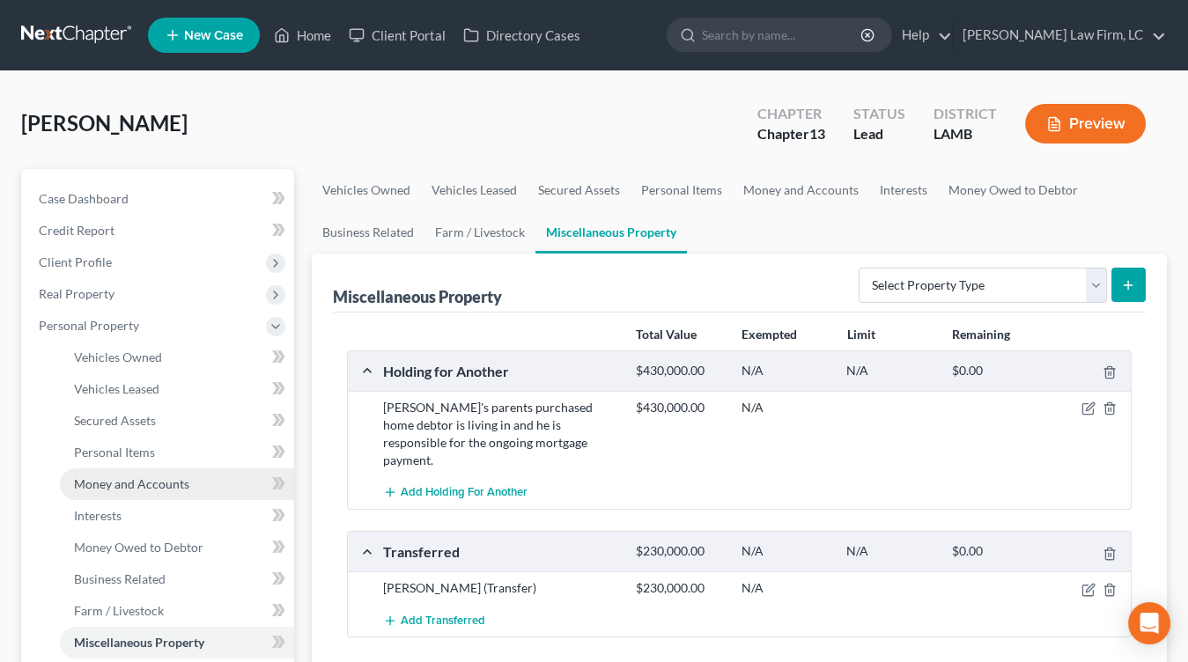
click at [130, 475] on link "Money and Accounts" at bounding box center [177, 484] width 234 height 32
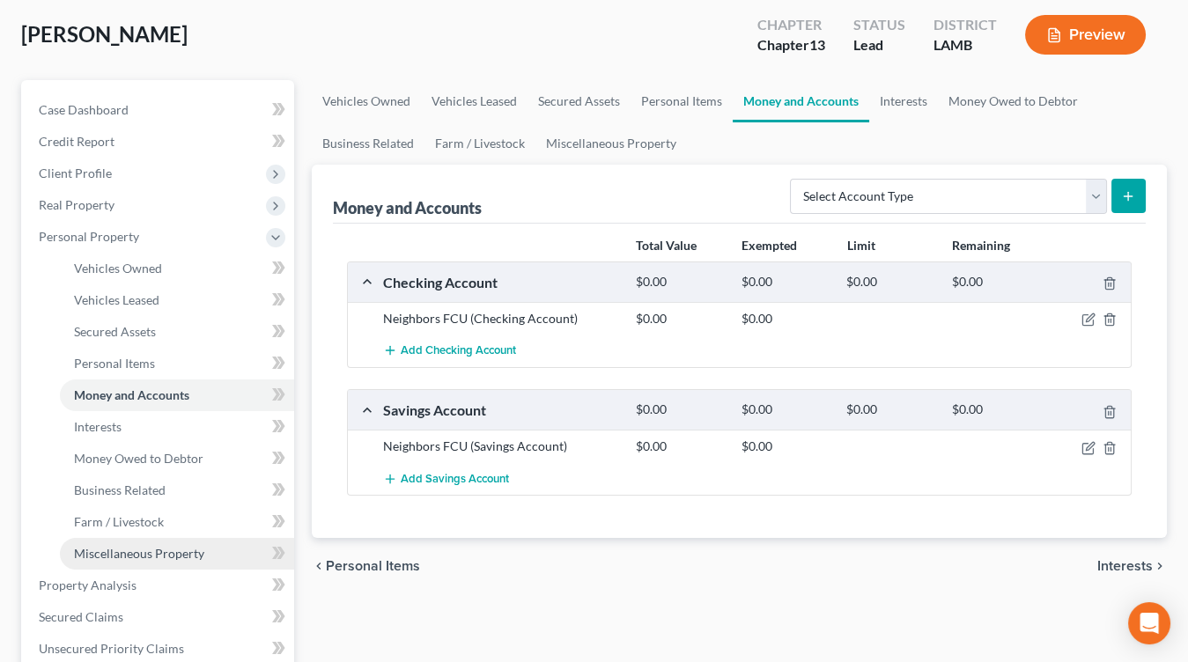
click at [178, 554] on span "Miscellaneous Property" at bounding box center [139, 553] width 130 height 15
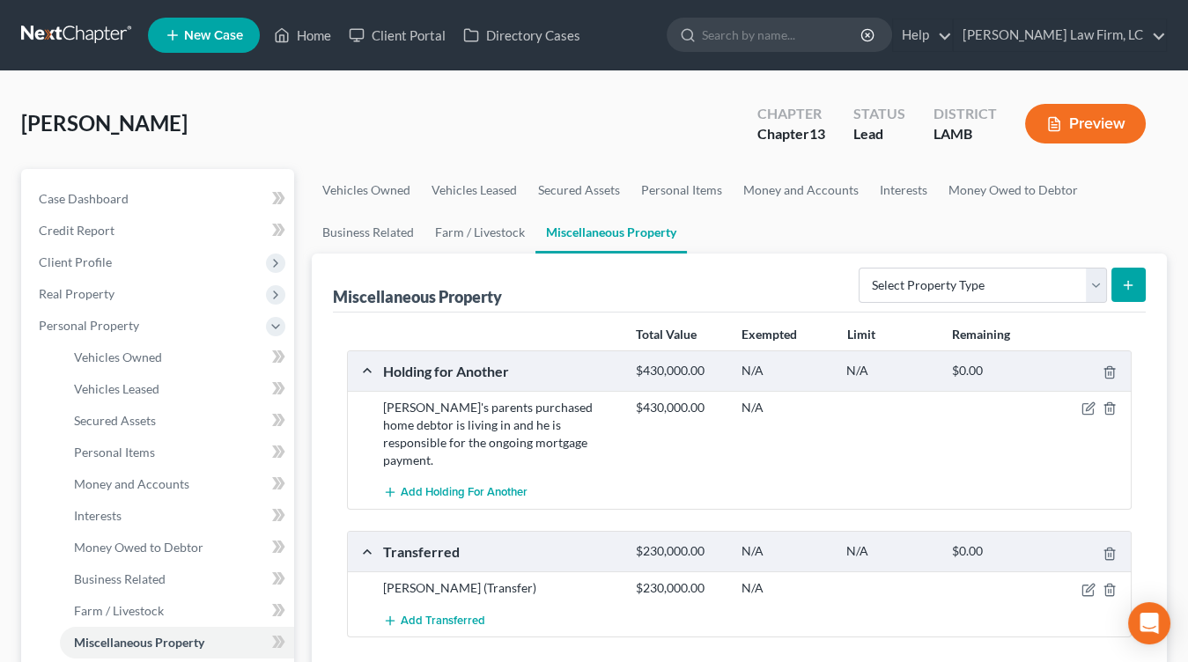
scroll to position [5, 0]
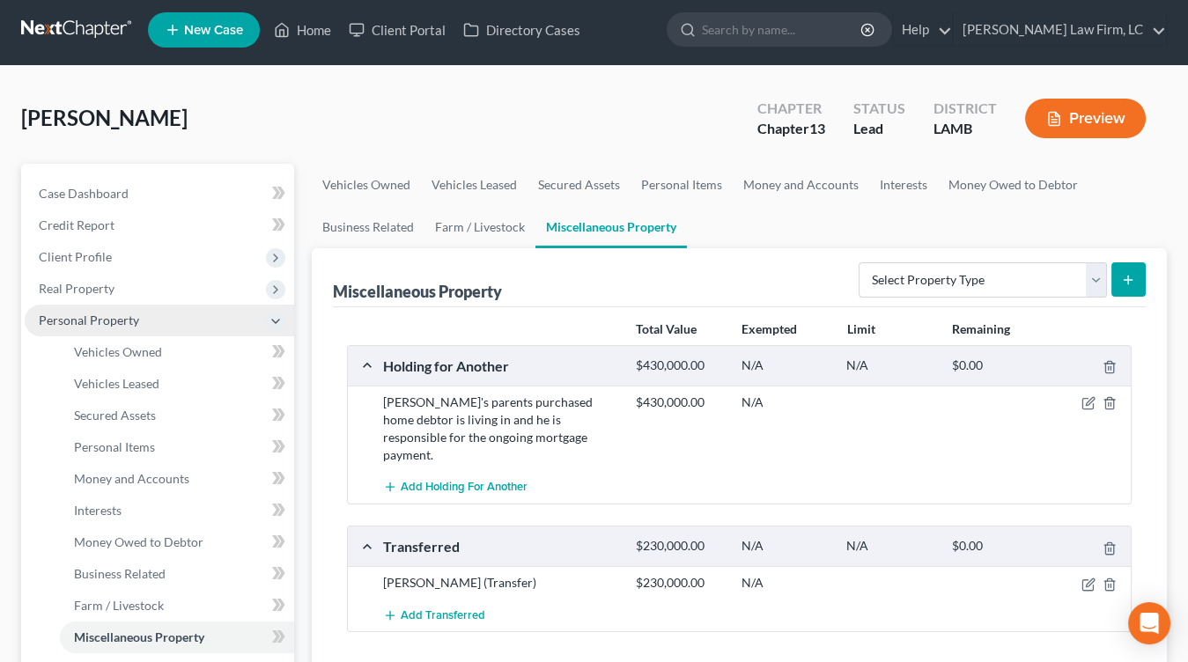
drag, startPoint x: 142, startPoint y: 304, endPoint x: 151, endPoint y: 302, distance: 9.8
click at [142, 305] on span "Personal Property" at bounding box center [159, 321] width 269 height 32
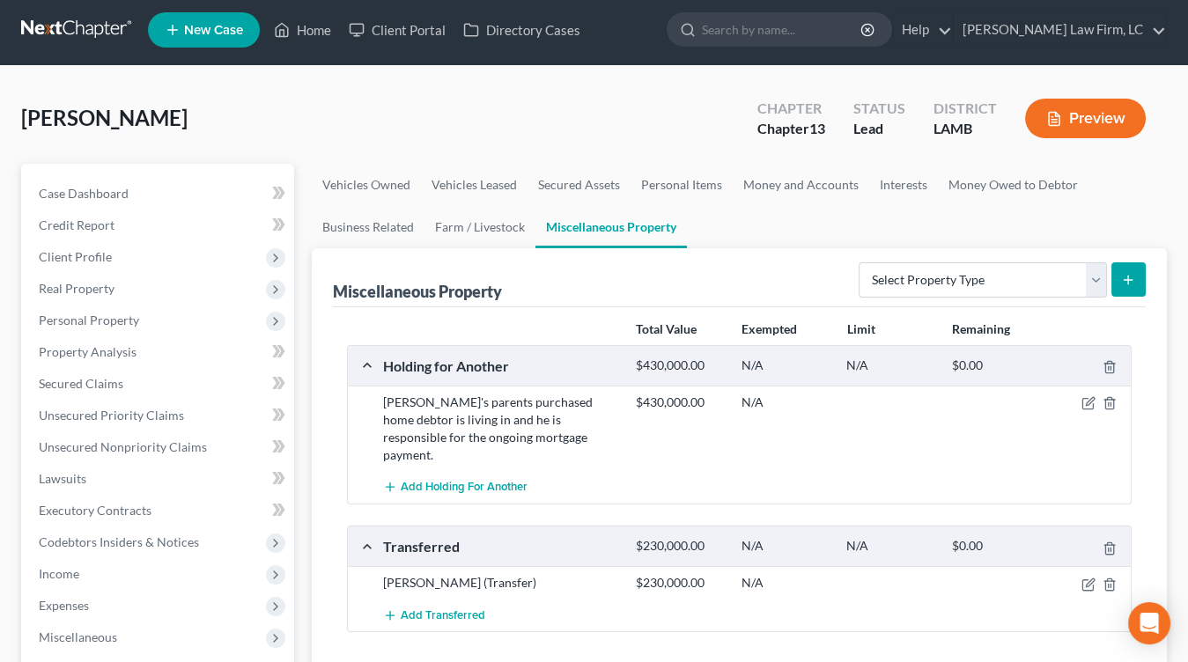
drag, startPoint x: 158, startPoint y: 295, endPoint x: 162, endPoint y: 312, distance: 17.3
click at [158, 295] on span "Real Property" at bounding box center [159, 289] width 269 height 32
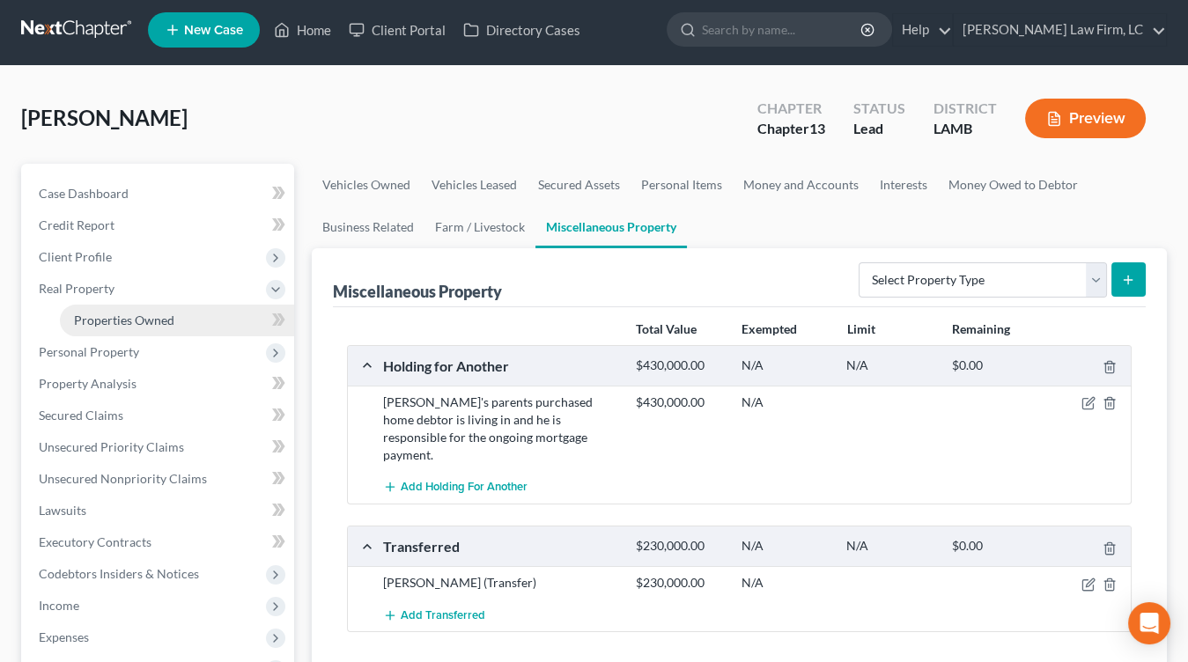
click at [164, 313] on span "Properties Owned" at bounding box center [124, 320] width 100 height 15
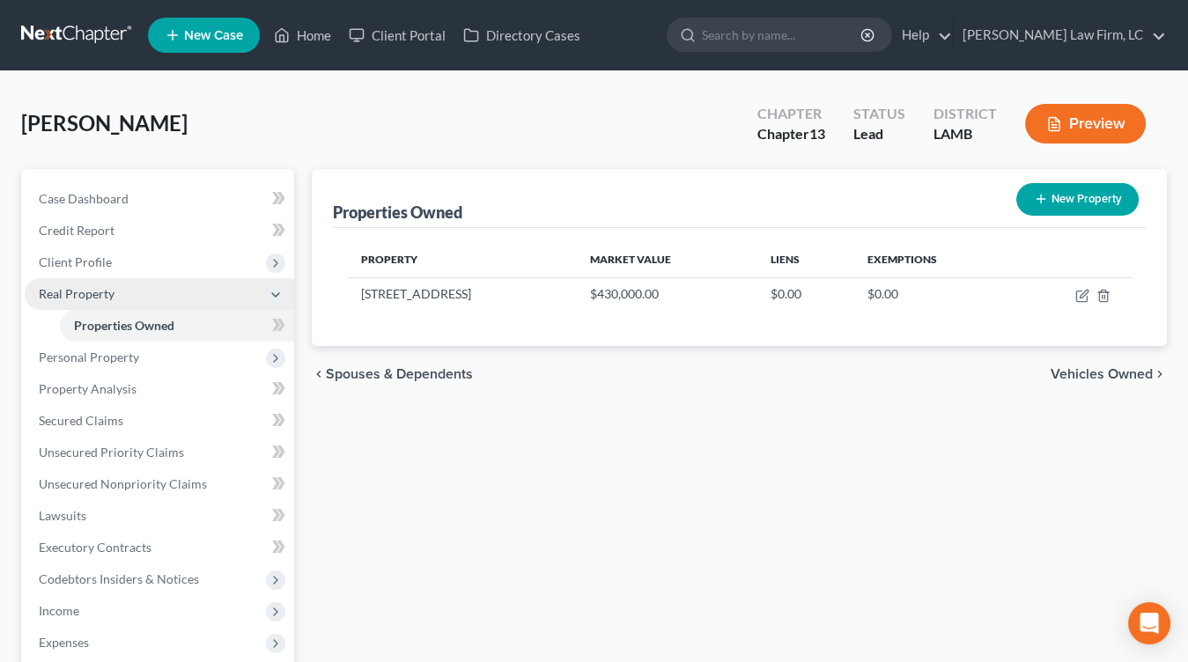
click at [163, 291] on span "Real Property" at bounding box center [159, 294] width 269 height 32
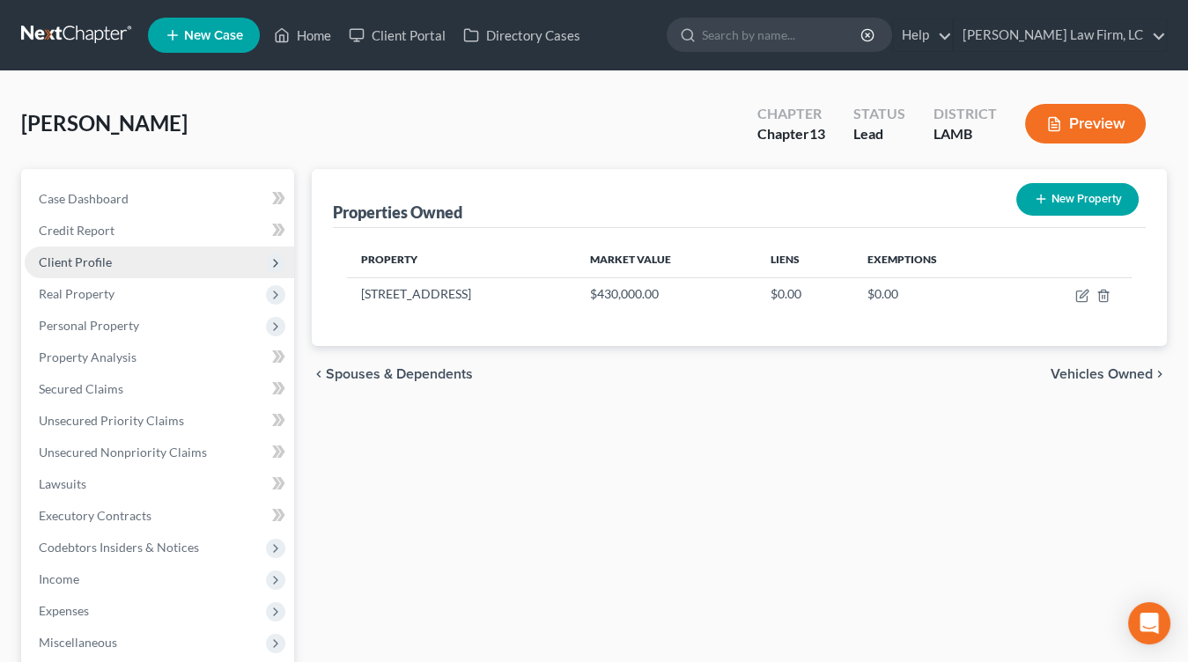
click at [165, 257] on span "Client Profile" at bounding box center [159, 263] width 269 height 32
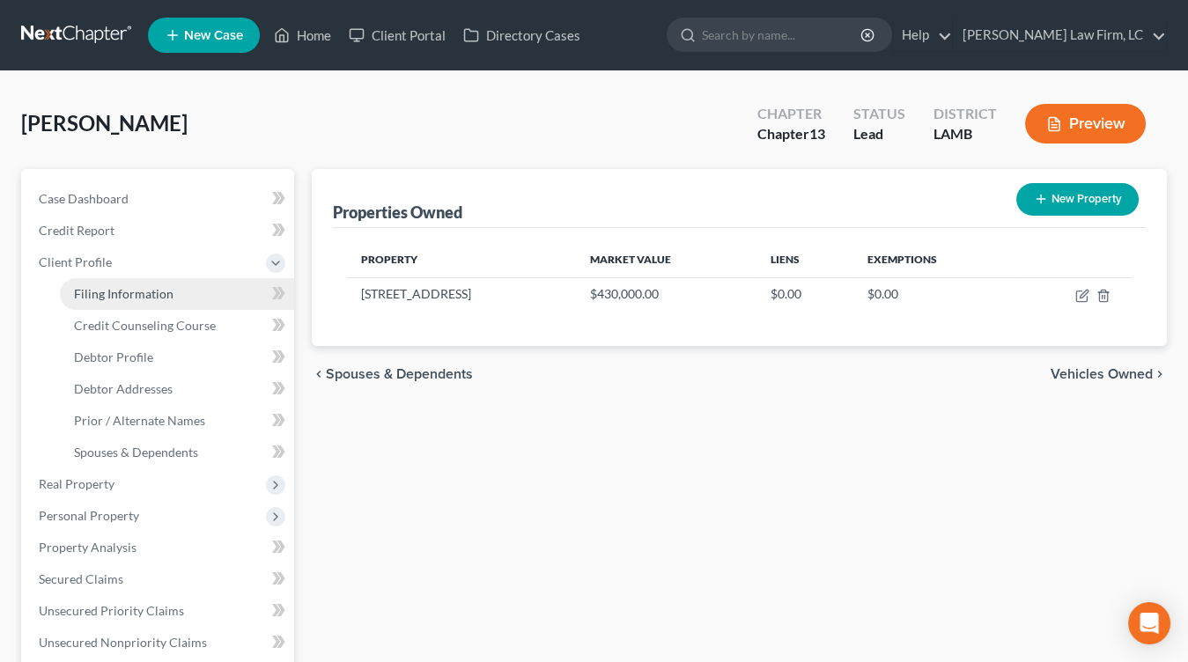
click at [155, 300] on link "Filing Information" at bounding box center [177, 294] width 234 height 32
select select "1"
select select "0"
select select "3"
select select "19"
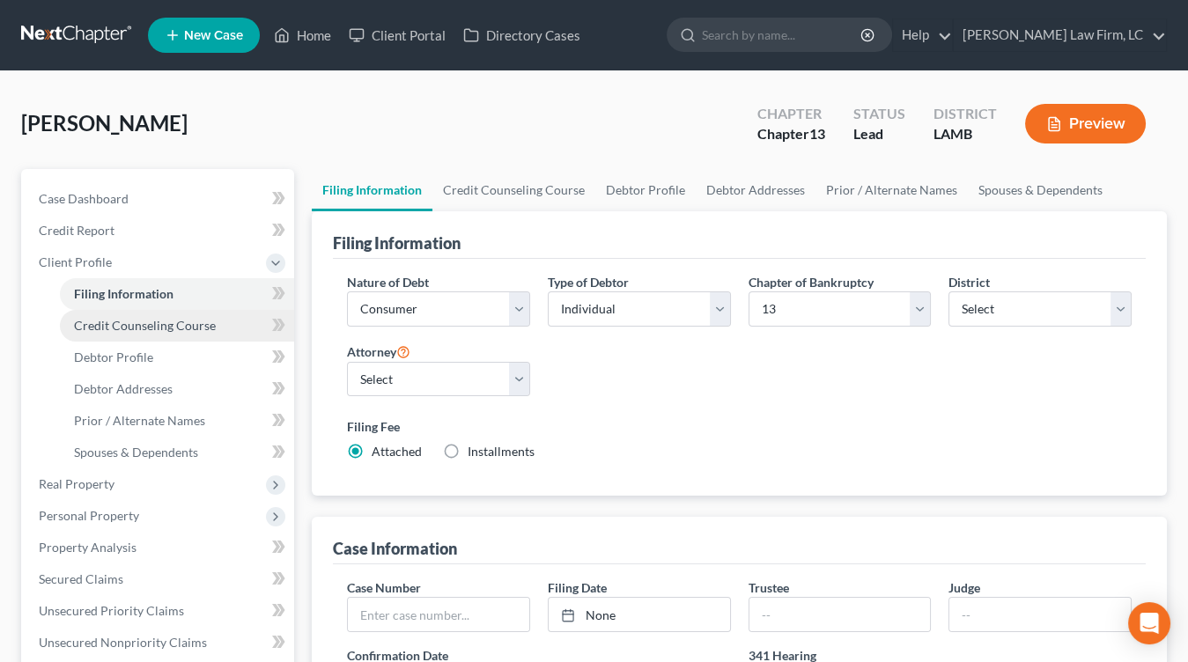
click at [155, 328] on span "Credit Counseling Course" at bounding box center [145, 325] width 142 height 15
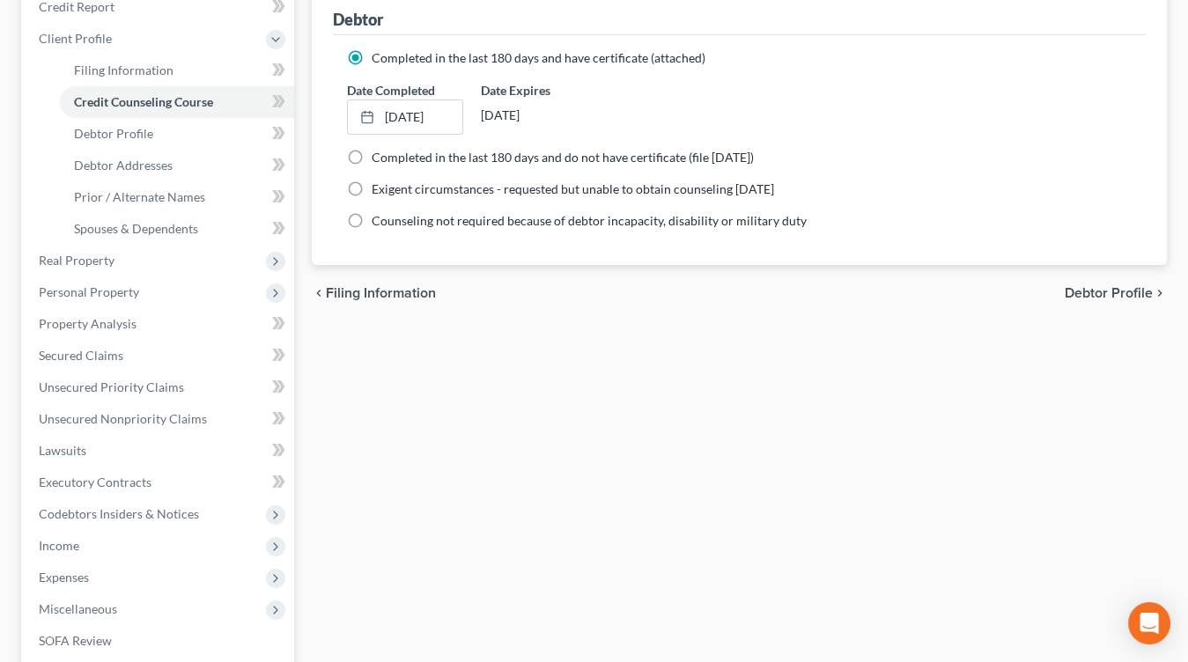
scroll to position [231, 0]
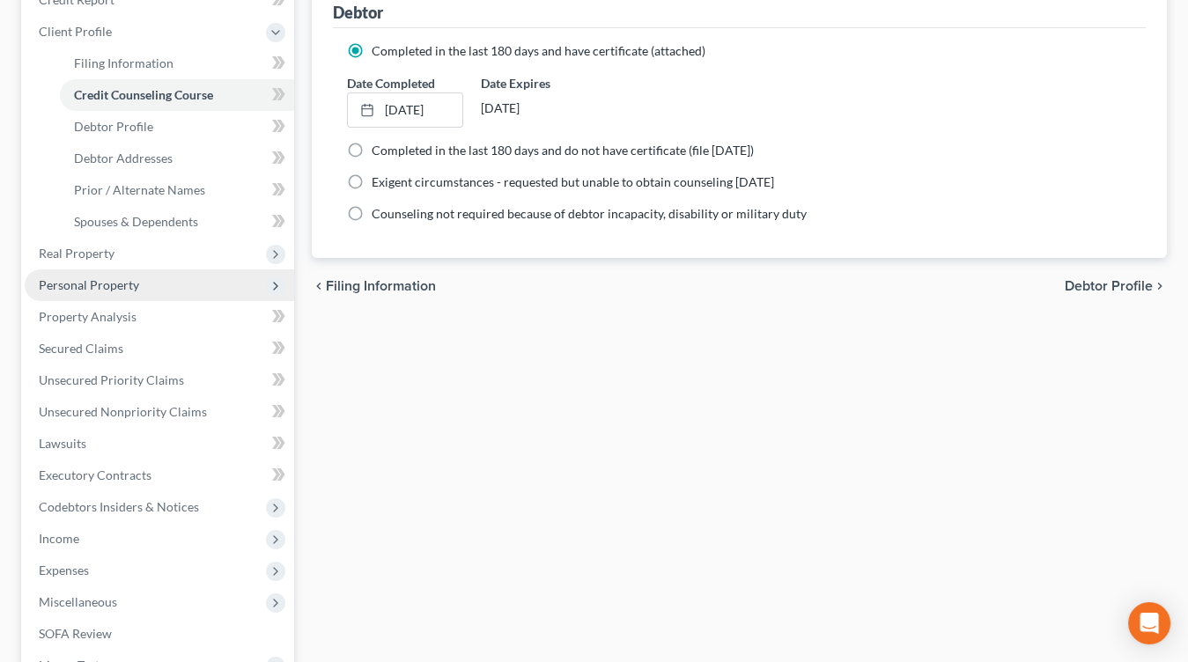
click at [154, 282] on span "Personal Property" at bounding box center [159, 285] width 269 height 32
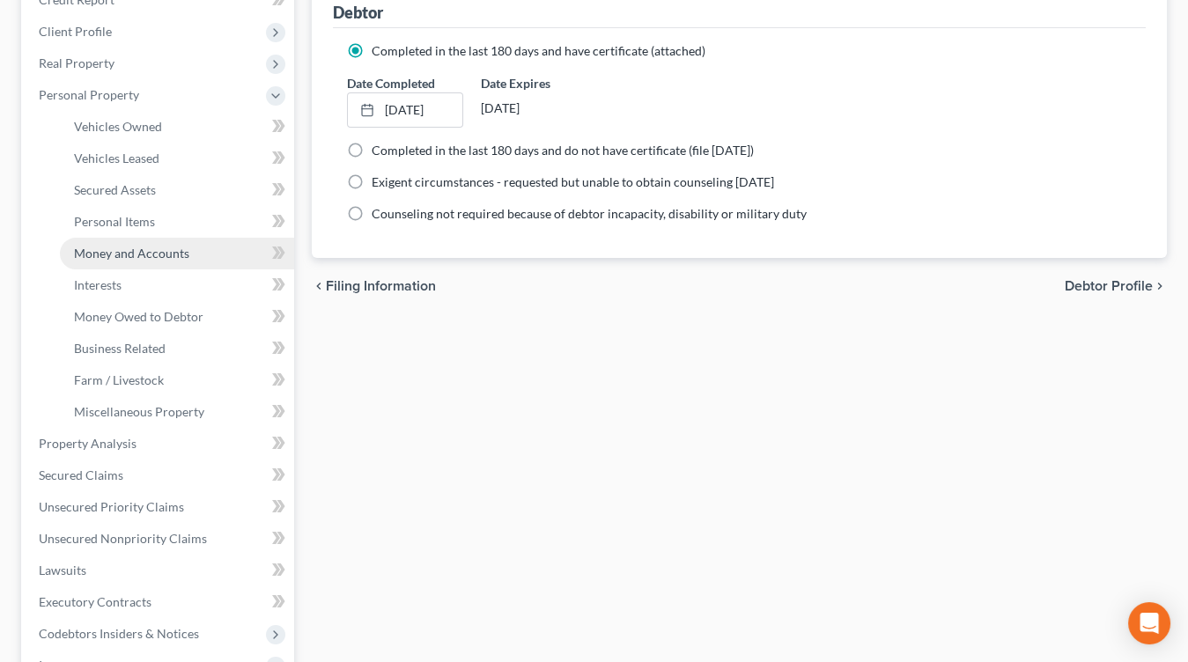
click at [169, 262] on link "Money and Accounts" at bounding box center [177, 254] width 234 height 32
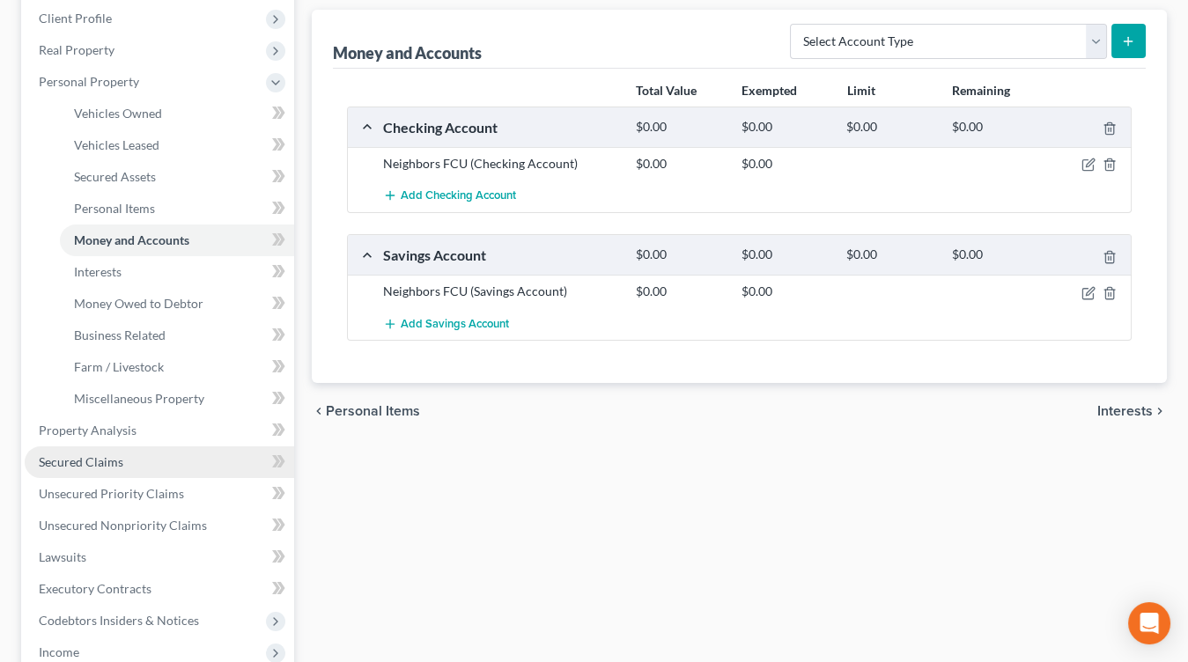
click at [180, 455] on link "Secured Claims" at bounding box center [159, 462] width 269 height 32
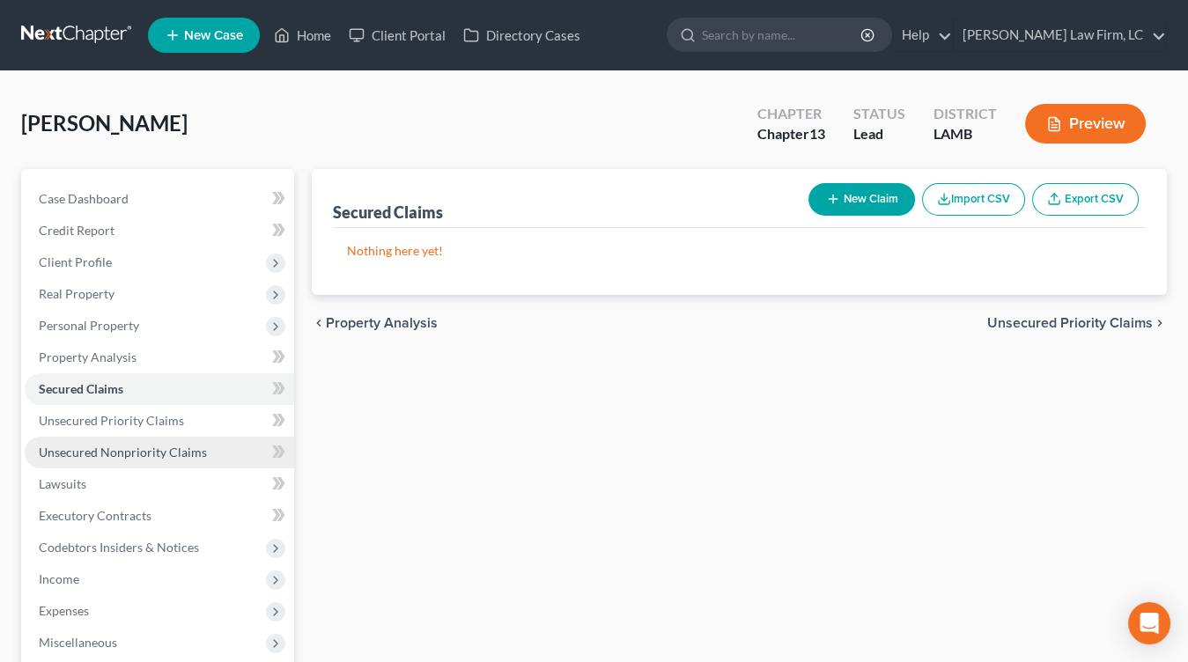
click at [196, 457] on span "Unsecured Nonpriority Claims" at bounding box center [123, 452] width 168 height 15
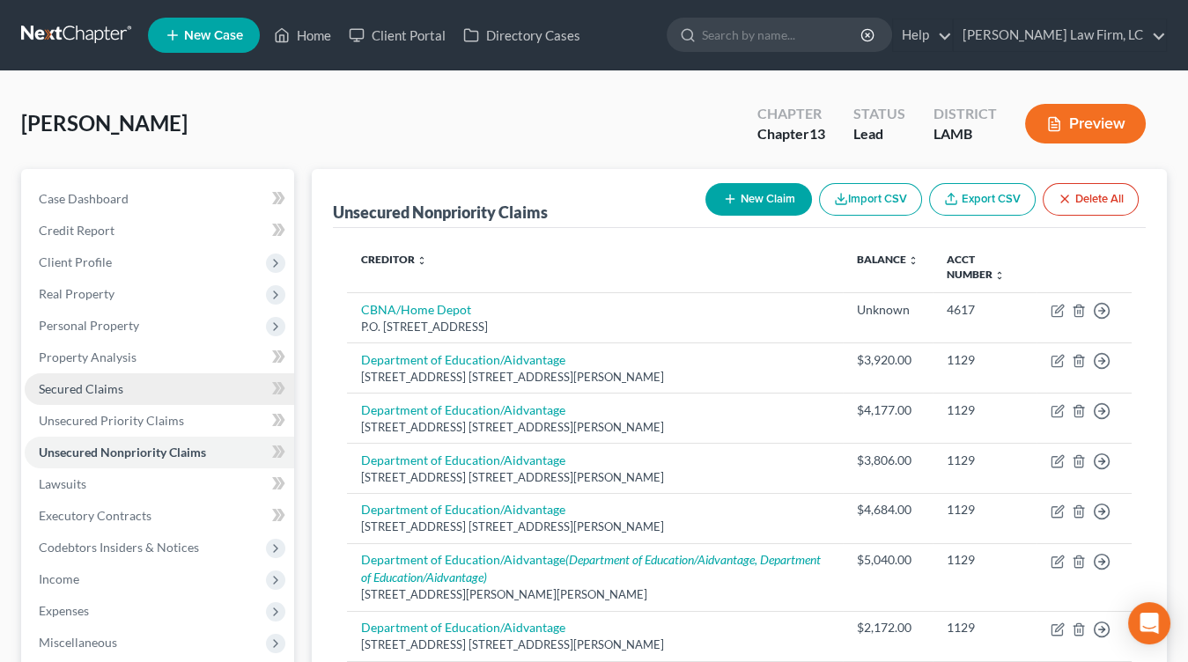
click at [208, 402] on link "Secured Claims" at bounding box center [159, 389] width 269 height 32
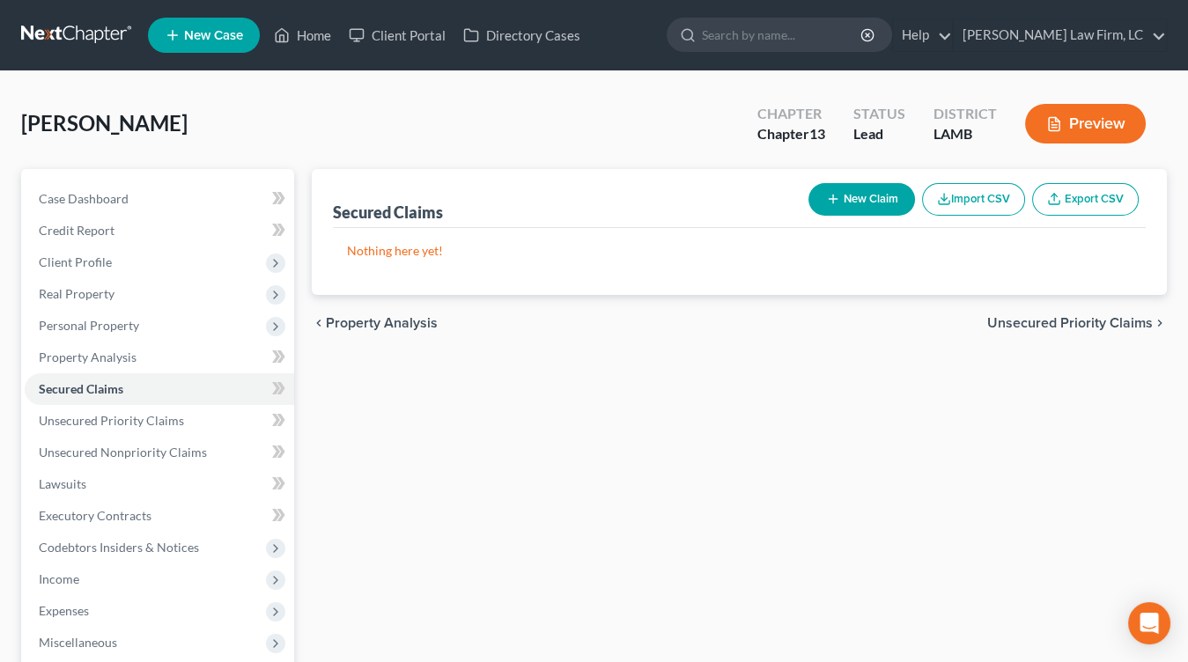
click at [908, 223] on div "Secured Claims New Claim Import CSV Export CSV" at bounding box center [739, 198] width 813 height 59
click at [172, 473] on link "Lawsuits" at bounding box center [159, 484] width 269 height 32
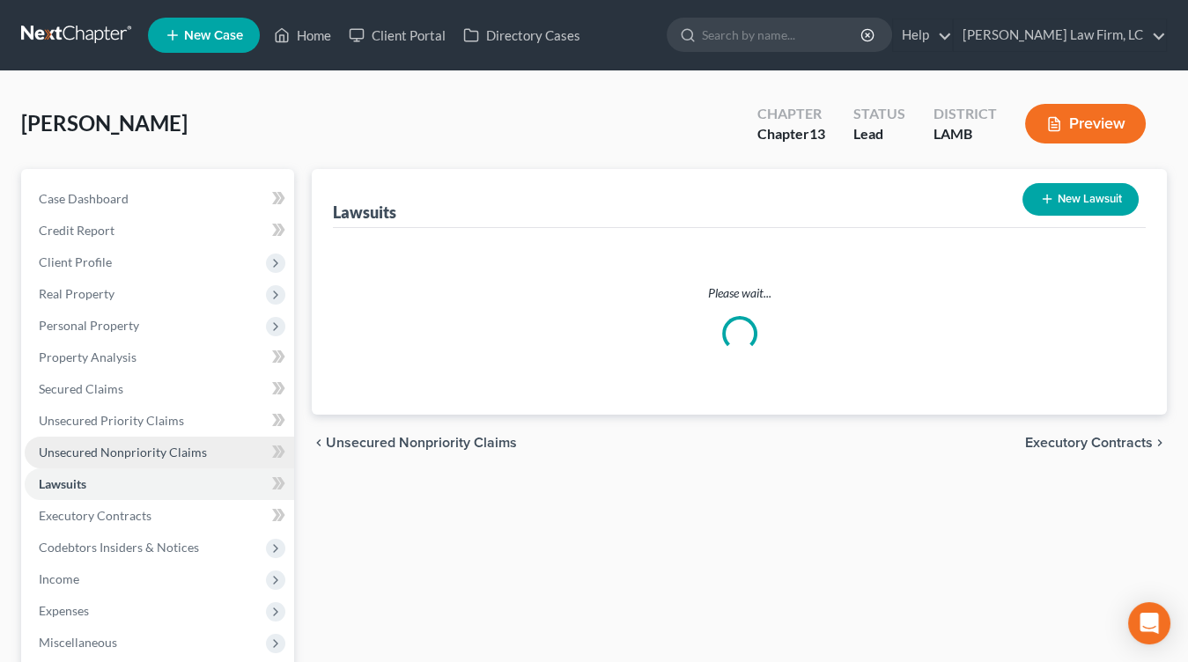
click at [174, 457] on span "Unsecured Nonpriority Claims" at bounding box center [123, 452] width 168 height 15
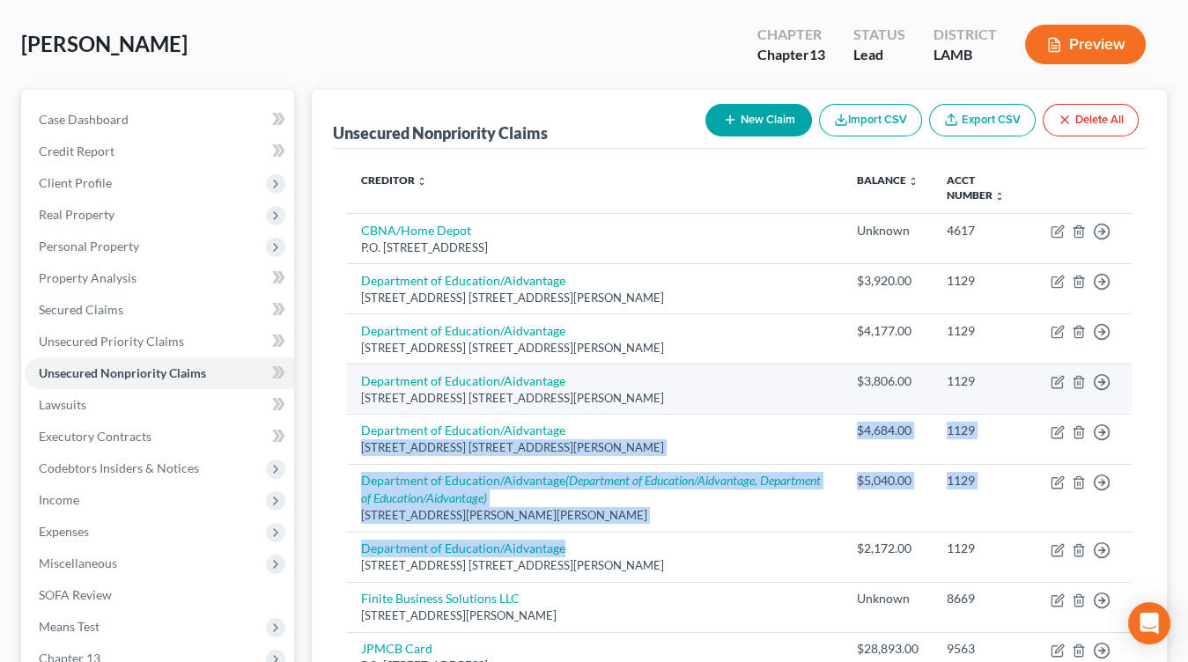
click at [572, 435] on tbody "CBNA/Home Depot P.O. Box 6497, Sioux Falls, SD 57117 Unknown 4617 Move to D Mov…" at bounding box center [739, 564] width 785 height 702
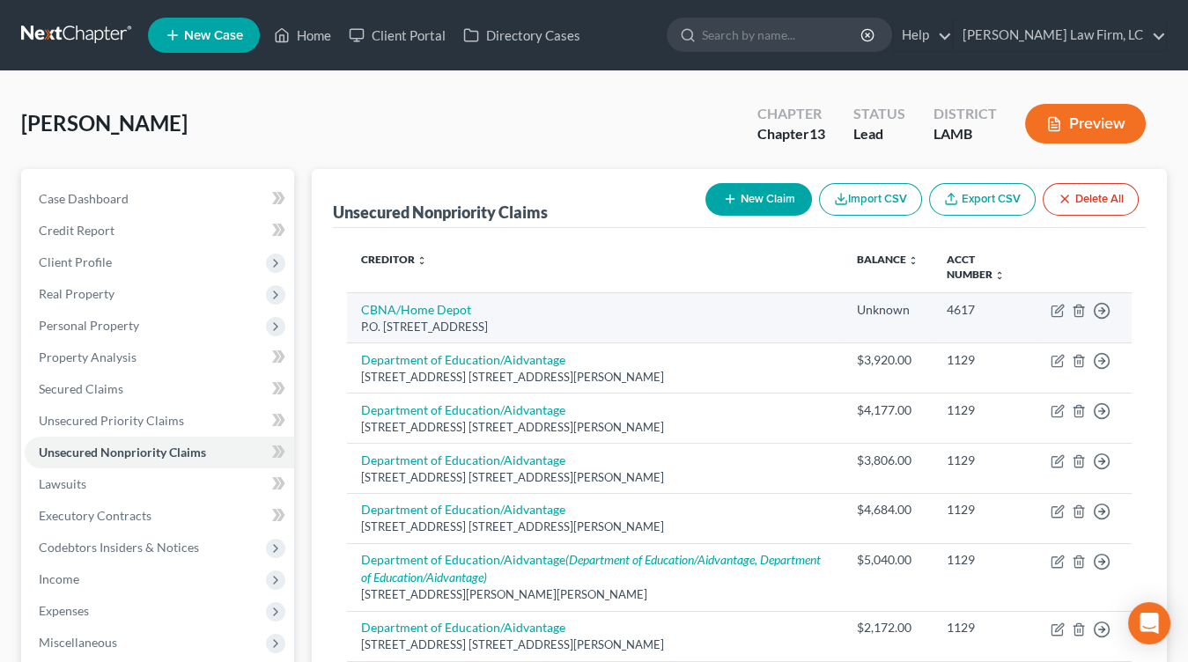
drag, startPoint x: 733, startPoint y: 321, endPoint x: 726, endPoint y: 301, distance: 21.4
click at [730, 322] on div "P.O. Box 6497, Sioux Falls, SD 57117" at bounding box center [595, 327] width 468 height 17
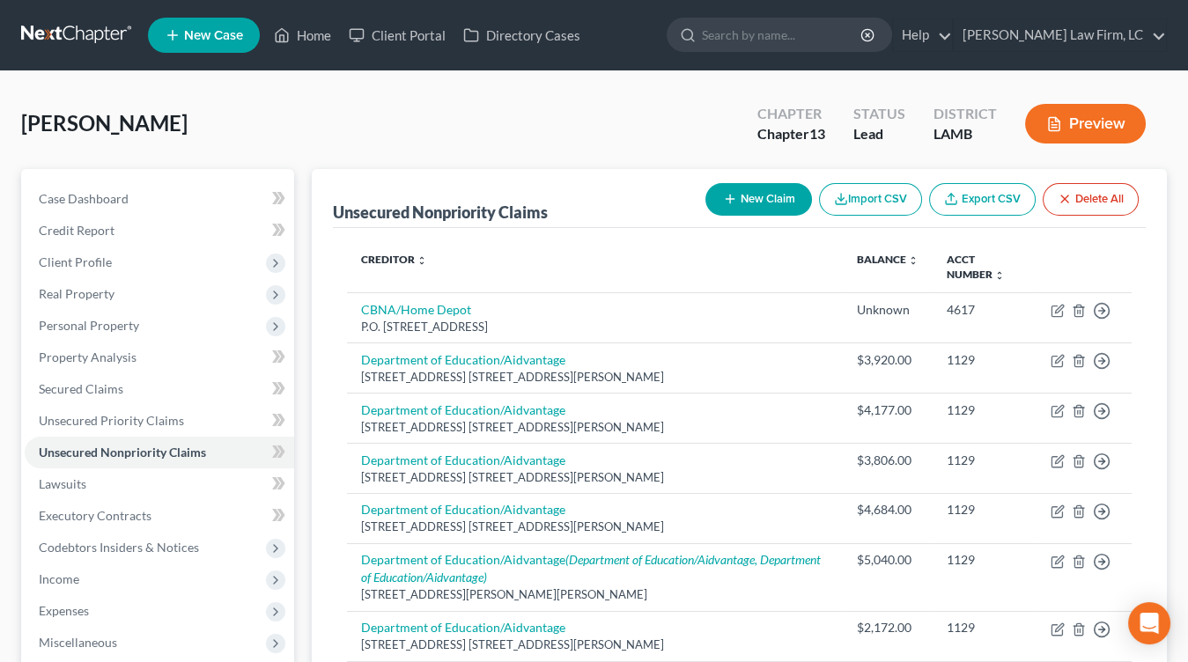
click at [729, 215] on div "New Claim Import CSV Export CSV Delete All" at bounding box center [921, 199] width 447 height 47
click at [733, 200] on icon "button" at bounding box center [730, 199] width 14 height 14
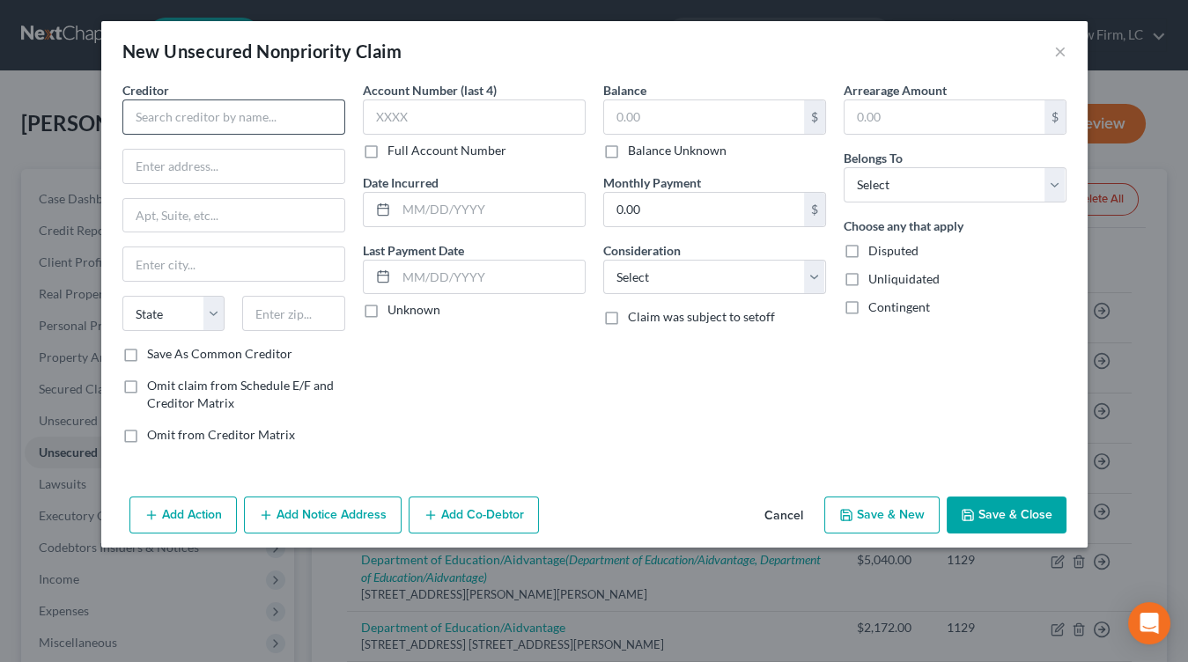
drag, startPoint x: 177, startPoint y: 78, endPoint x: 230, endPoint y: 129, distance: 72.9
click at [179, 81] on div "New Unsecured Nonpriority Claim × Creditor * State AL AK AR AZ CA CO CT DE DC F…" at bounding box center [594, 284] width 986 height 527
click at [231, 129] on input "text" at bounding box center [233, 117] width 223 height 35
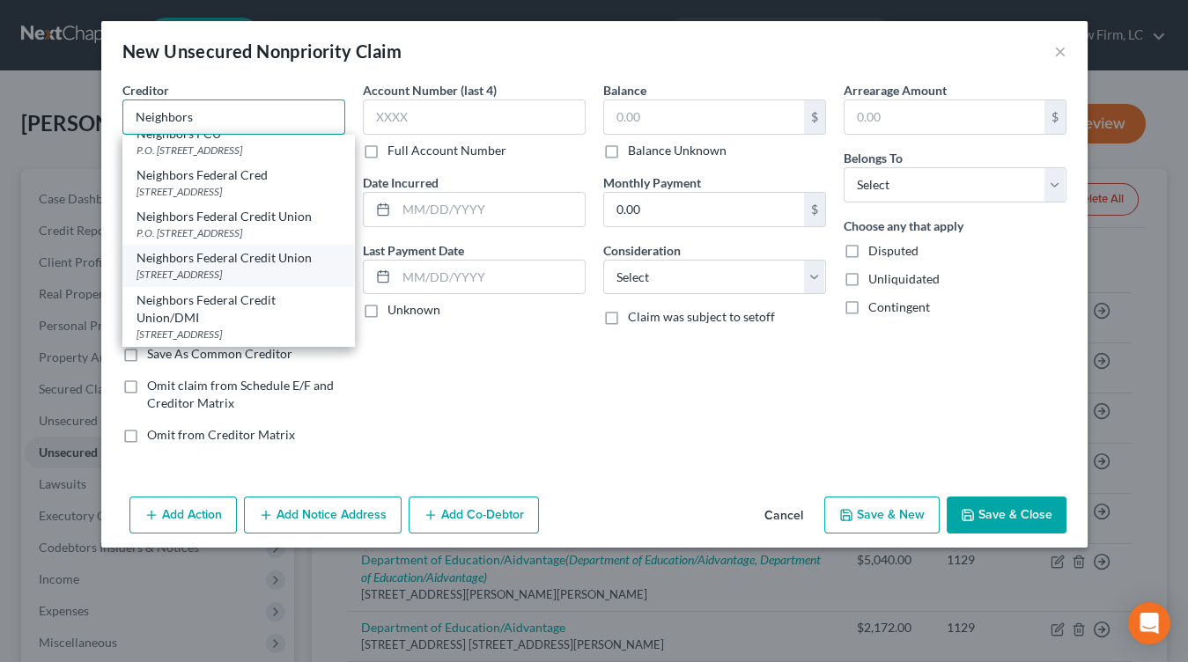
scroll to position [124, 0]
click at [259, 267] on div "7844 Goodwood Blvd., Baton Rouge, LA 70806" at bounding box center [237, 274] width 203 height 15
type input "Neighbors Federal Credit Union"
type input "7844 Goodwood Blvd."
type input "Baton Rouge"
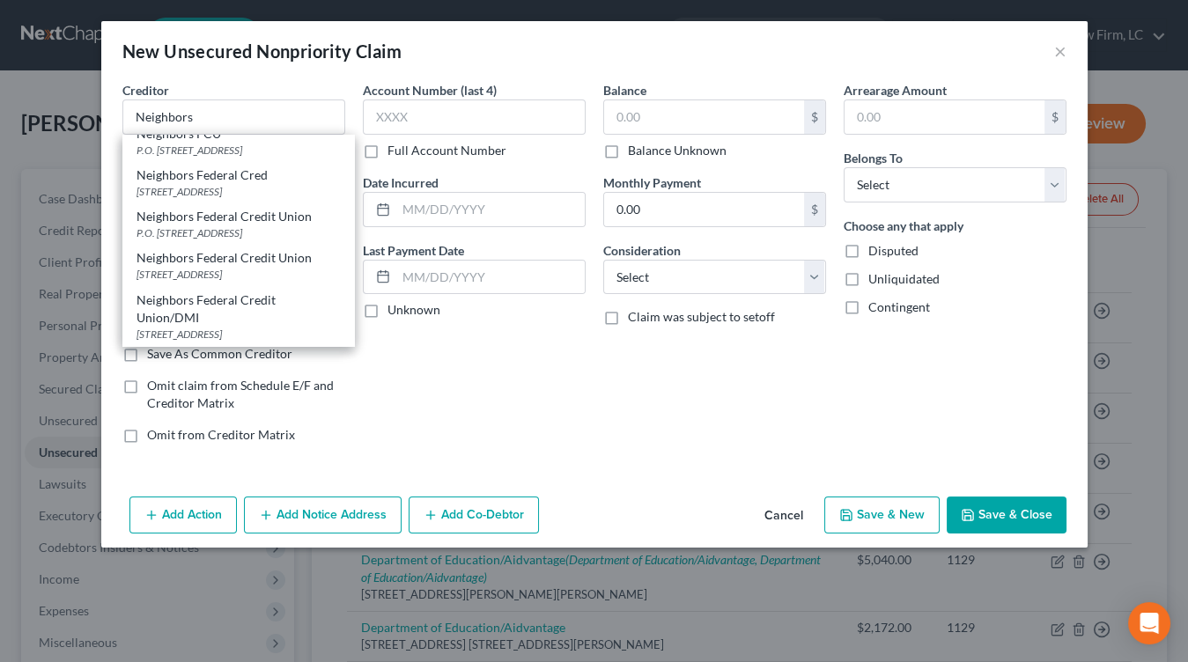
select select "19"
type input "70806"
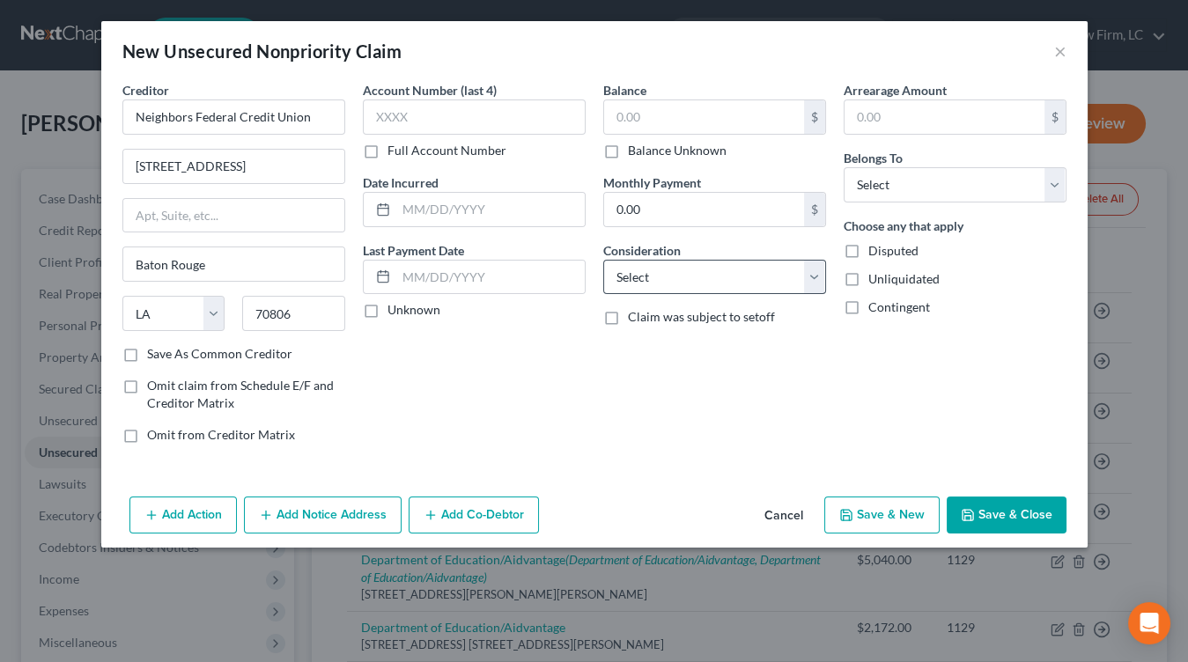
scroll to position [0, 0]
click at [785, 287] on select "Select Cable / Satellite Services Collection Agency Credit Card Debt Debt Couns…" at bounding box center [714, 277] width 223 height 35
select select "4"
click at [603, 260] on select "Select Cable / Satellite Services Collection Agency Credit Card Debt Debt Couns…" at bounding box center [714, 277] width 223 height 35
drag, startPoint x: 678, startPoint y: 144, endPoint x: 789, endPoint y: 160, distance: 112.1
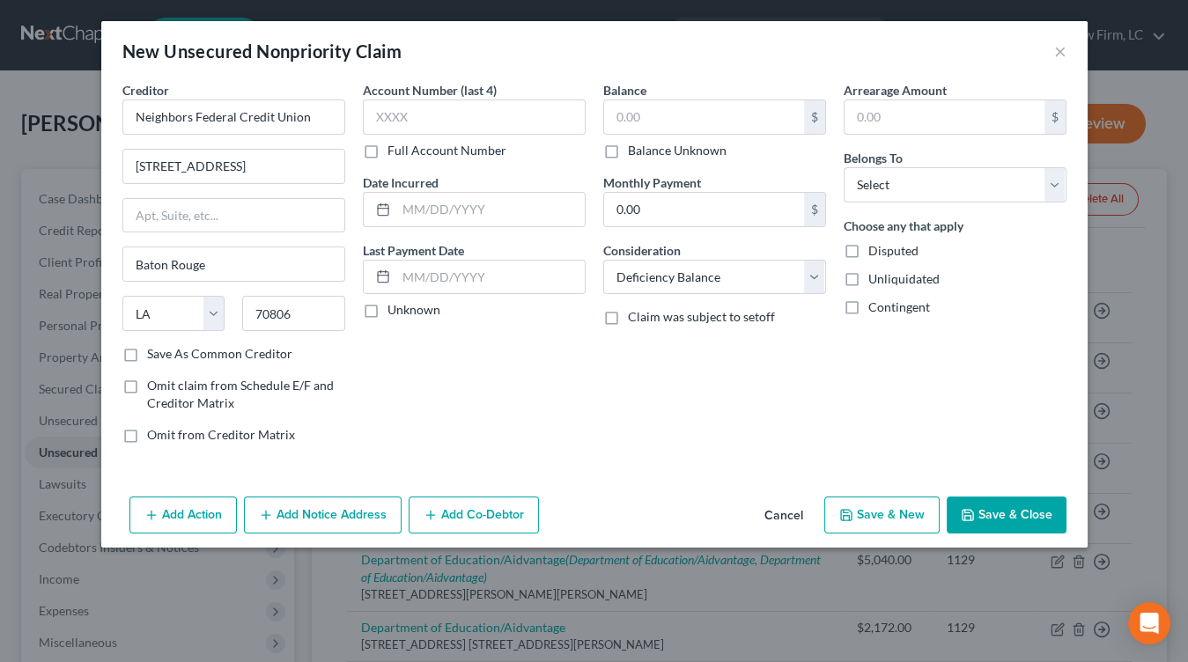
click at [678, 144] on label "Balance Unknown" at bounding box center [677, 151] width 99 height 18
click at [646, 144] on input "Balance Unknown" at bounding box center [640, 147] width 11 height 11
checkbox input "true"
type input "0.00"
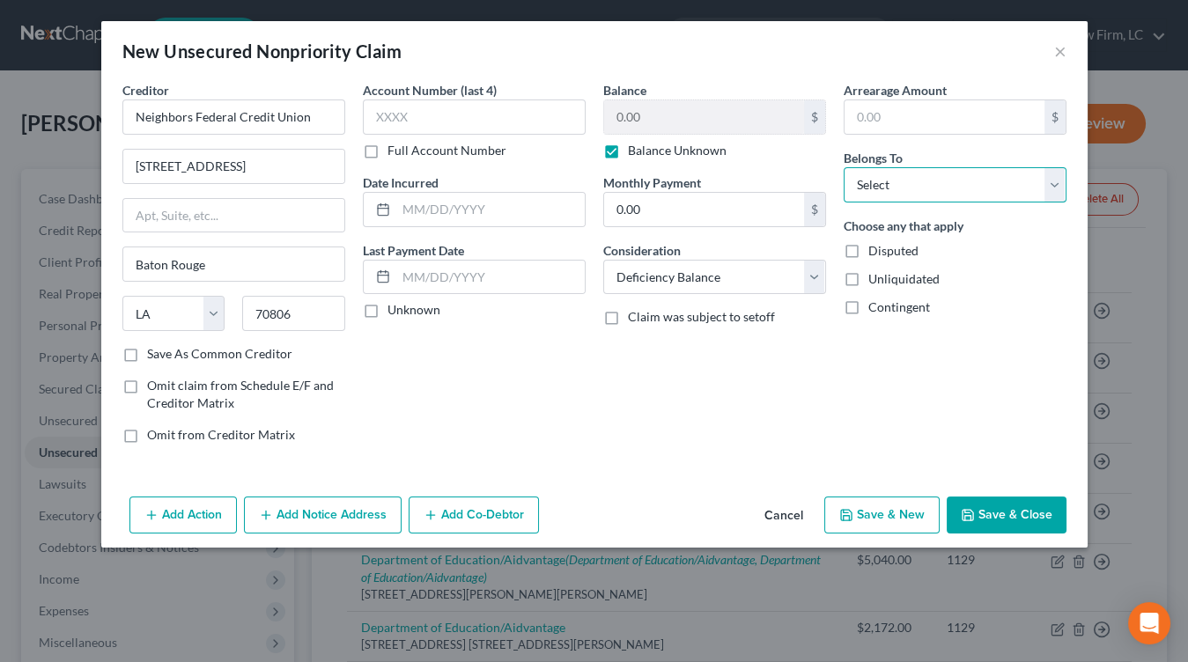
click at [898, 195] on select "Select Debtor 1 Only Debtor 2 Only Debtor 1 And Debtor 2 Only At Least One Of T…" at bounding box center [955, 184] width 223 height 35
click at [844, 167] on select "Select Debtor 1 Only Debtor 2 Only Debtor 1 And Debtor 2 Only At Least One Of T…" at bounding box center [955, 184] width 223 height 35
click at [934, 203] on div "Arrearage Amount $ Belongs To * Select Debtor 1 Only Debtor 2 Only Debtor 1 And…" at bounding box center [955, 269] width 240 height 377
click at [933, 191] on select "Select Debtor 1 Only Debtor 2 Only Debtor 1 And Debtor 2 Only At Least One Of T…" at bounding box center [955, 184] width 223 height 35
select select "2"
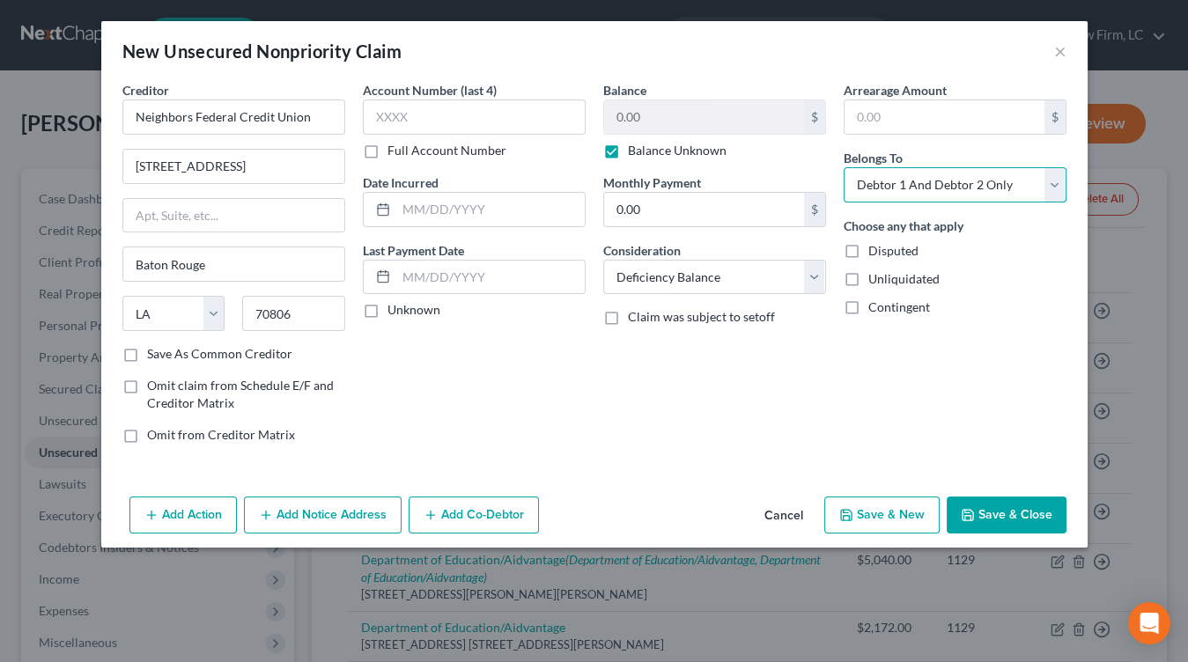
click at [844, 167] on select "Select Debtor 1 Only Debtor 2 Only Debtor 1 And Debtor 2 Only At Least One Of T…" at bounding box center [955, 184] width 223 height 35
drag, startPoint x: 1016, startPoint y: 511, endPoint x: 1007, endPoint y: 509, distance: 9.0
click at [1016, 510] on button "Save & Close" at bounding box center [1007, 515] width 120 height 37
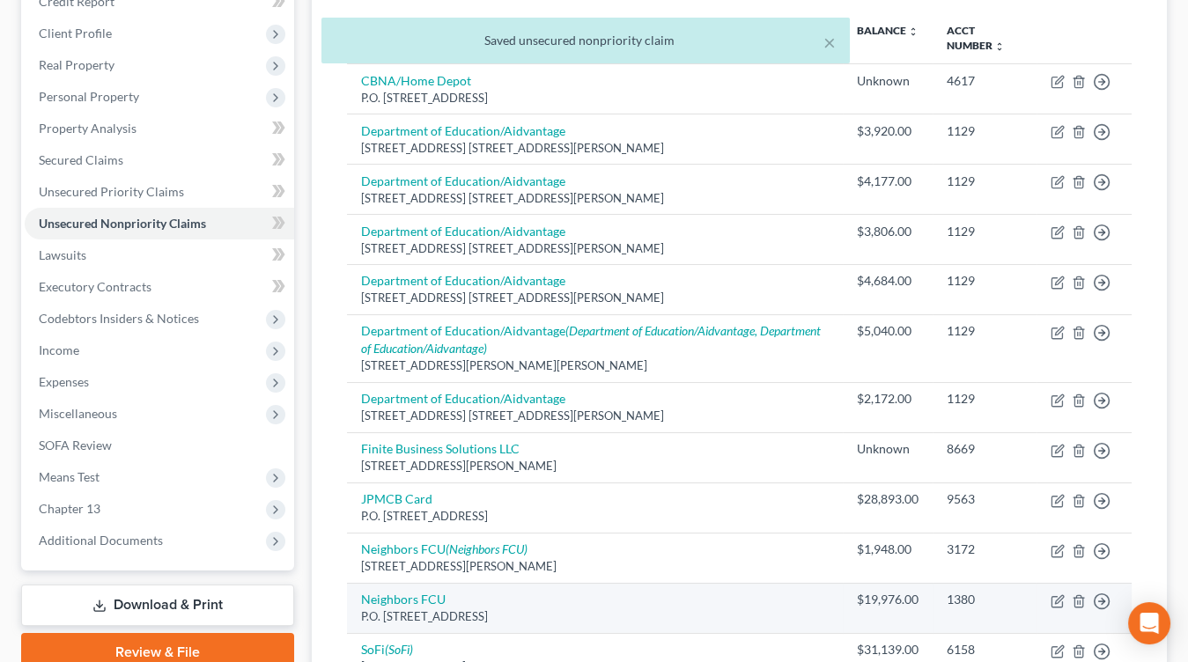
scroll to position [376, 0]
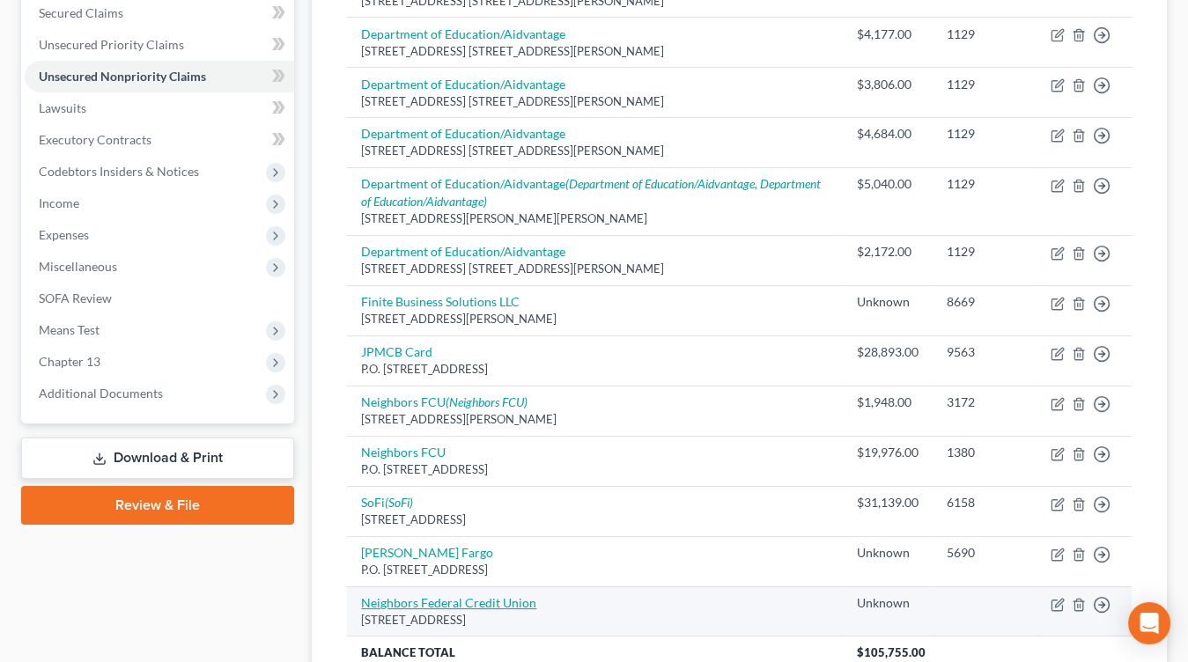
click at [431, 601] on link "Neighbors Federal Credit Union" at bounding box center [448, 602] width 175 height 15
select select "19"
select select "4"
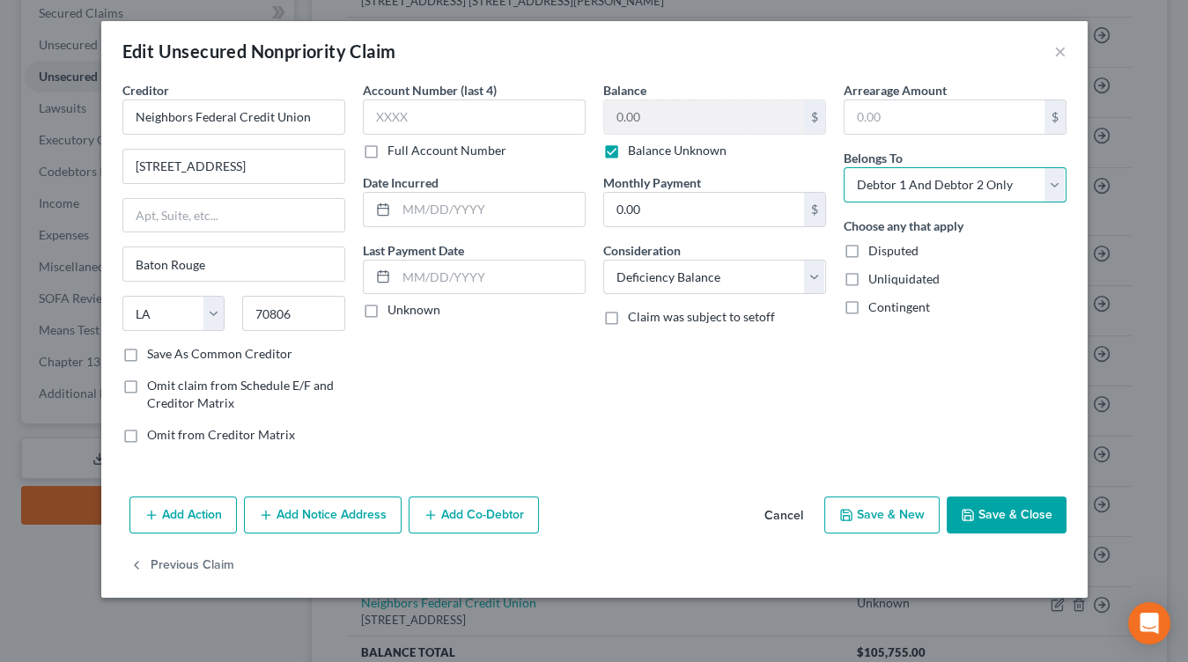
click at [962, 186] on select "Select Debtor 1 Only Debtor 2 Only Debtor 1 And Debtor 2 Only At Least One Of T…" at bounding box center [955, 184] width 223 height 35
select select "3"
click at [844, 167] on select "Select Debtor 1 Only Debtor 2 Only Debtor 1 And Debtor 2 Only At Least One Of T…" at bounding box center [955, 184] width 223 height 35
click at [1021, 512] on button "Save & Close" at bounding box center [1007, 515] width 120 height 37
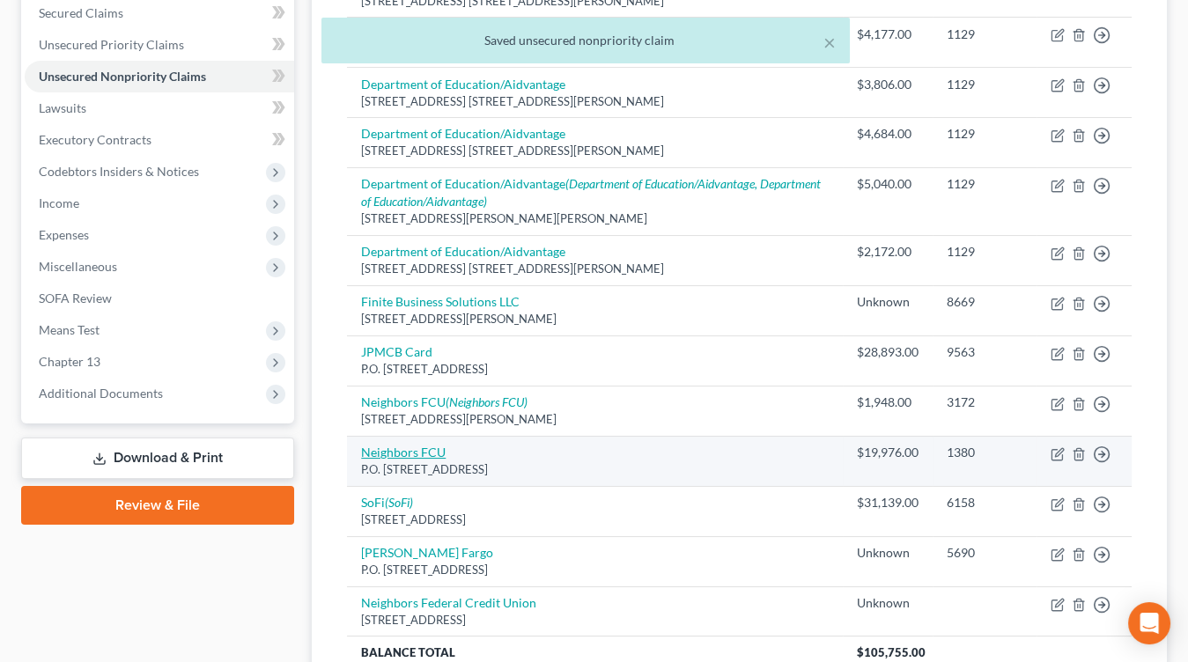
click at [418, 447] on link "Neighbors FCU" at bounding box center [403, 452] width 85 height 15
select select "19"
select select "2"
select select "0"
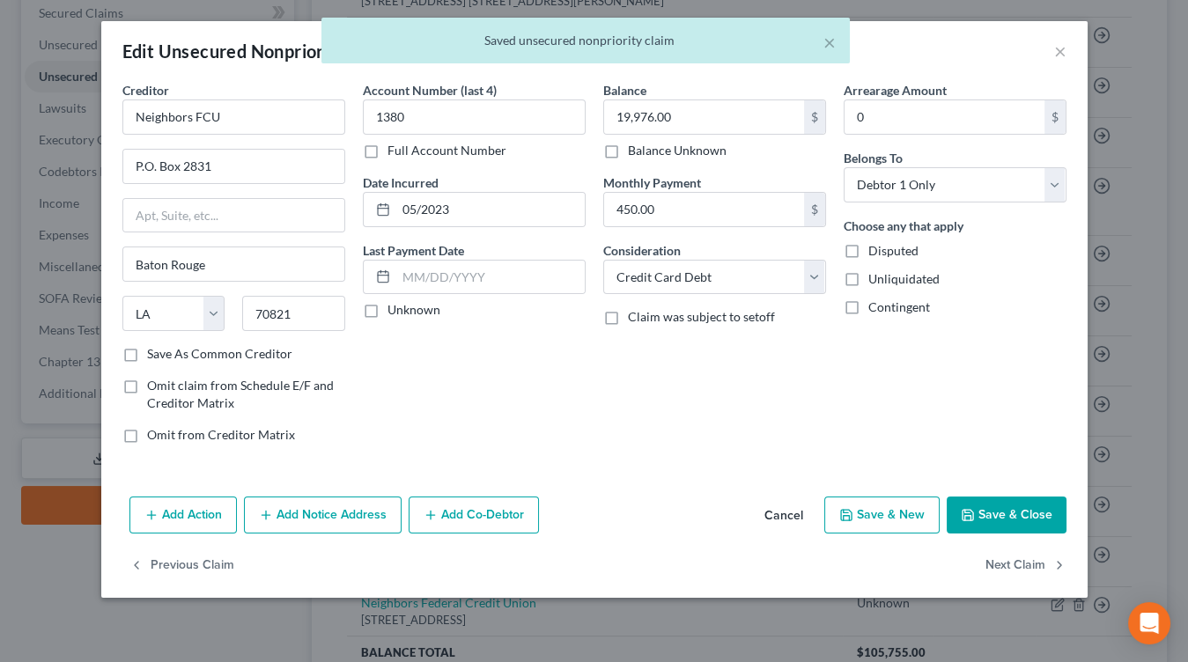
drag, startPoint x: 1000, startPoint y: 508, endPoint x: 954, endPoint y: 511, distance: 46.7
click at [1000, 507] on button "Save & Close" at bounding box center [1007, 515] width 120 height 37
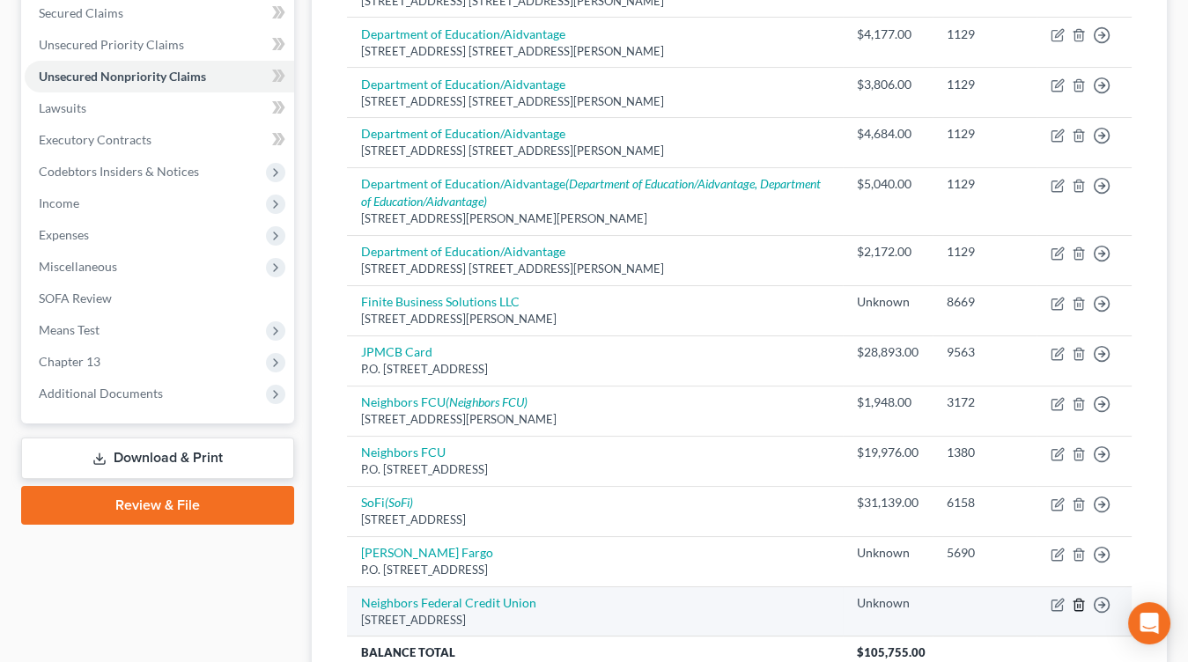
click at [1080, 598] on icon "button" at bounding box center [1079, 605] width 14 height 14
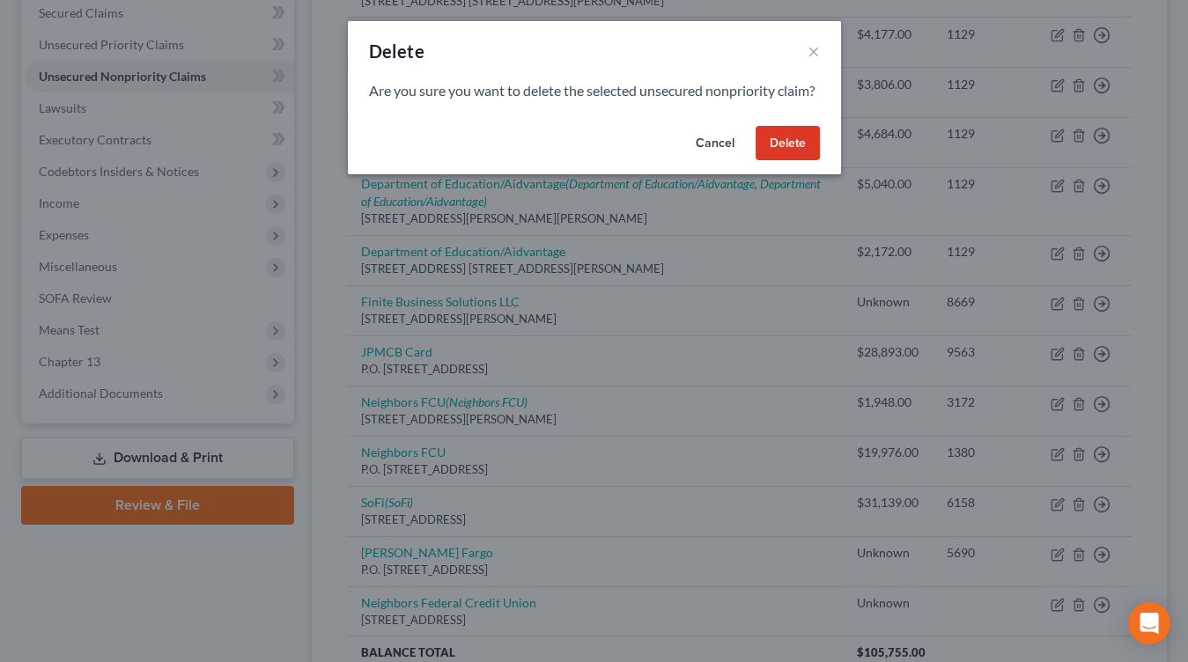
click at [789, 161] on button "Delete" at bounding box center [788, 143] width 64 height 35
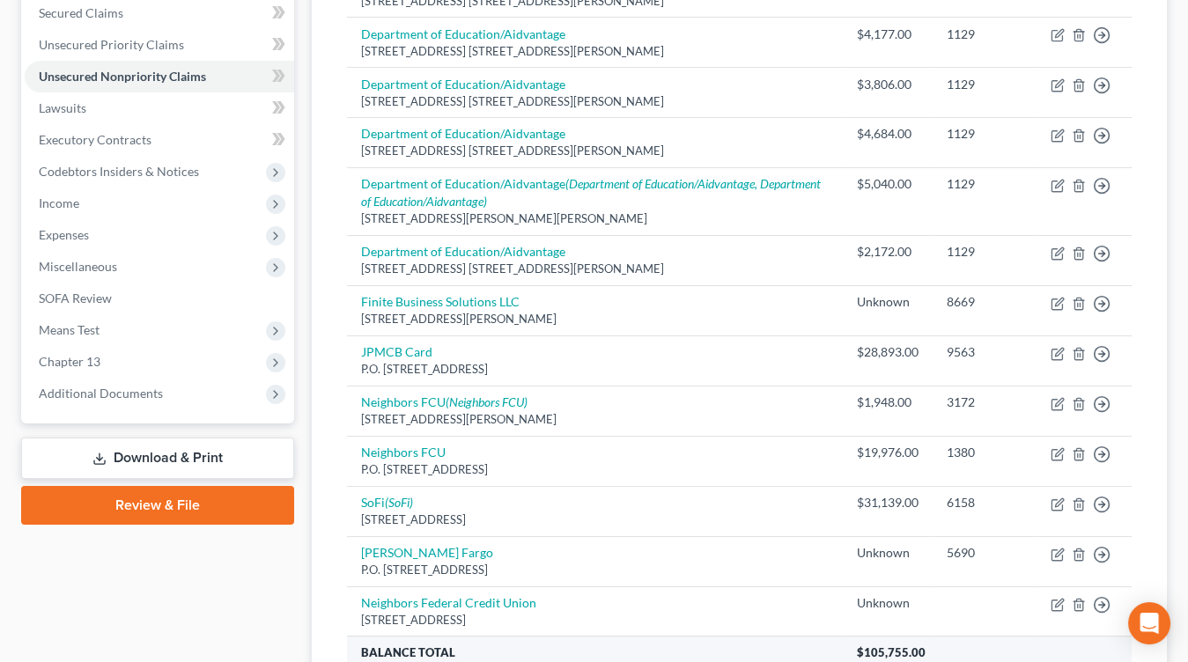
scroll to position [375, 0]
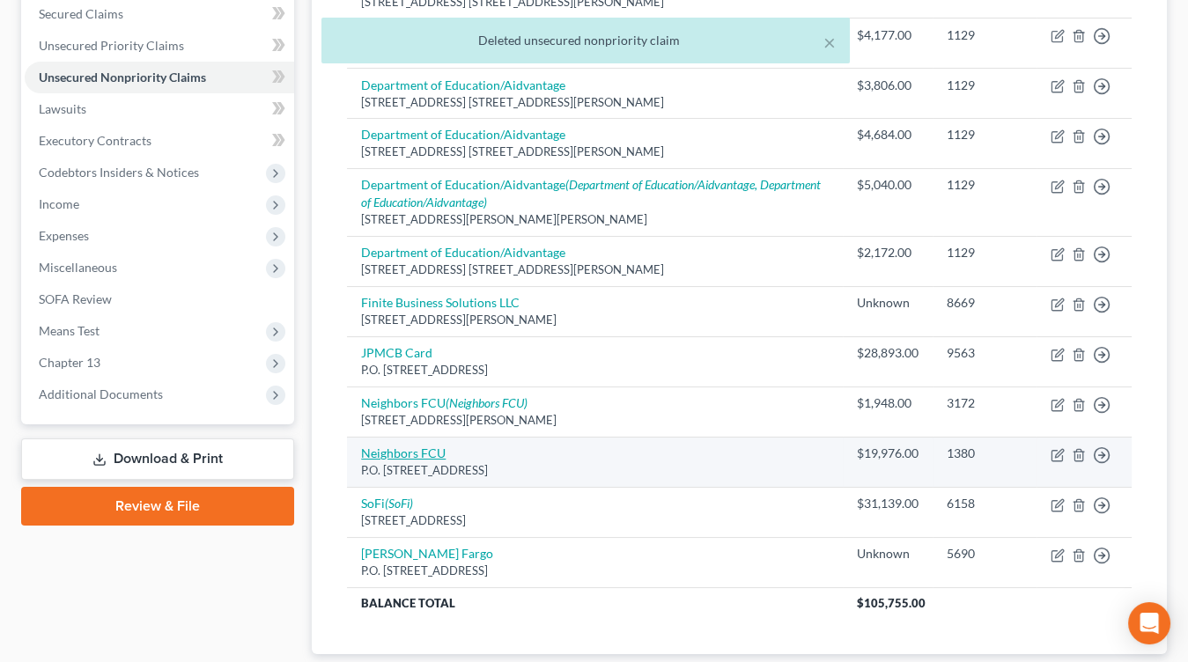
click at [396, 446] on link "Neighbors FCU" at bounding box center [403, 453] width 85 height 15
select select "19"
select select "2"
select select "0"
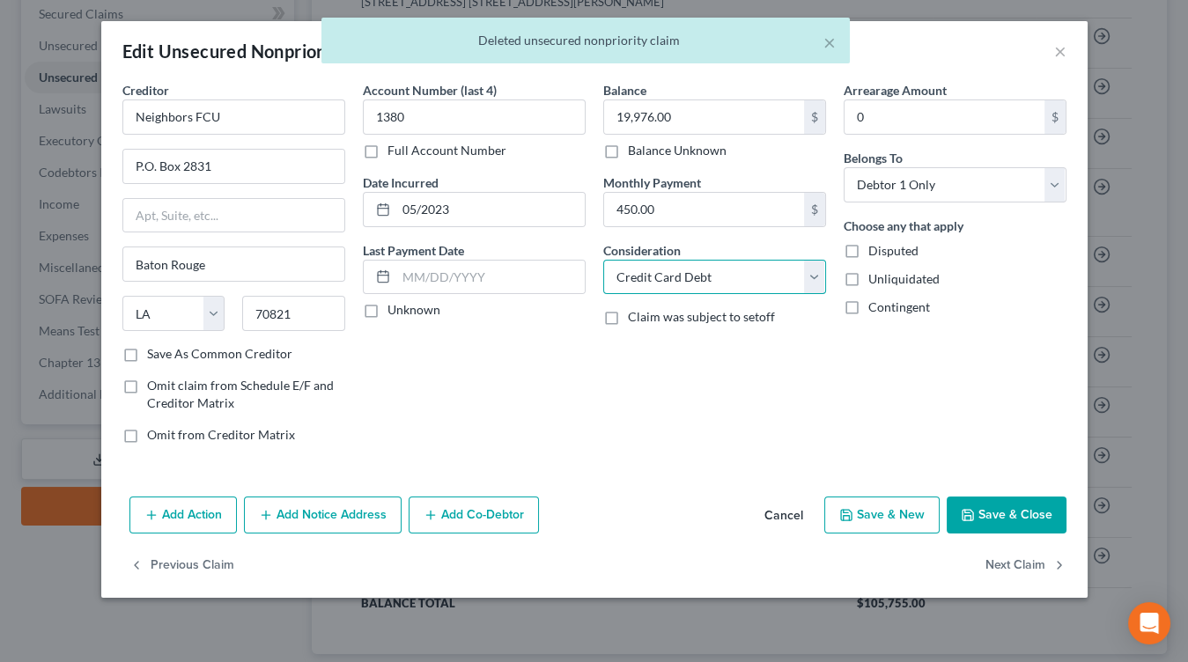
click at [727, 273] on select "Select Cable / Satellite Services Collection Agency Credit Card Debt Debt Couns…" at bounding box center [714, 277] width 223 height 35
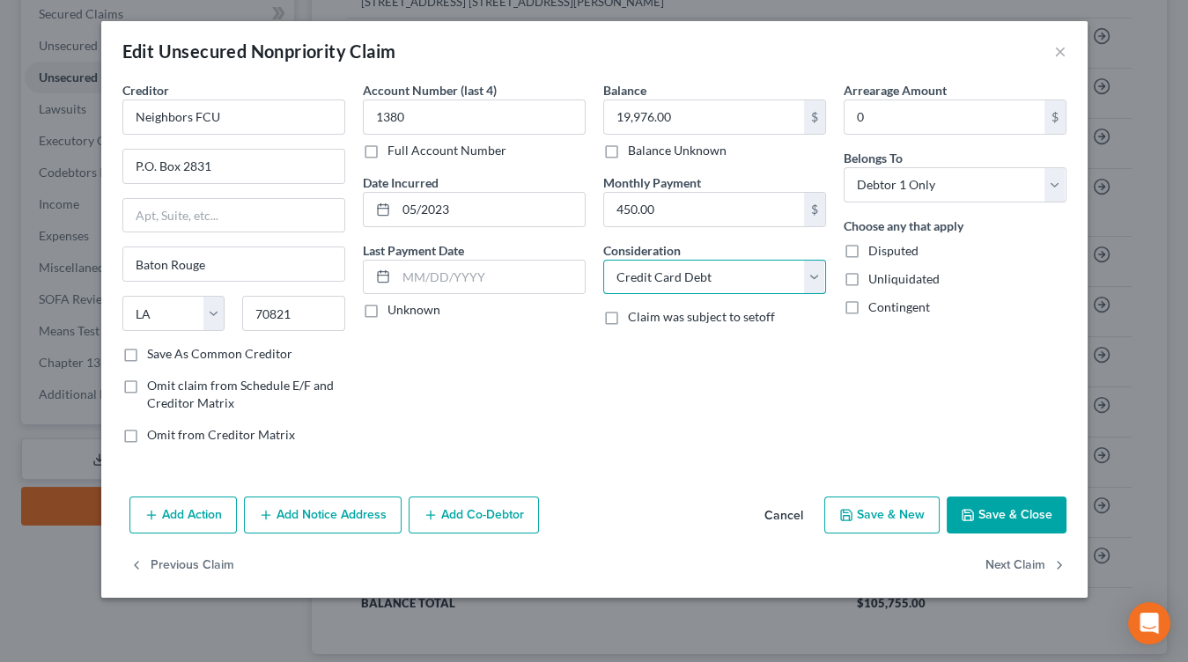
select select "4"
click at [603, 260] on select "Select Cable / Satellite Services Collection Agency Credit Card Debt Debt Couns…" at bounding box center [714, 277] width 223 height 35
click at [1029, 507] on button "Save & Close" at bounding box center [1007, 515] width 120 height 37
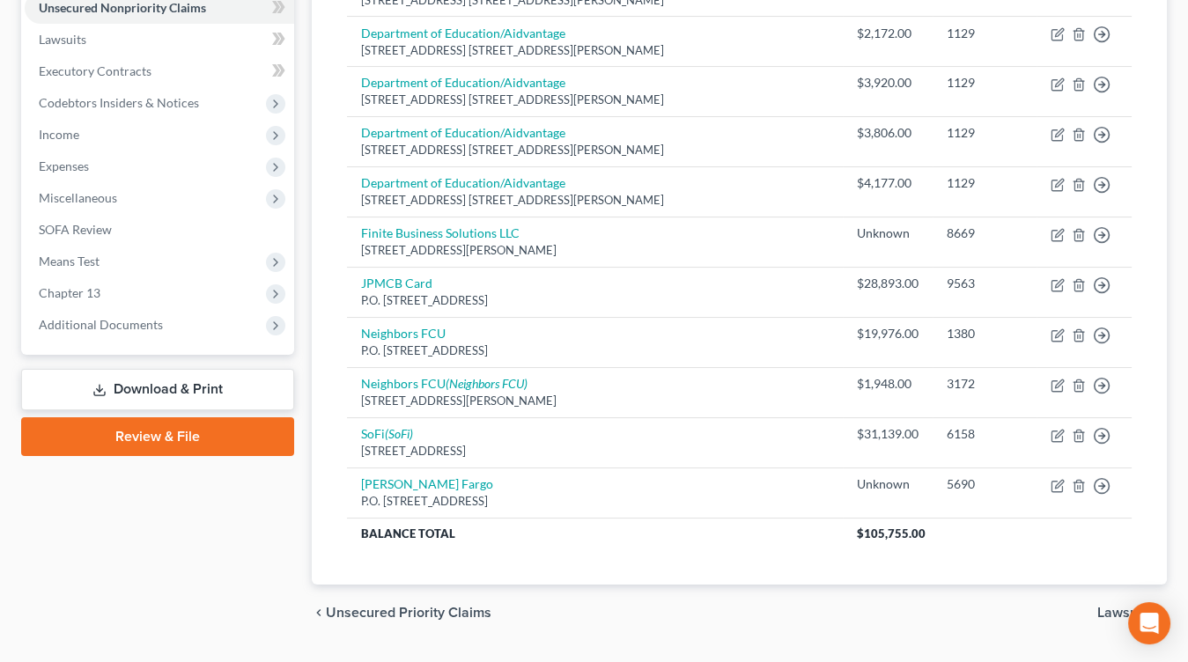
scroll to position [469, 0]
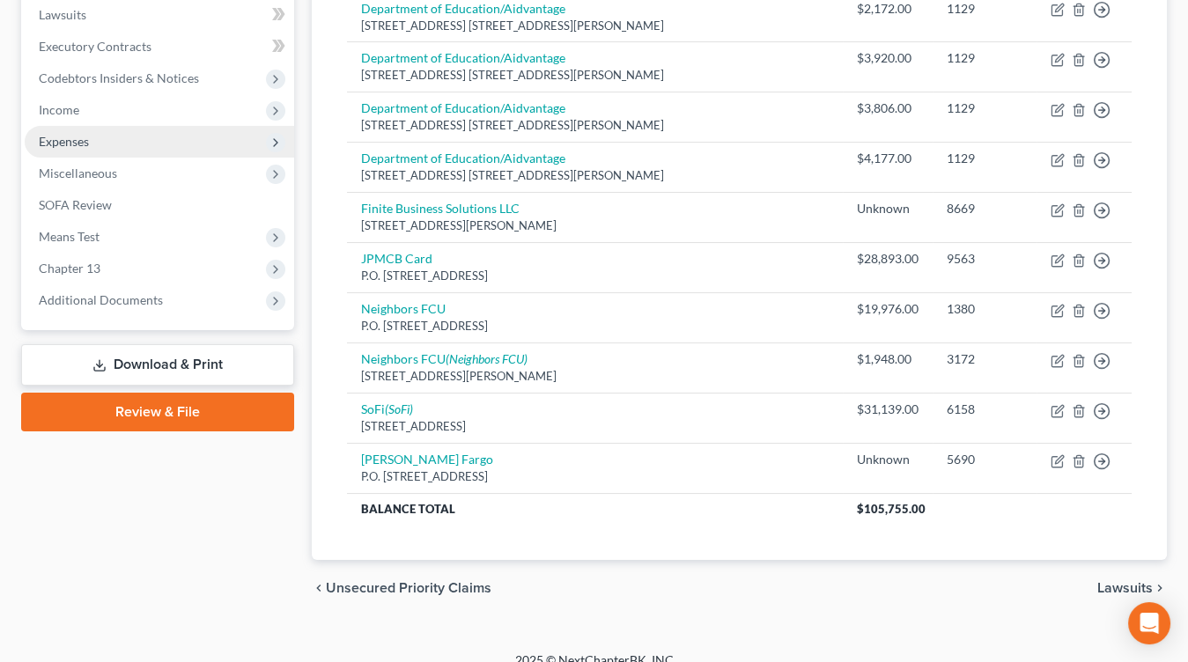
drag, startPoint x: 145, startPoint y: 143, endPoint x: 169, endPoint y: 150, distance: 24.8
click at [148, 144] on span "Expenses" at bounding box center [159, 142] width 269 height 32
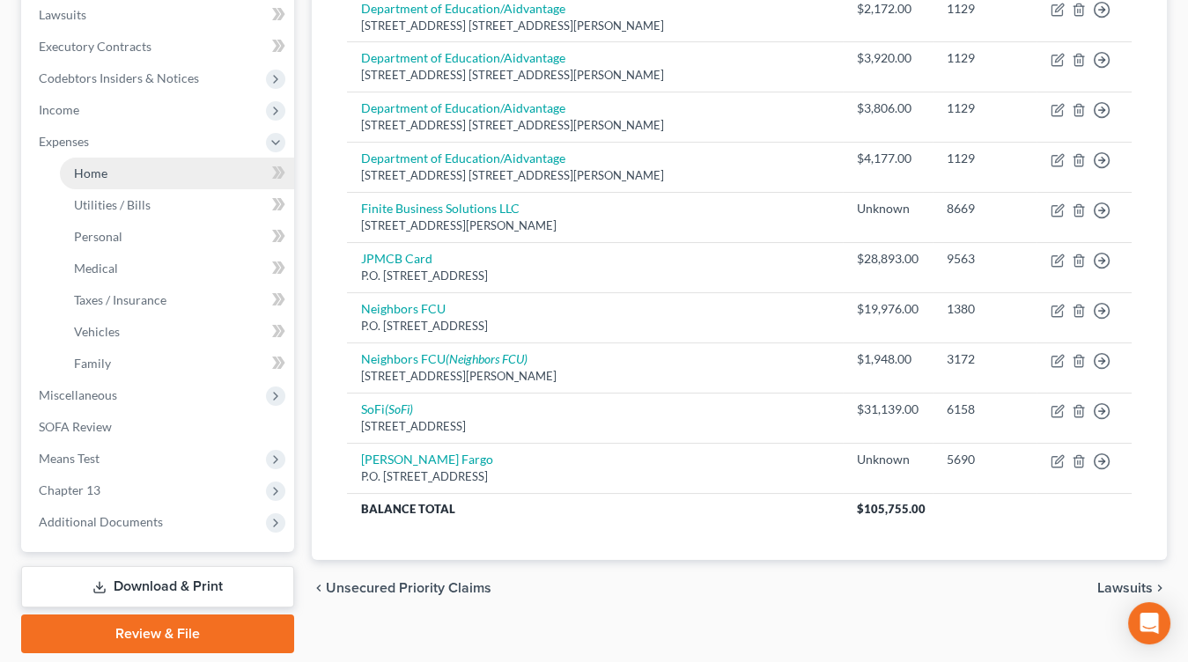
click at [177, 160] on link "Home" at bounding box center [177, 174] width 234 height 32
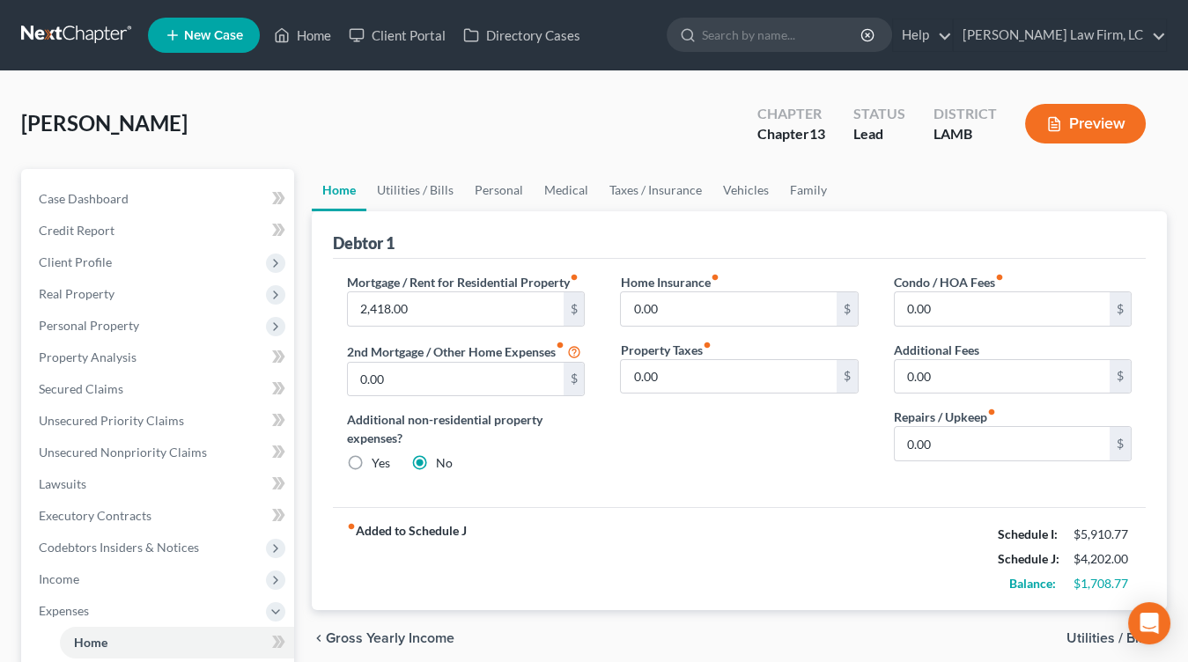
scroll to position [525, 0]
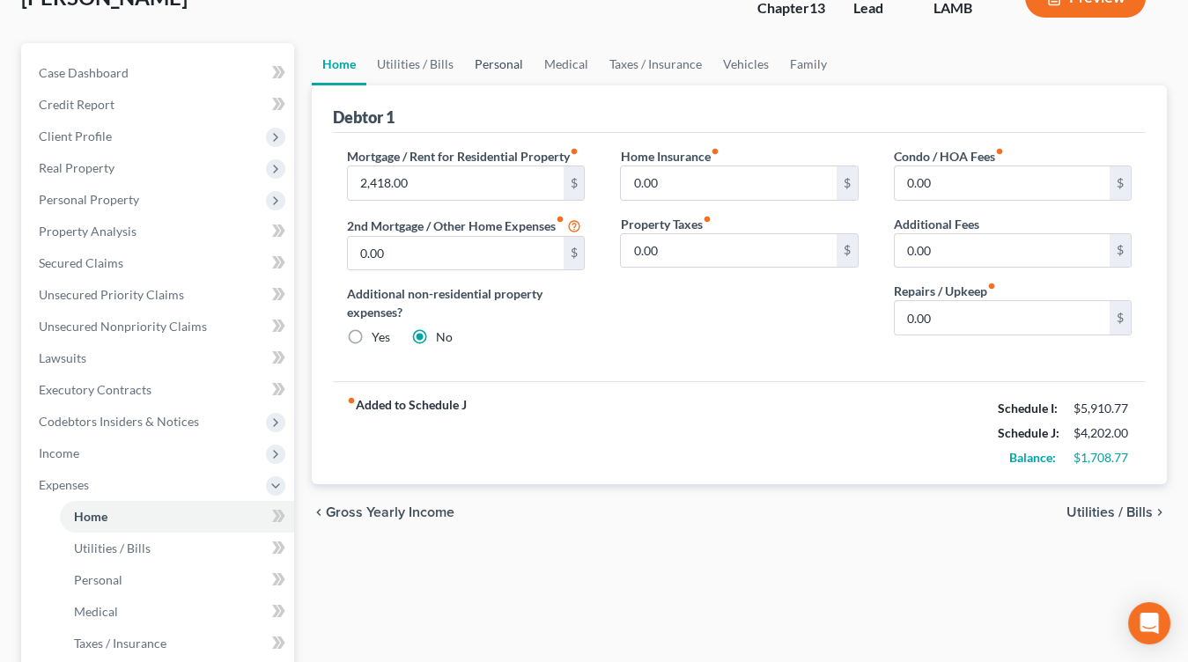
click at [520, 70] on link "Personal" at bounding box center [499, 64] width 70 height 42
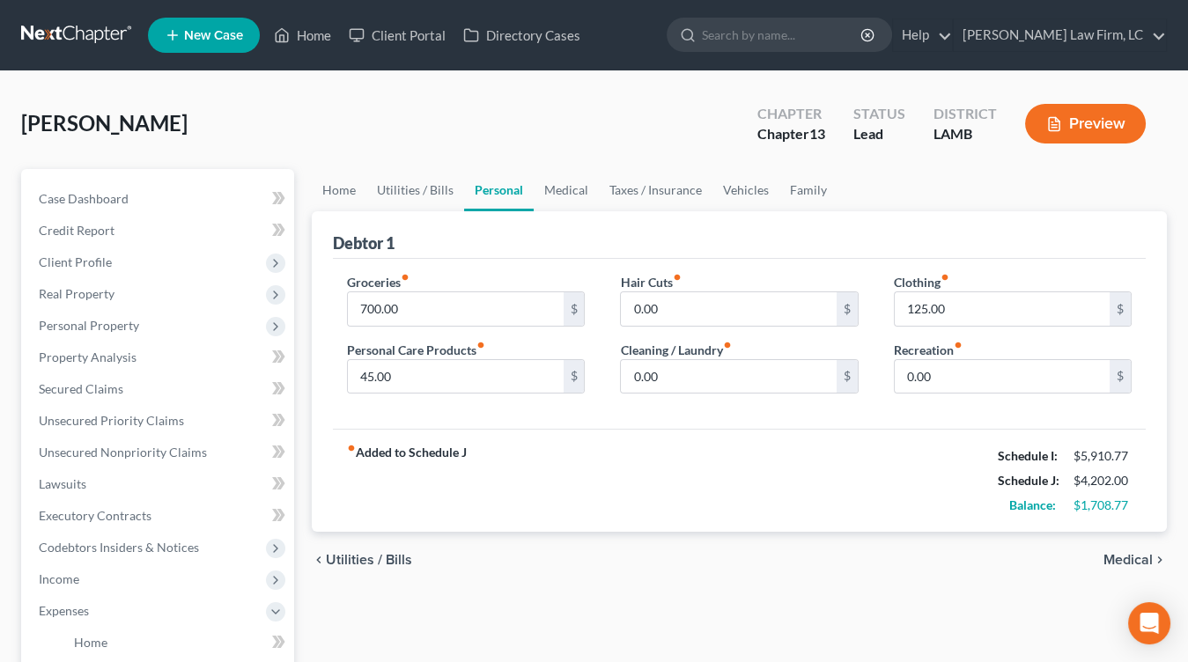
click at [654, 55] on nav "Home New Case Client Portal Directory Cases [PERSON_NAME] Law Firm, [GEOGRAPHIC…" at bounding box center [594, 35] width 1188 height 70
click at [708, 157] on div "[PERSON_NAME] Upgraded Chapter Chapter 13 Status Lead District [GEOGRAPHIC_DATA]" at bounding box center [594, 130] width 1146 height 77
click at [796, 208] on link "Family" at bounding box center [808, 190] width 58 height 42
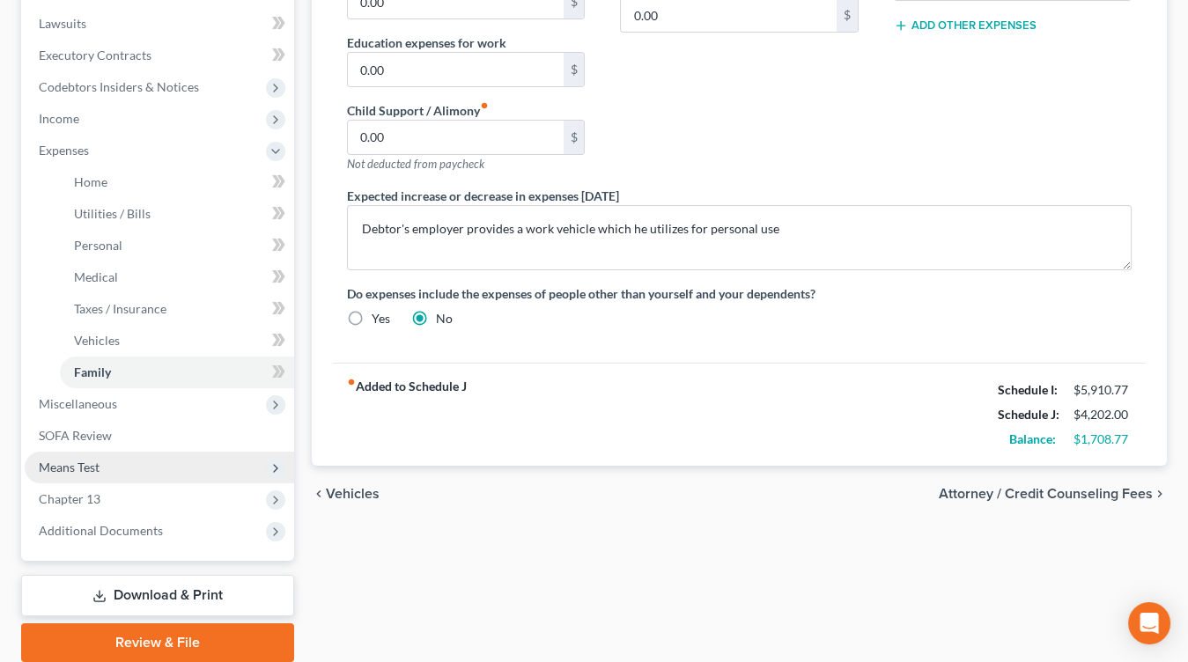
click at [126, 467] on span "Means Test" at bounding box center [159, 468] width 269 height 32
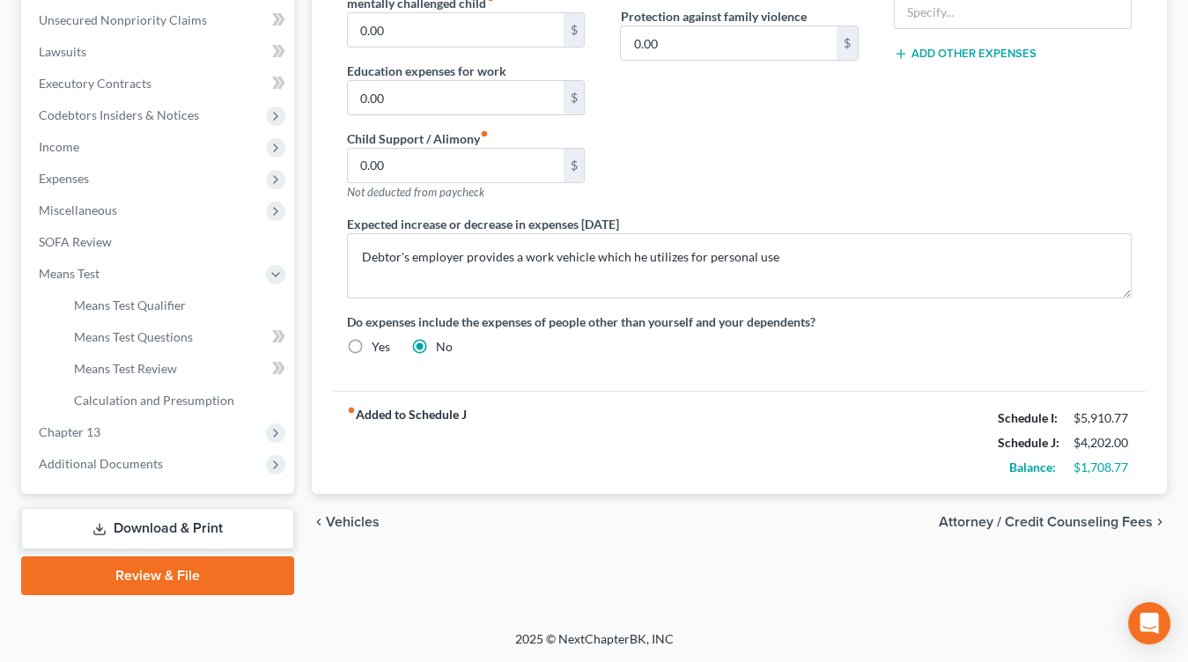
scroll to position [429, 0]
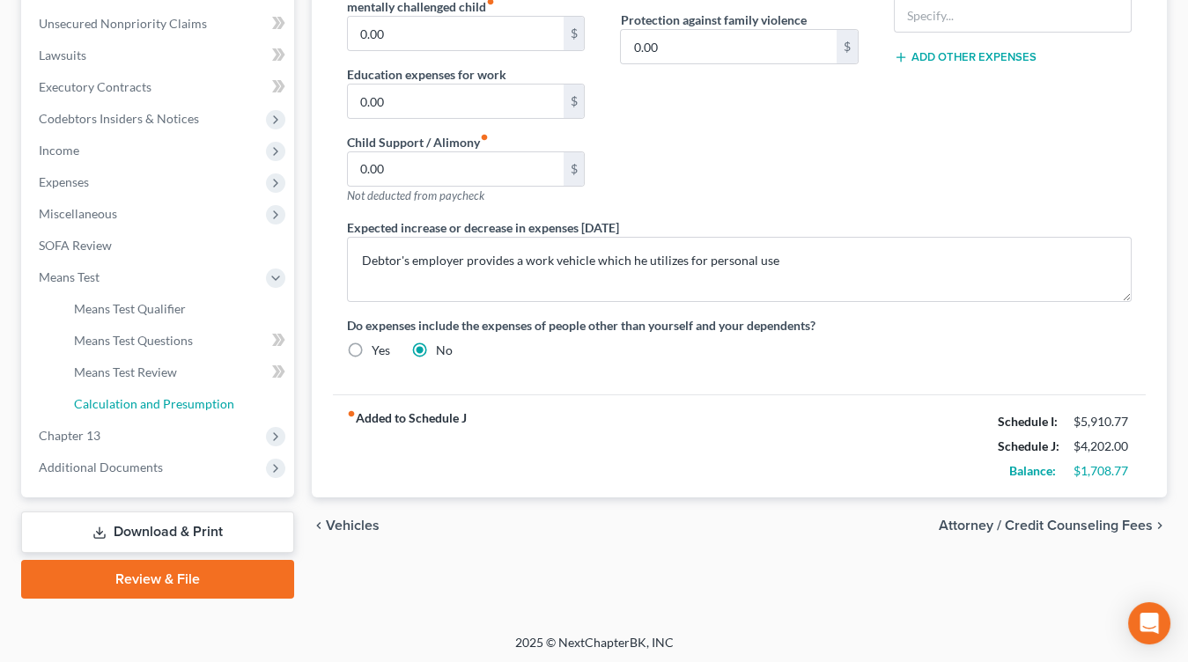
click at [181, 417] on ul "Case Dashboard Payments Invoices Payments Payments Credit Report Client Profile" at bounding box center [159, 118] width 269 height 729
click at [185, 413] on link "Calculation and Presumption" at bounding box center [177, 404] width 234 height 32
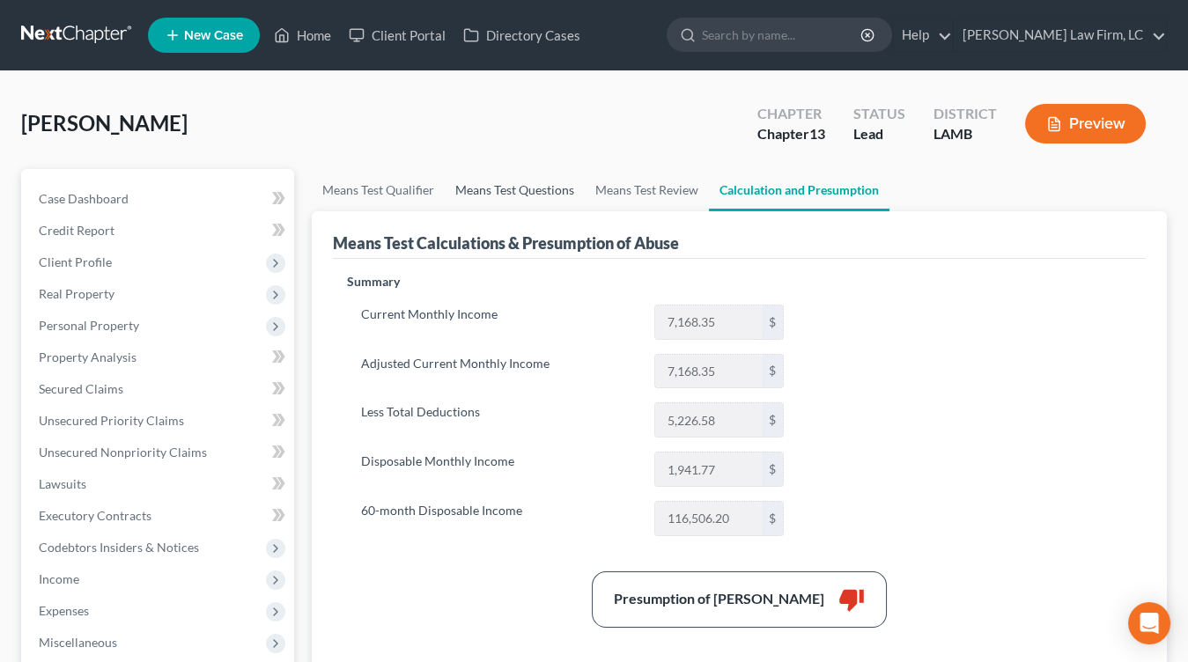
drag, startPoint x: 486, startPoint y: 210, endPoint x: 489, endPoint y: 199, distance: 11.7
click at [486, 211] on div "Means Test Calculations & Presumption of Abuse" at bounding box center [739, 235] width 813 height 48
drag, startPoint x: 489, startPoint y: 199, endPoint x: 480, endPoint y: 194, distance: 10.3
click at [489, 199] on link "Means Test Questions" at bounding box center [515, 190] width 140 height 42
select select "2"
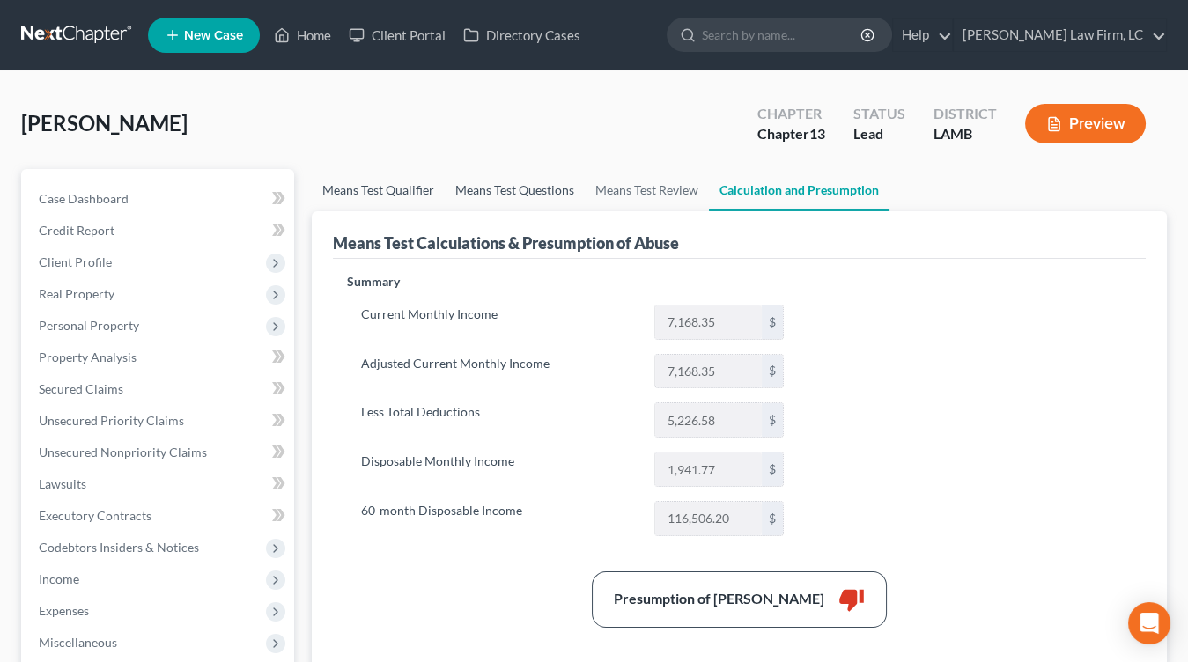
select select "1"
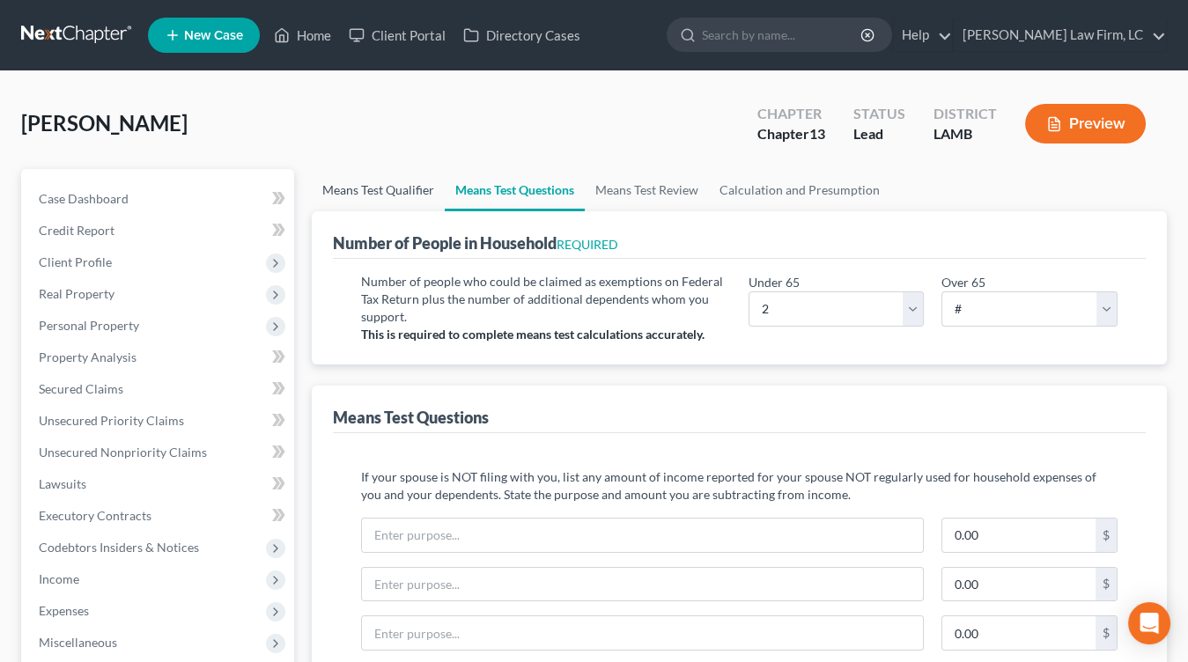
drag, startPoint x: 374, startPoint y: 190, endPoint x: 422, endPoint y: 181, distance: 48.5
click at [375, 189] on link "Means Test Qualifier" at bounding box center [378, 190] width 133 height 42
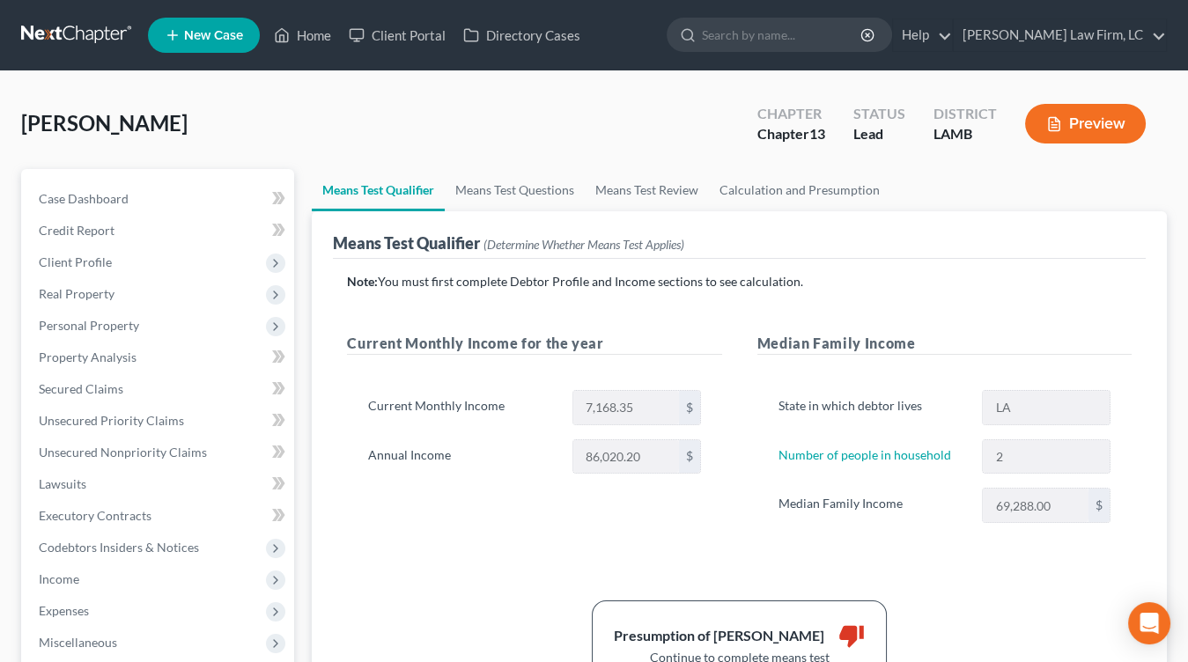
click at [977, 181] on ul "Means Test Qualifier Means Test Questions Means Test Review Calculation and Pre…" at bounding box center [739, 190] width 855 height 42
click at [507, 188] on link "Means Test Questions" at bounding box center [515, 190] width 140 height 42
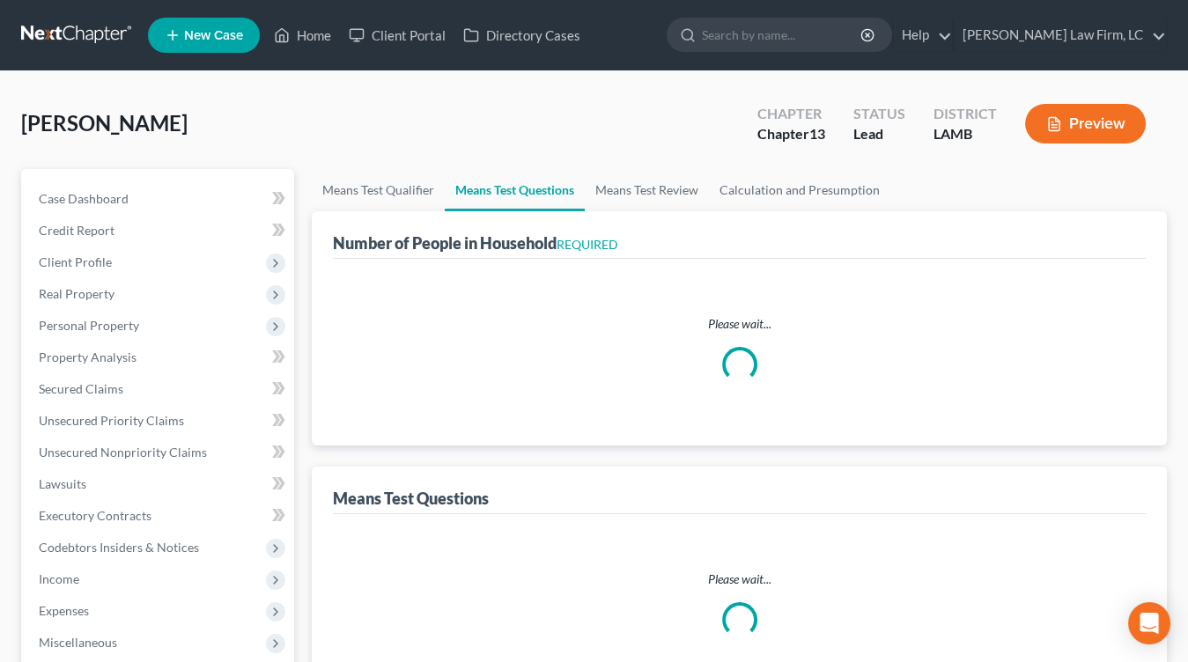
select select "2"
select select "1"
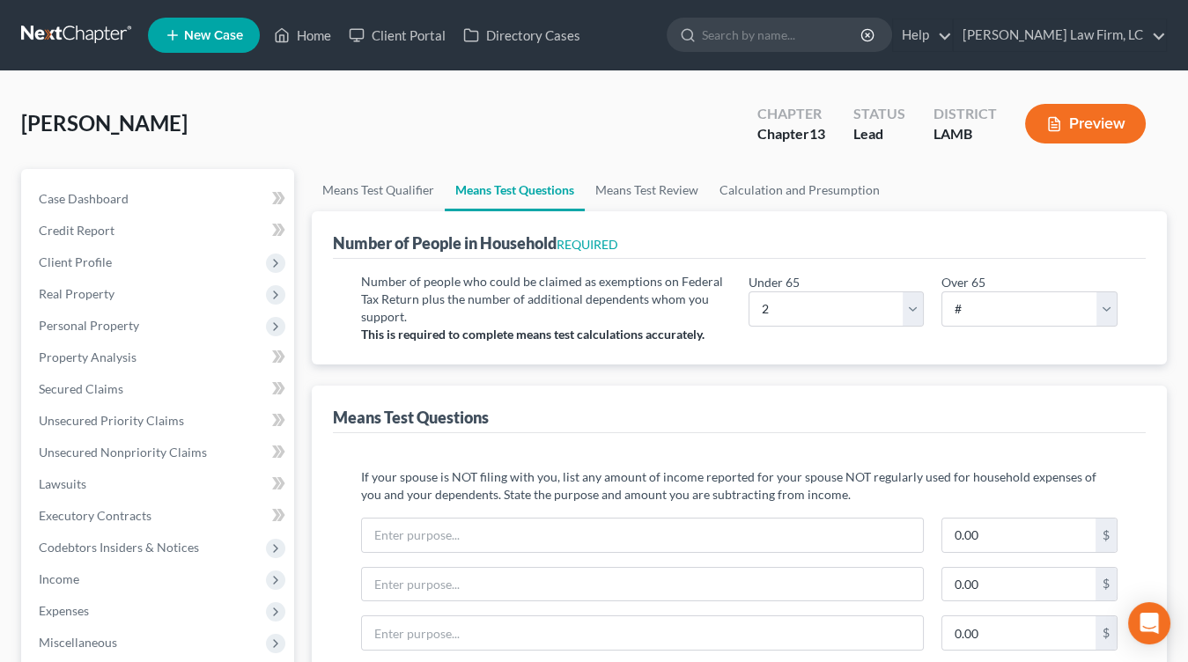
drag, startPoint x: 118, startPoint y: 31, endPoint x: 130, endPoint y: 30, distance: 12.4
click at [117, 31] on link at bounding box center [77, 35] width 113 height 32
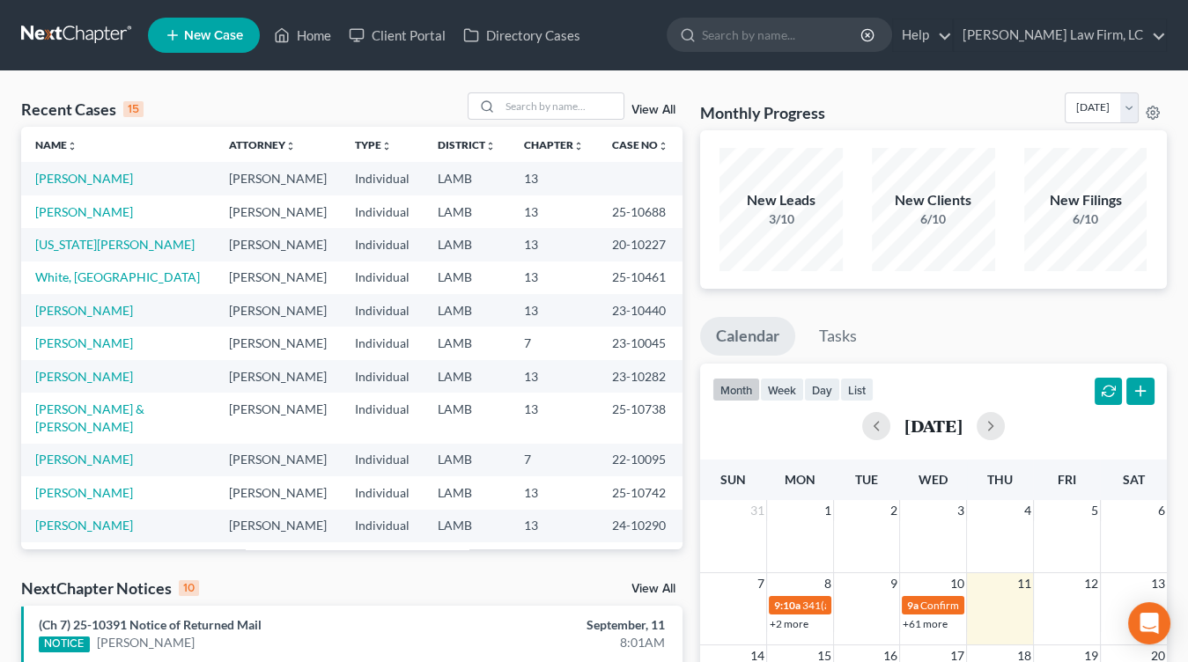
drag, startPoint x: 725, startPoint y: 297, endPoint x: 719, endPoint y: 307, distance: 12.2
click at [725, 296] on div "Monthly Progress Bankruptcy Bankruptcy [DATE] [DATE] [DATE] [DATE] [DATE] [DATE…" at bounding box center [933, 661] width 484 height 1139
click at [81, 33] on link at bounding box center [77, 35] width 113 height 32
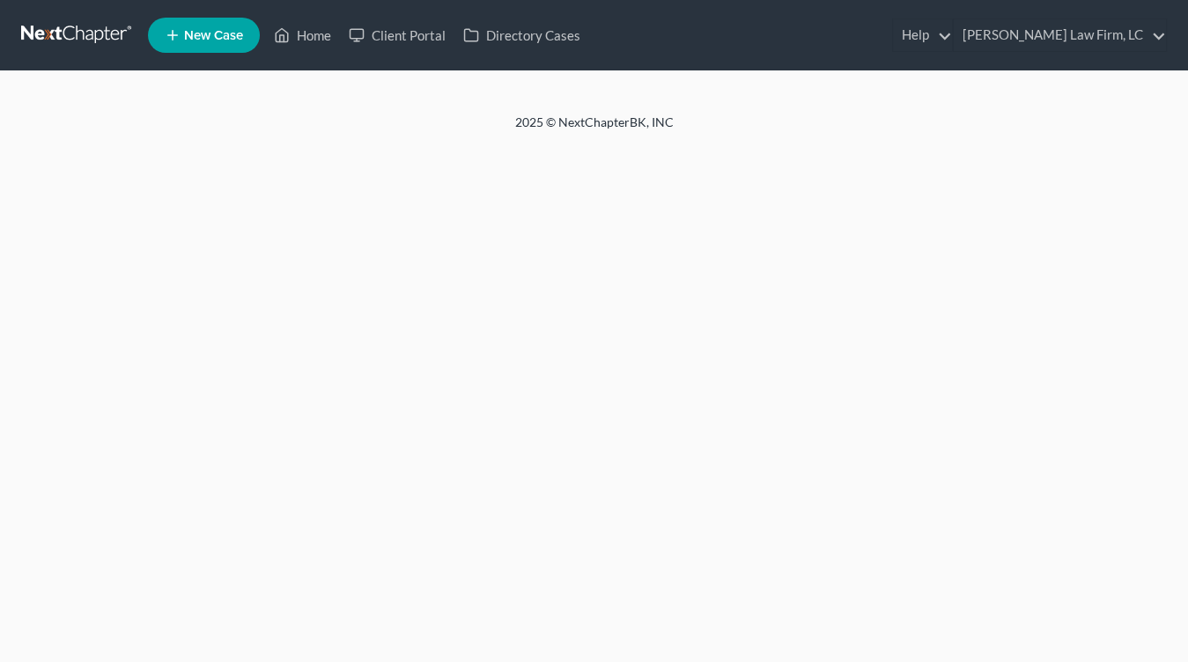
click at [82, 24] on link at bounding box center [77, 35] width 113 height 32
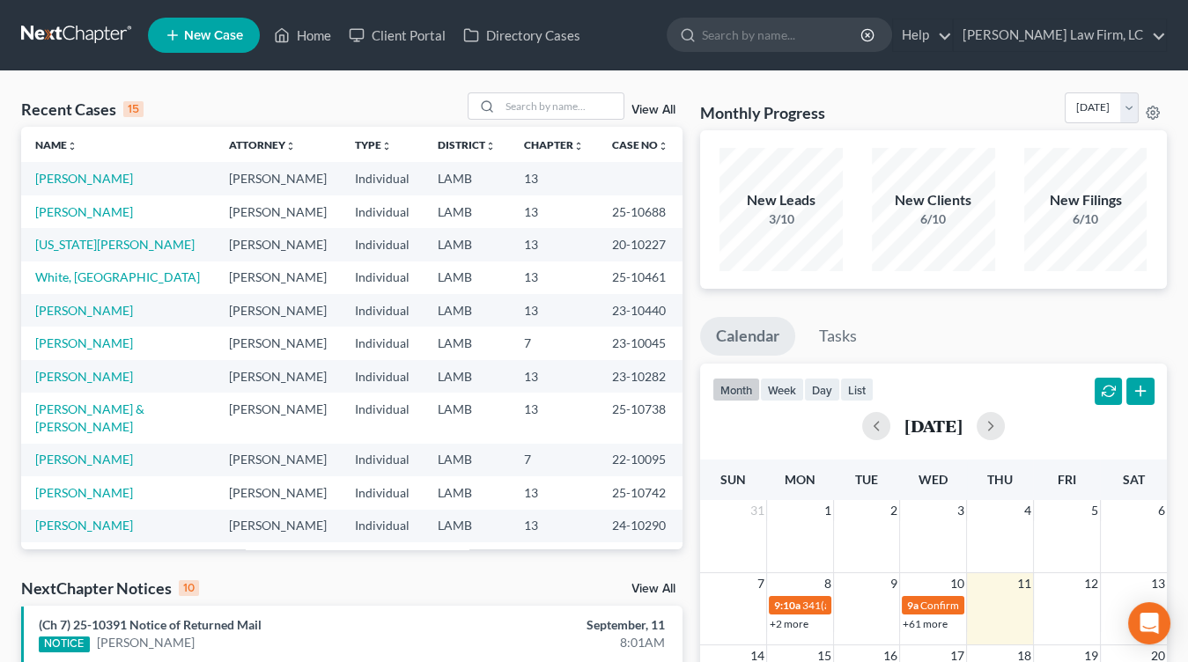
click at [400, 350] on td "Individual" at bounding box center [382, 343] width 83 height 33
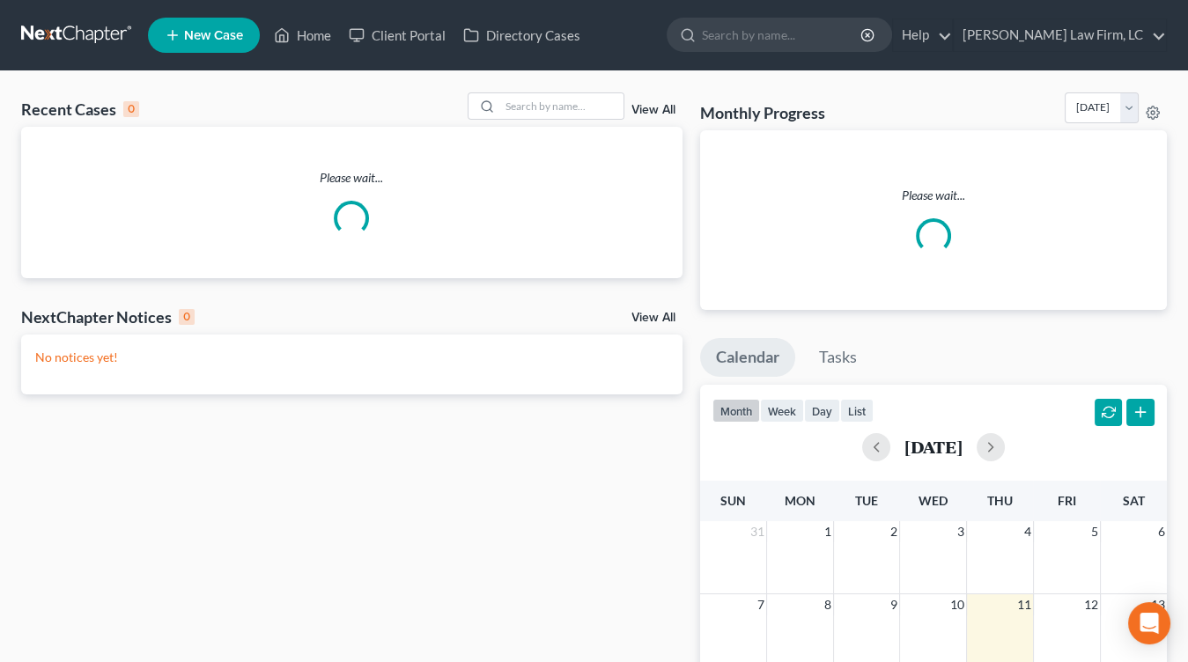
scroll to position [11, 0]
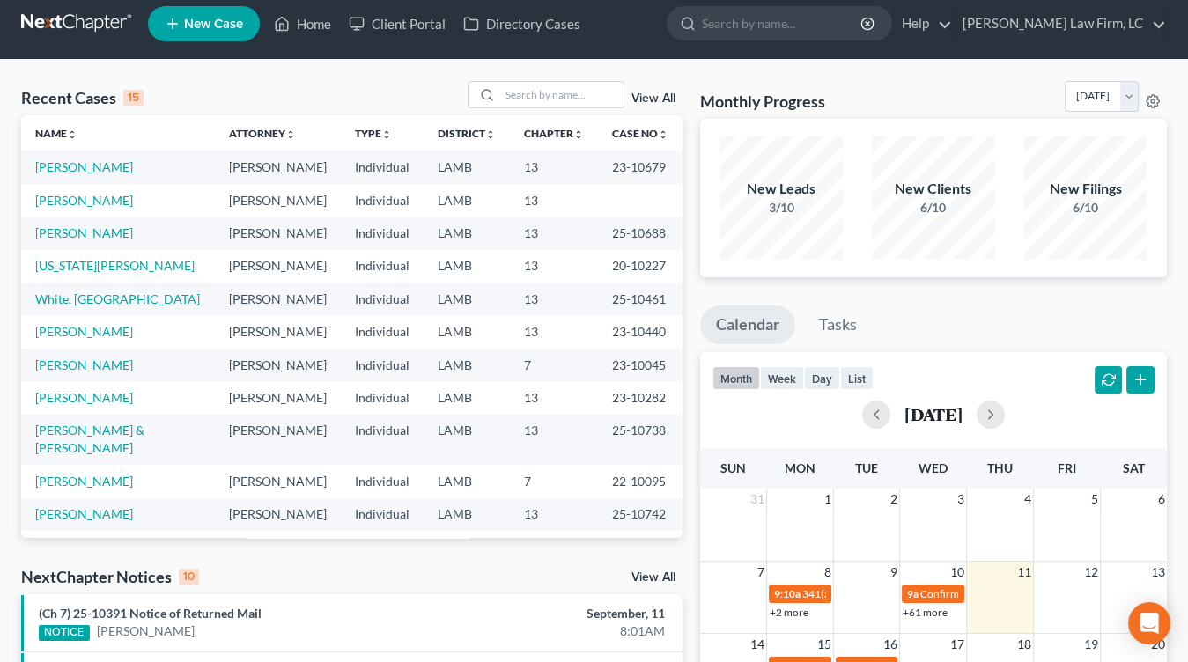
click at [50, 37] on link at bounding box center [77, 24] width 113 height 32
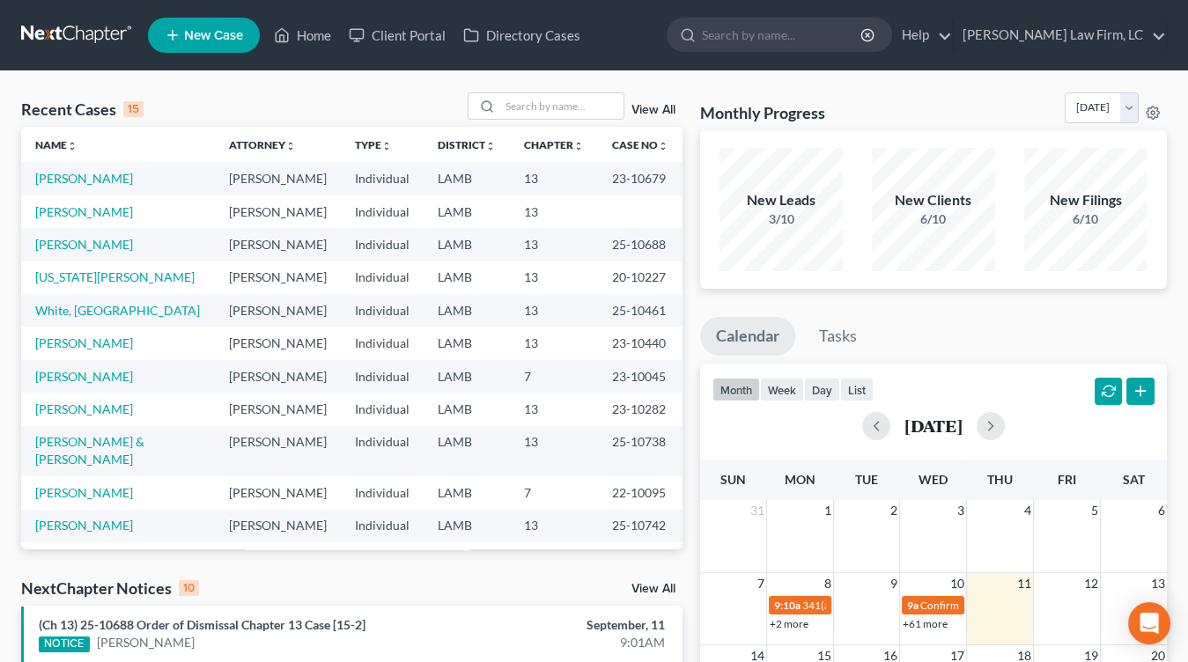
scroll to position [6, 0]
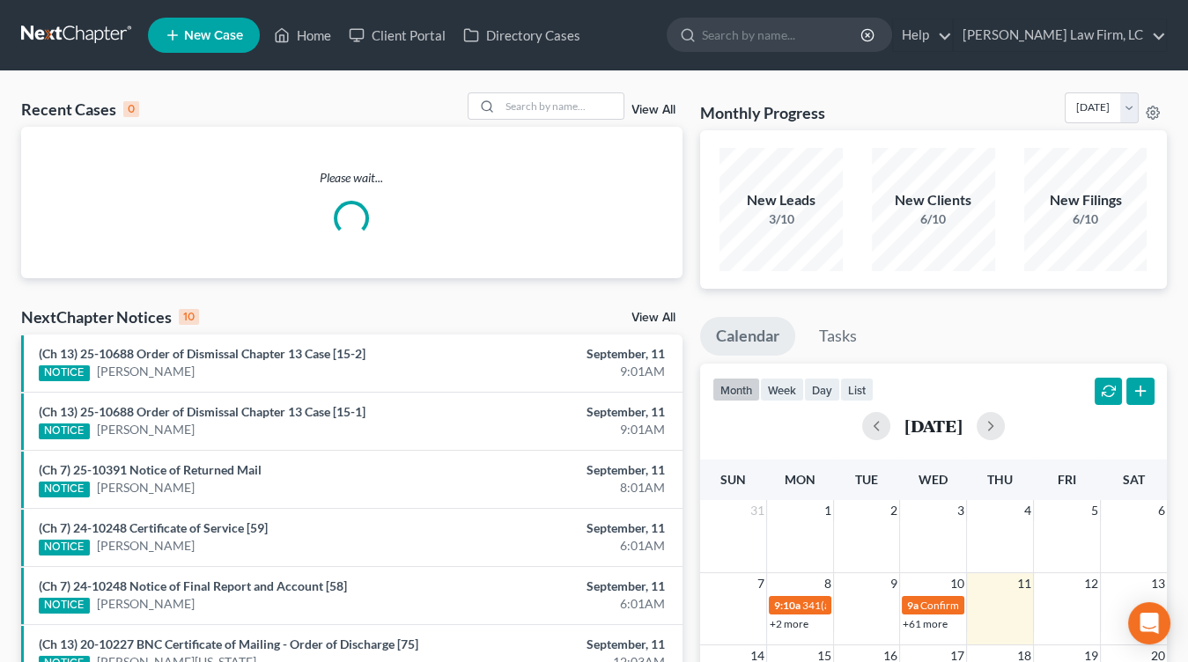
click at [894, 125] on div "Monthly Progress Bankruptcy Bankruptcy September 2025 August 2025 July 2025 Jun…" at bounding box center [933, 111] width 467 height 38
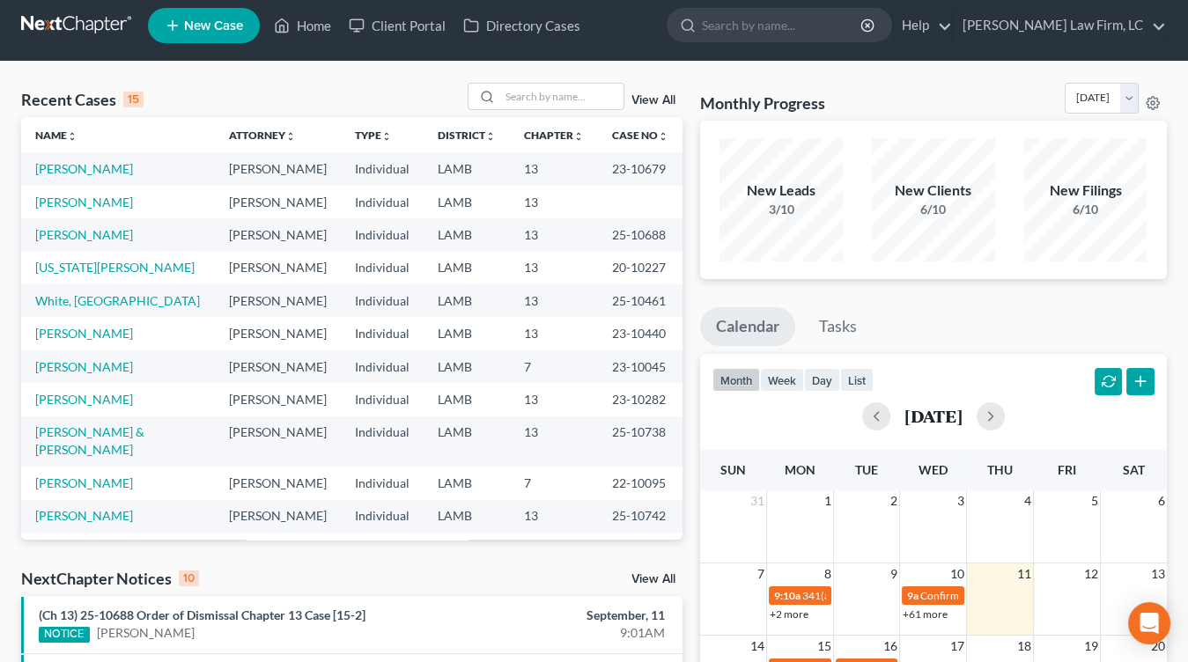
click at [85, 45] on nav "Home New Case Client Portal Directory Cases Dickson Law Firm, LC mdd@dicksonlaw…" at bounding box center [594, 25] width 1188 height 70
drag, startPoint x: 416, startPoint y: 394, endPoint x: 432, endPoint y: 224, distance: 170.8
click at [416, 394] on td "Individual" at bounding box center [382, 399] width 83 height 33
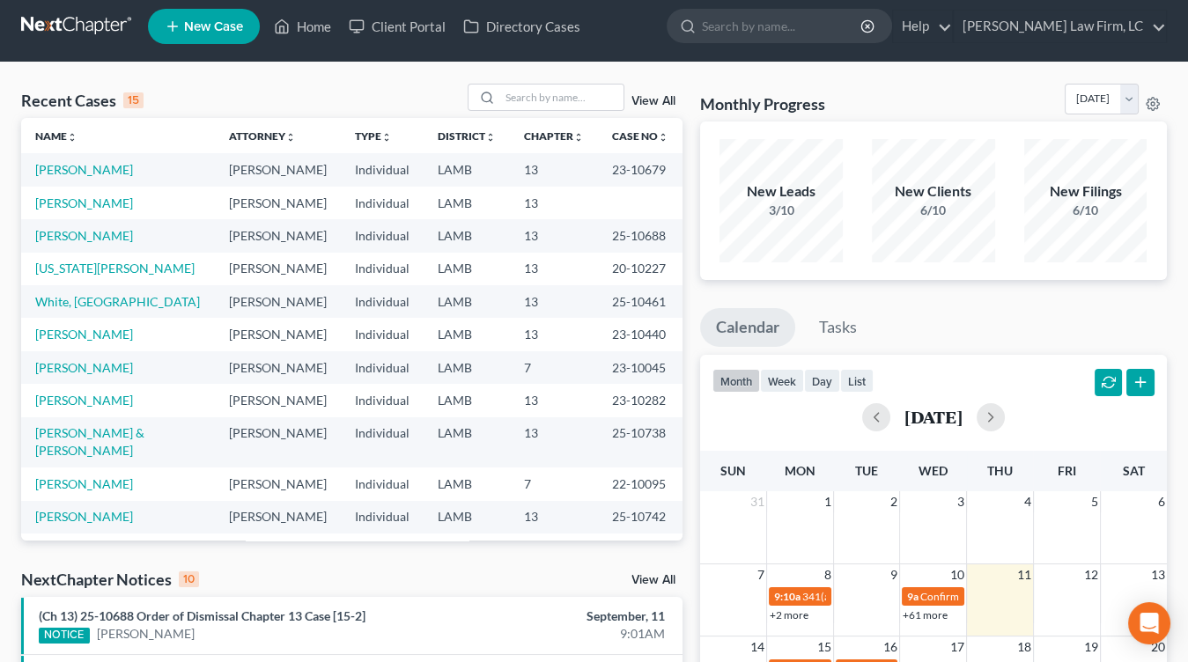
click at [85, 55] on nav "Home New Case Client Portal Directory Cases Dickson Law Firm, LC mdd@dicksonlaw…" at bounding box center [594, 26] width 1188 height 70
click at [85, 41] on link at bounding box center [77, 27] width 113 height 32
